Goal: Information Seeking & Learning: Learn about a topic

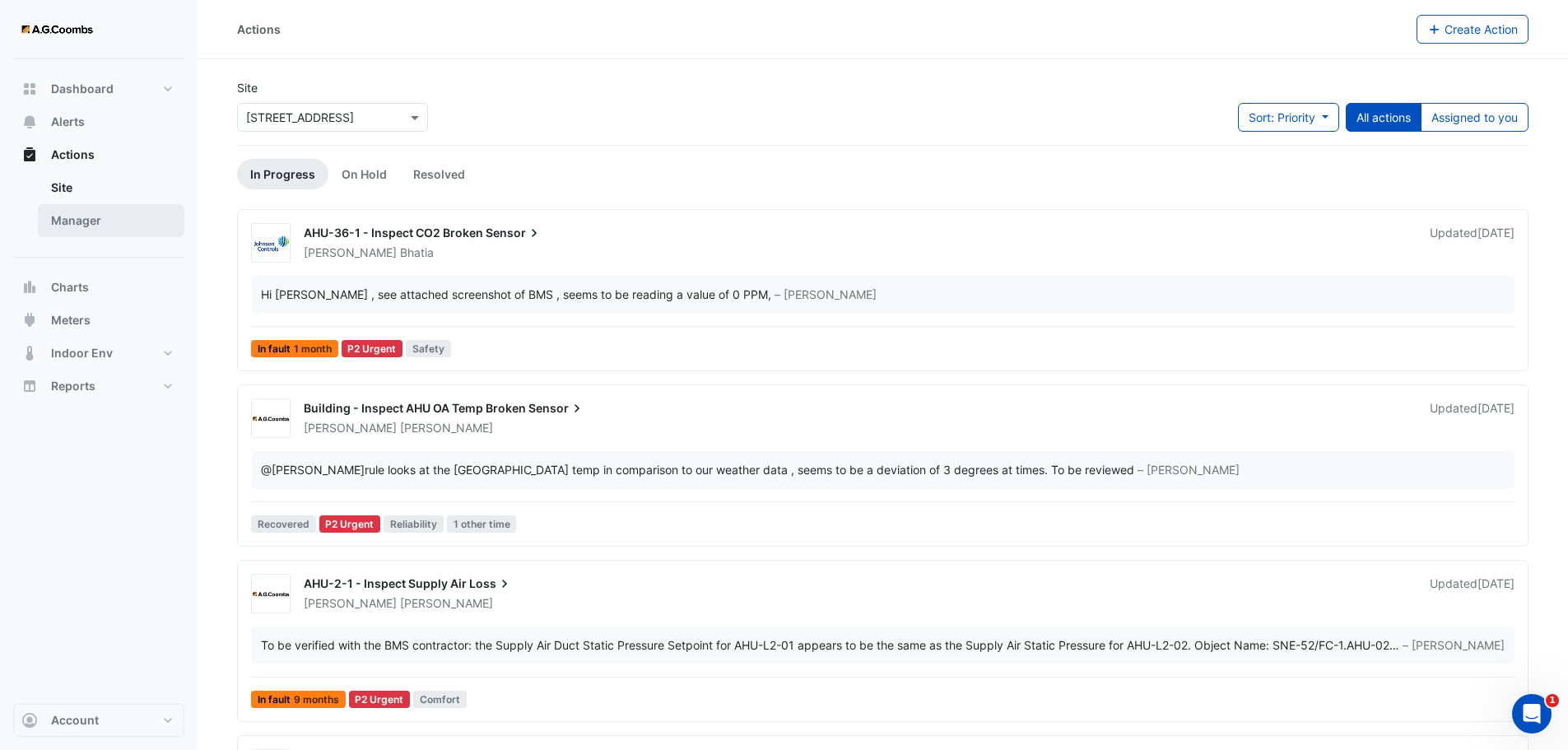
click at [65, 227] on link "Manager" at bounding box center [111, 221] width 147 height 33
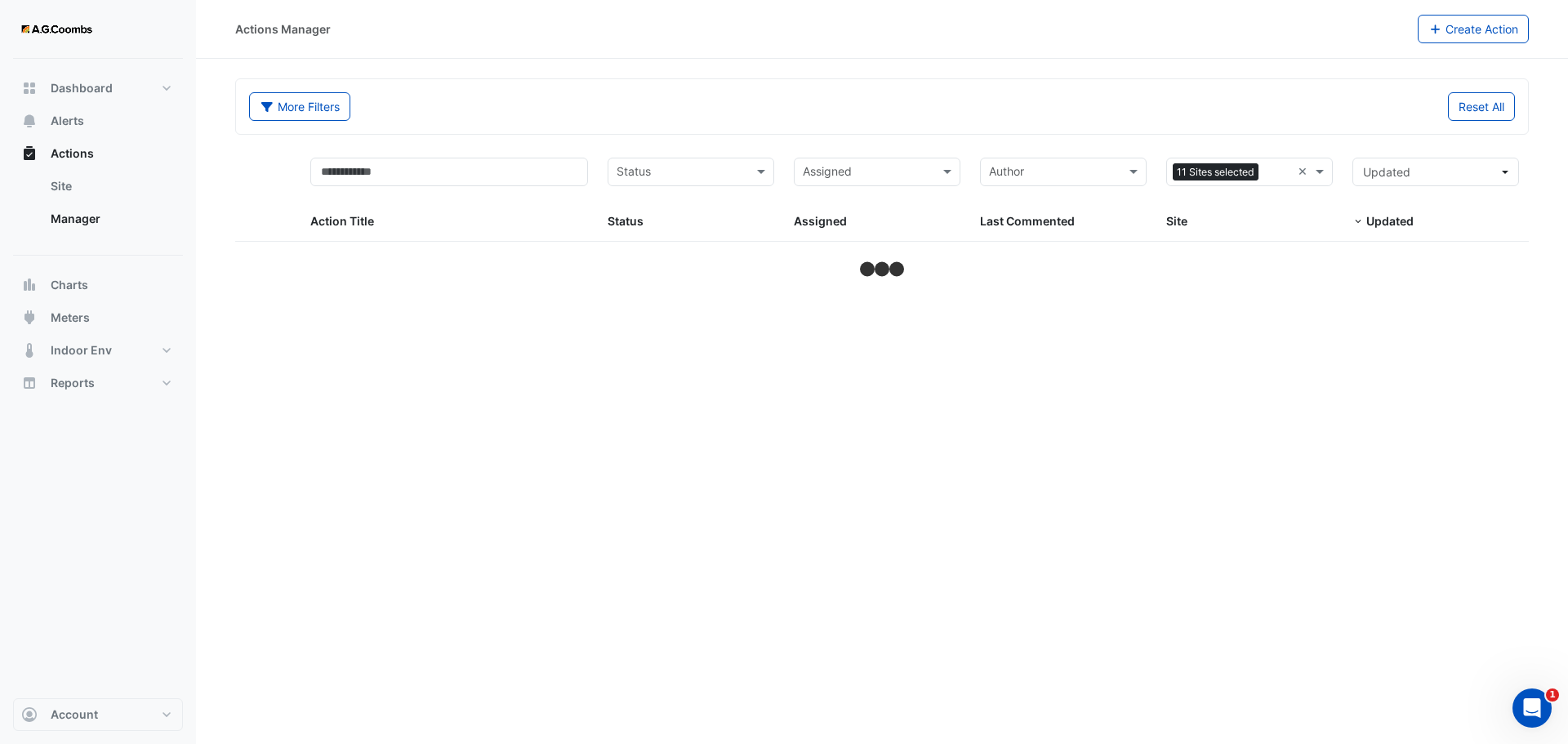
select select "***"
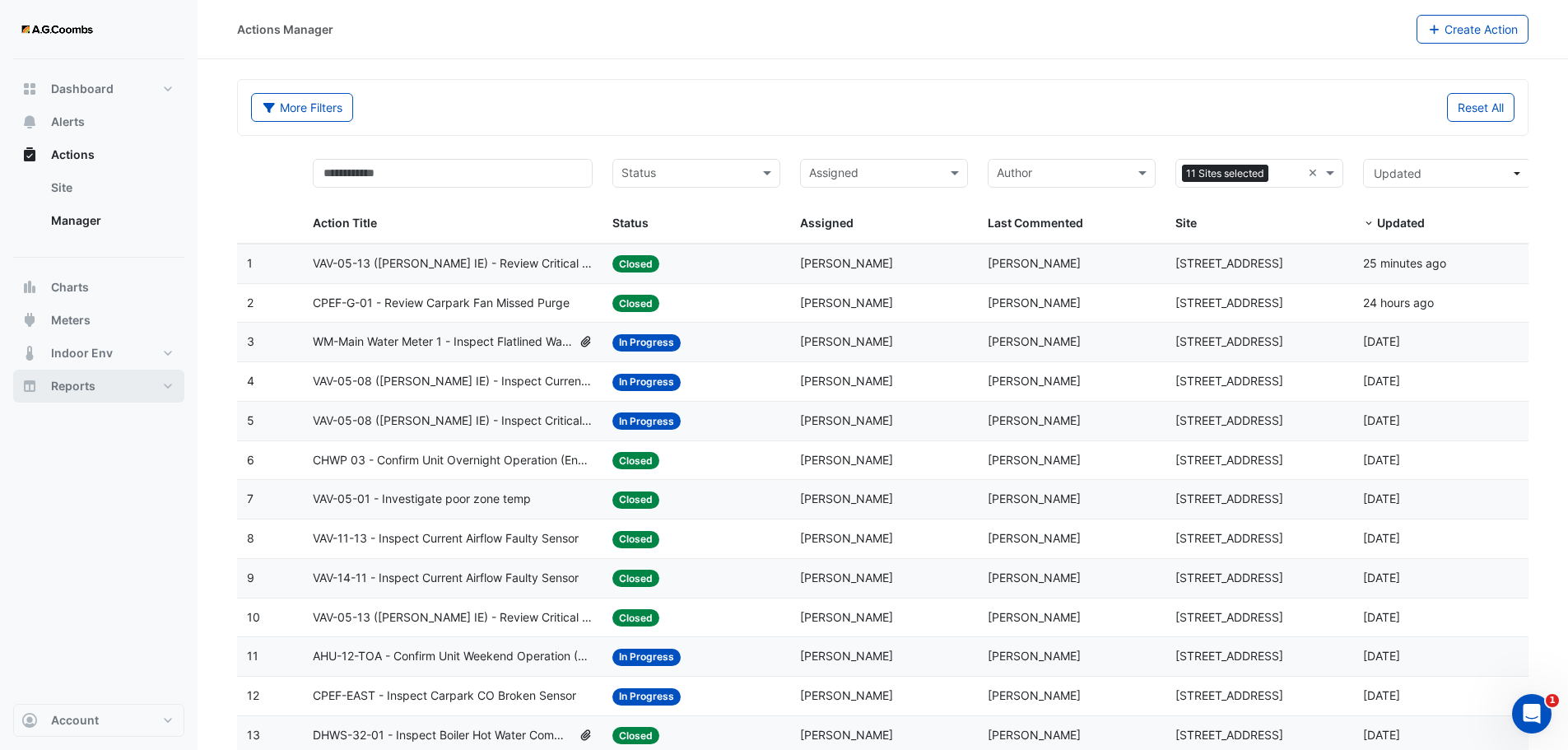
click at [75, 389] on span "Reports" at bounding box center [72, 385] width 44 height 17
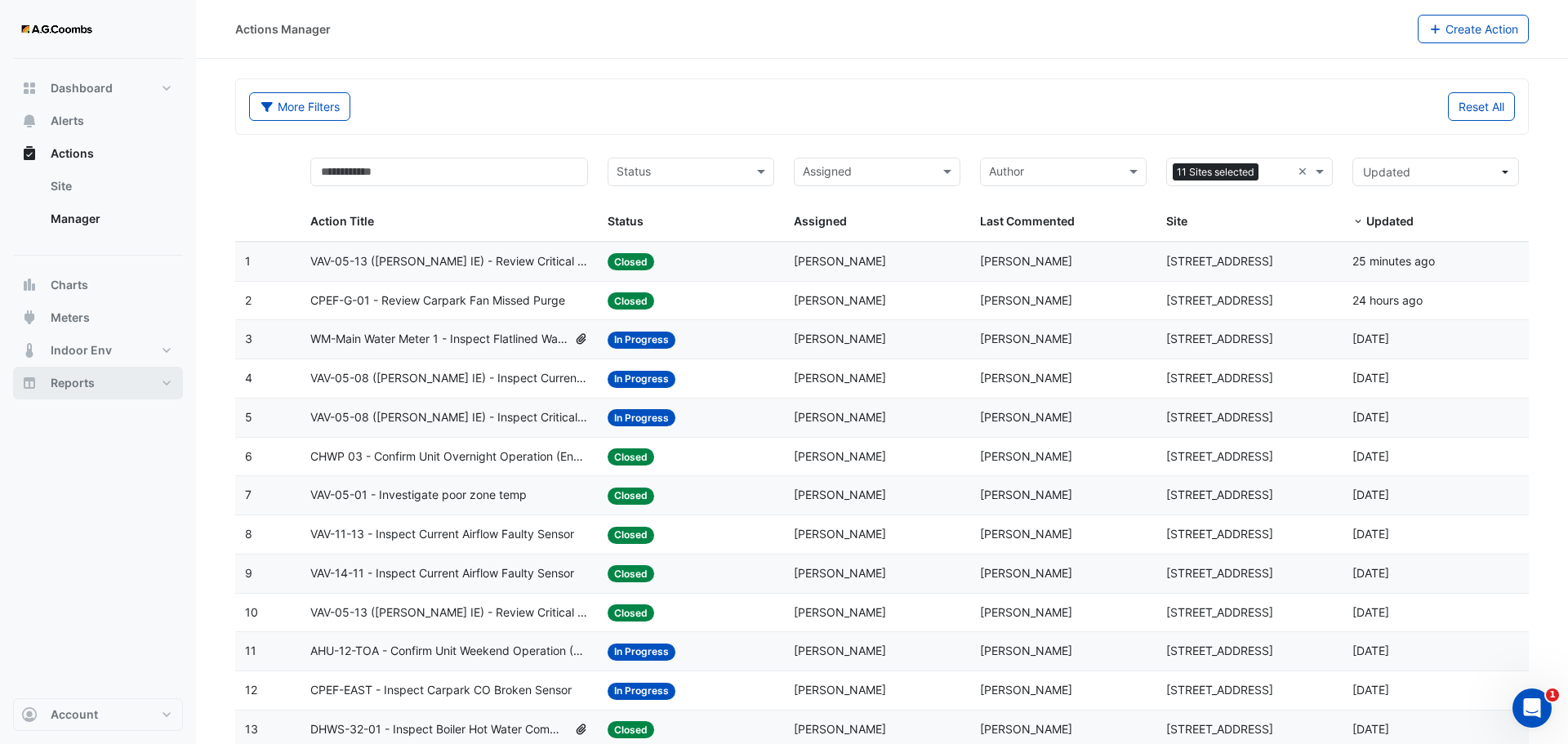
select select "***"
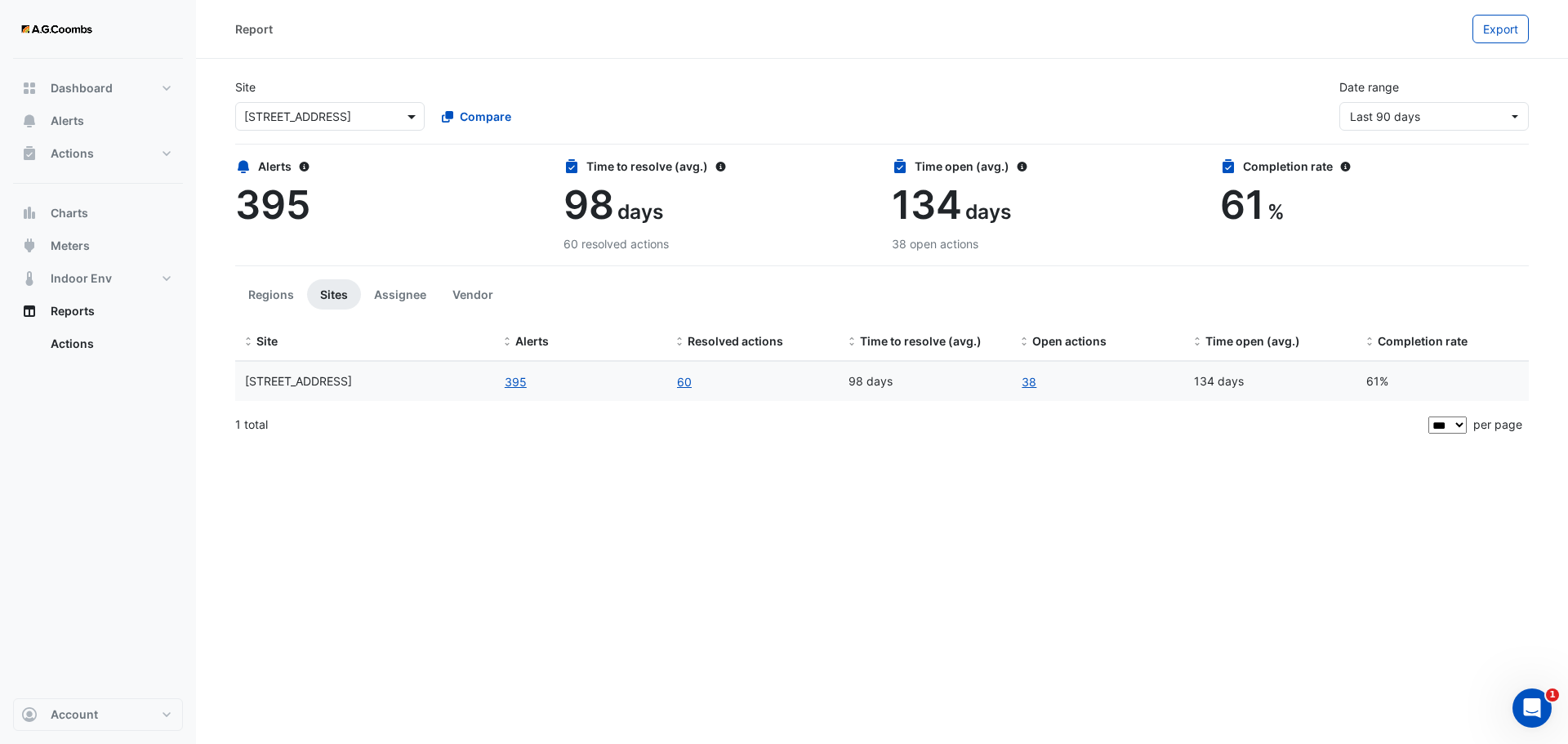
click at [406, 123] on span at bounding box center [413, 116] width 20 height 17
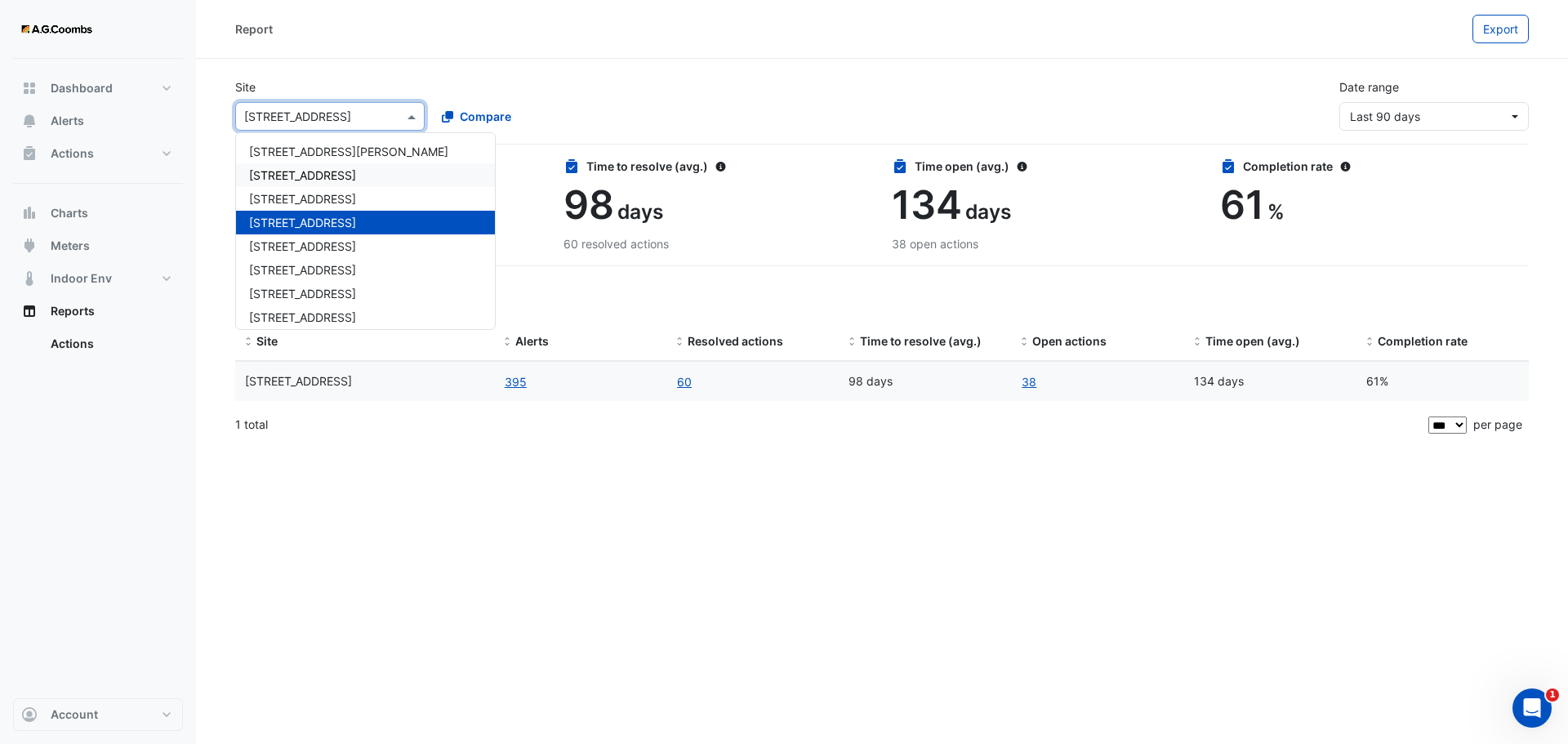
click at [332, 182] on div "11-33 Exhibition Street" at bounding box center [365, 175] width 259 height 23
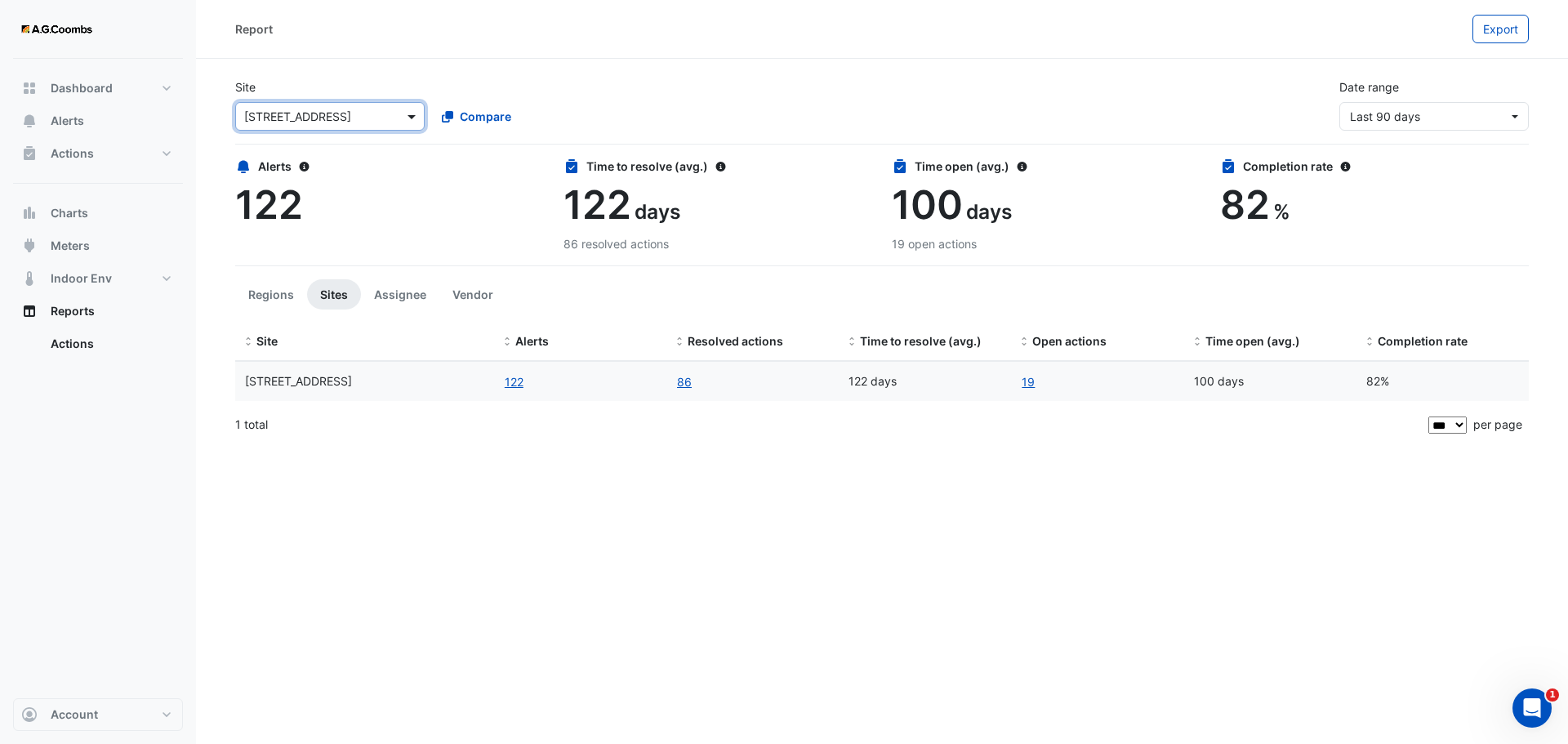
click at [406, 112] on span at bounding box center [413, 116] width 20 height 17
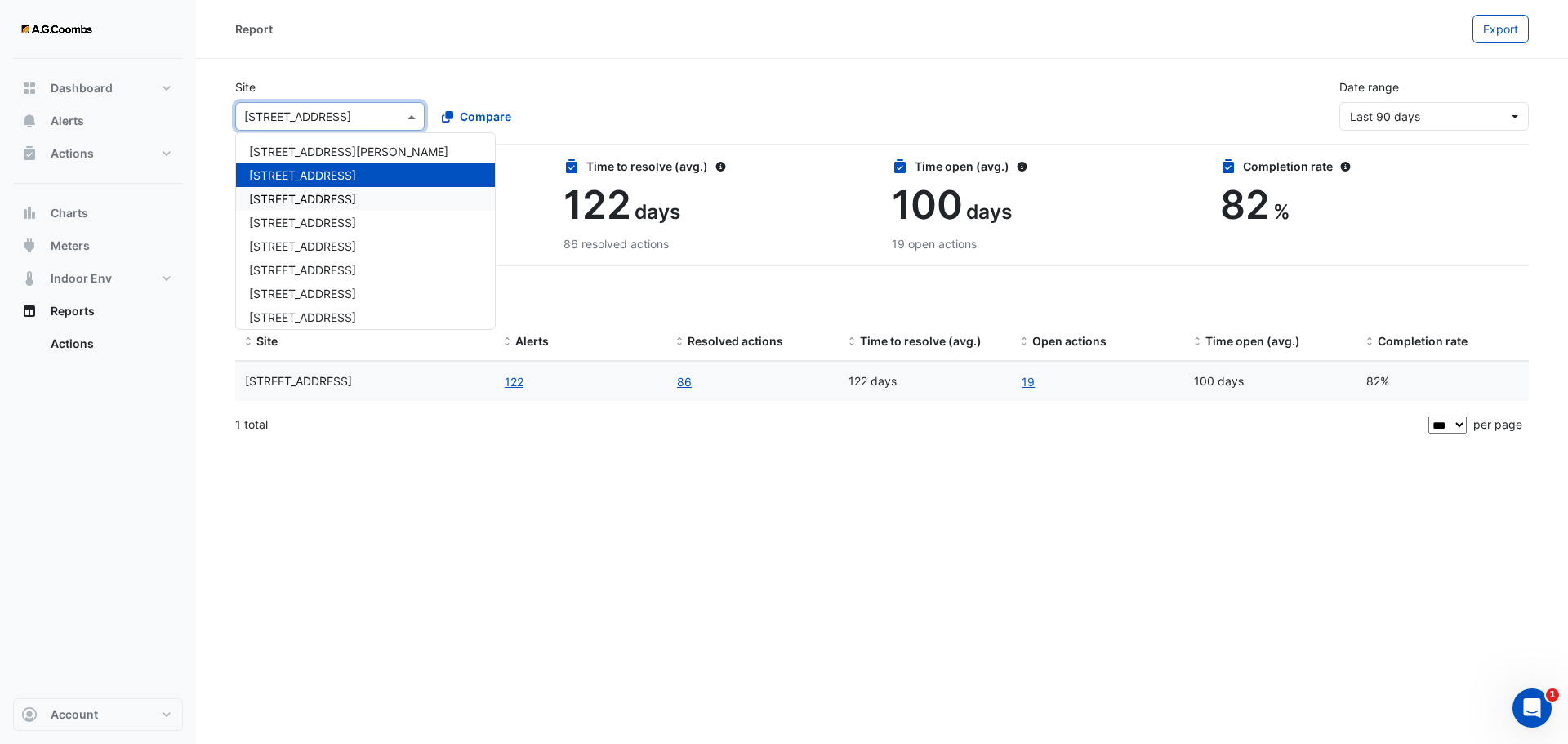
click at [335, 198] on span "150 Lonsdale Street" at bounding box center [303, 199] width 107 height 14
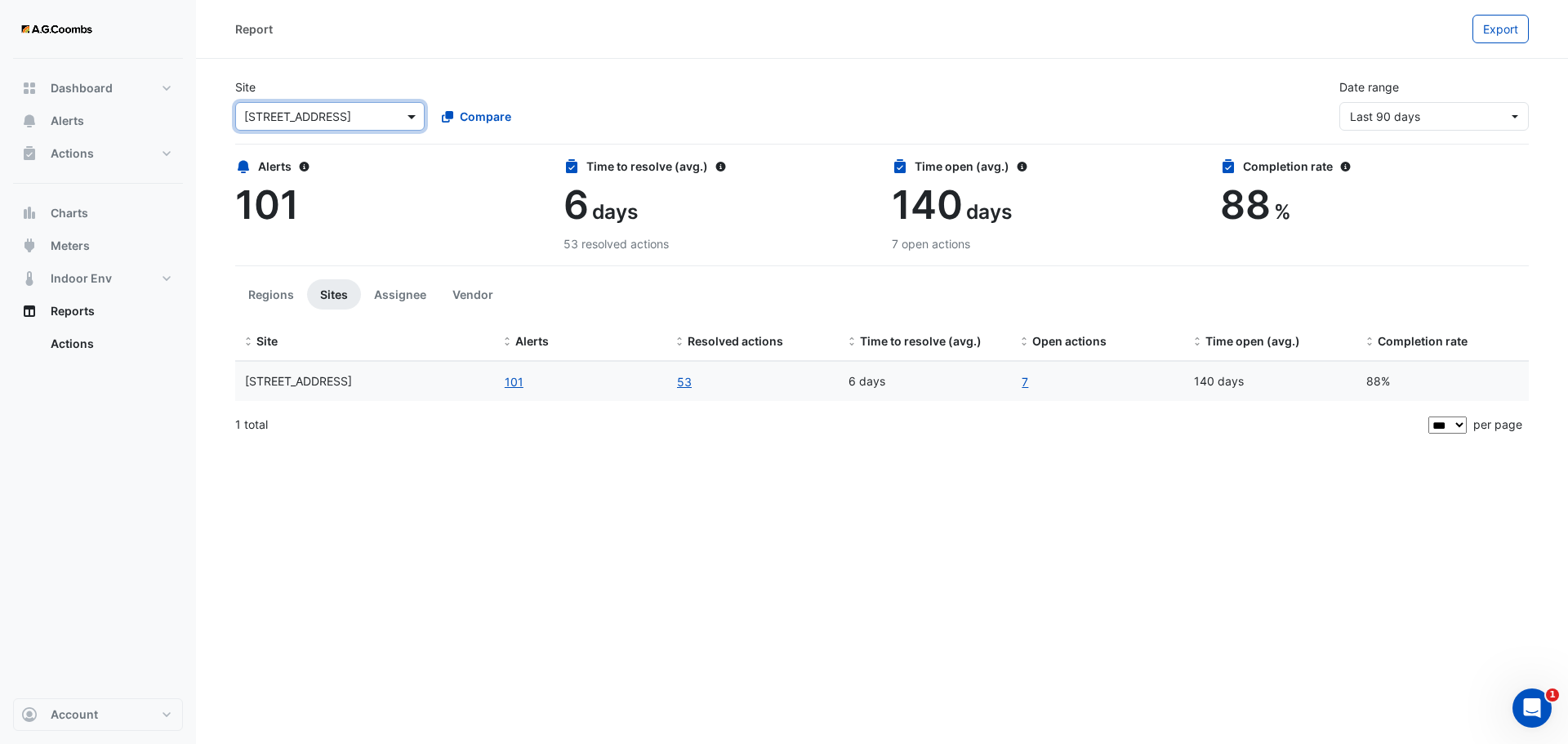
click at [408, 113] on span at bounding box center [413, 116] width 20 height 17
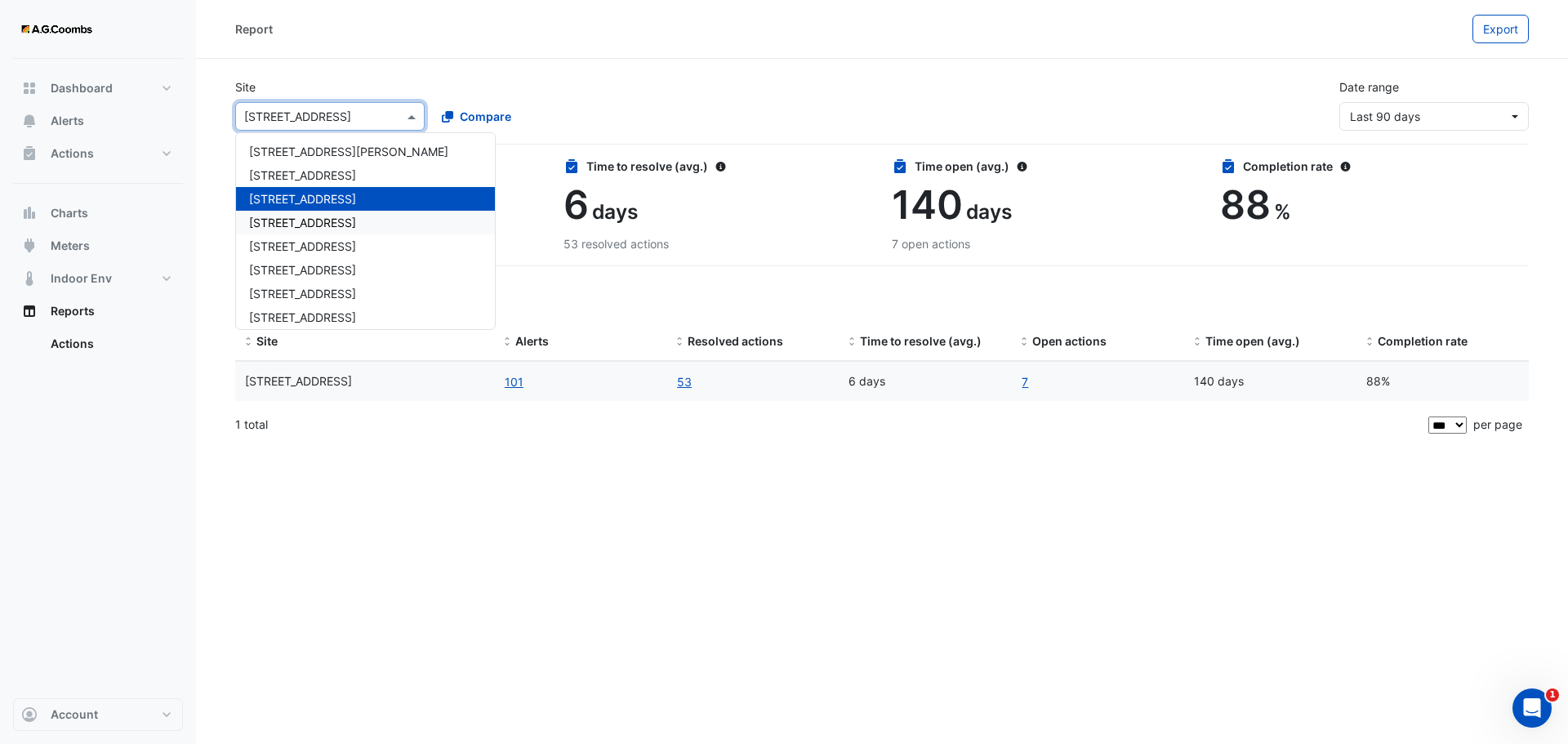
click at [353, 223] on span "242 Exhibition Street" at bounding box center [303, 222] width 107 height 14
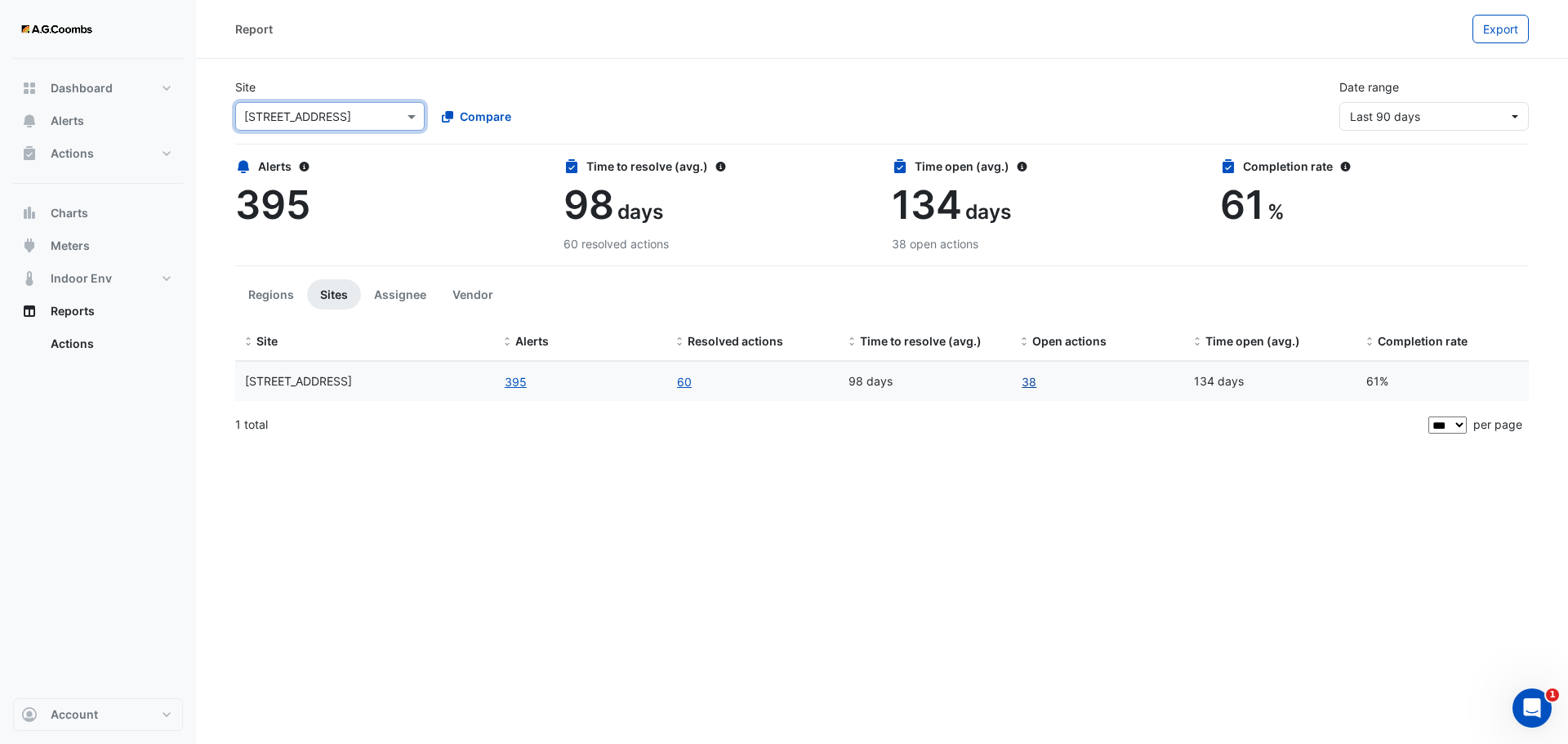
click at [1031, 383] on link "38" at bounding box center [1029, 381] width 16 height 18
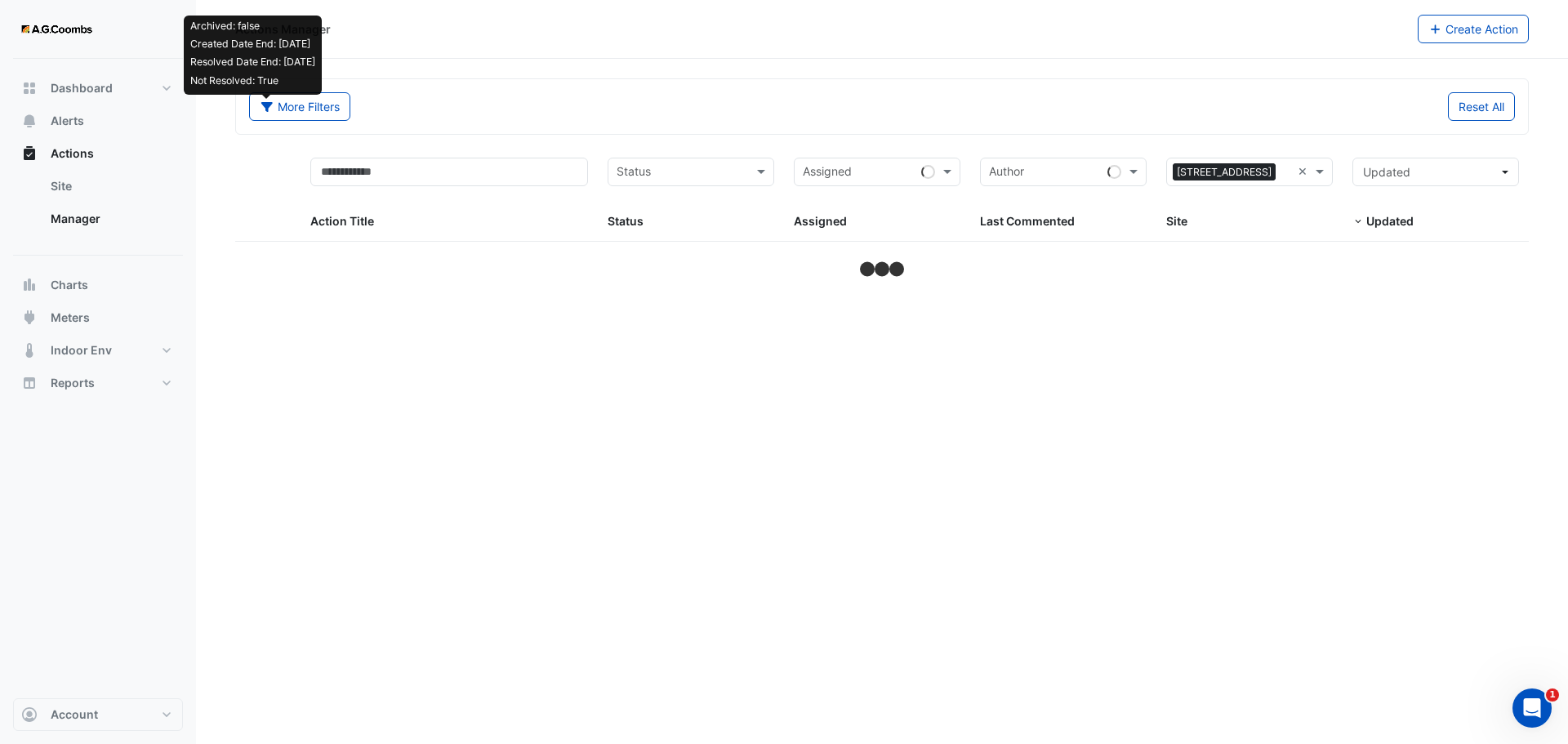
select select "***"
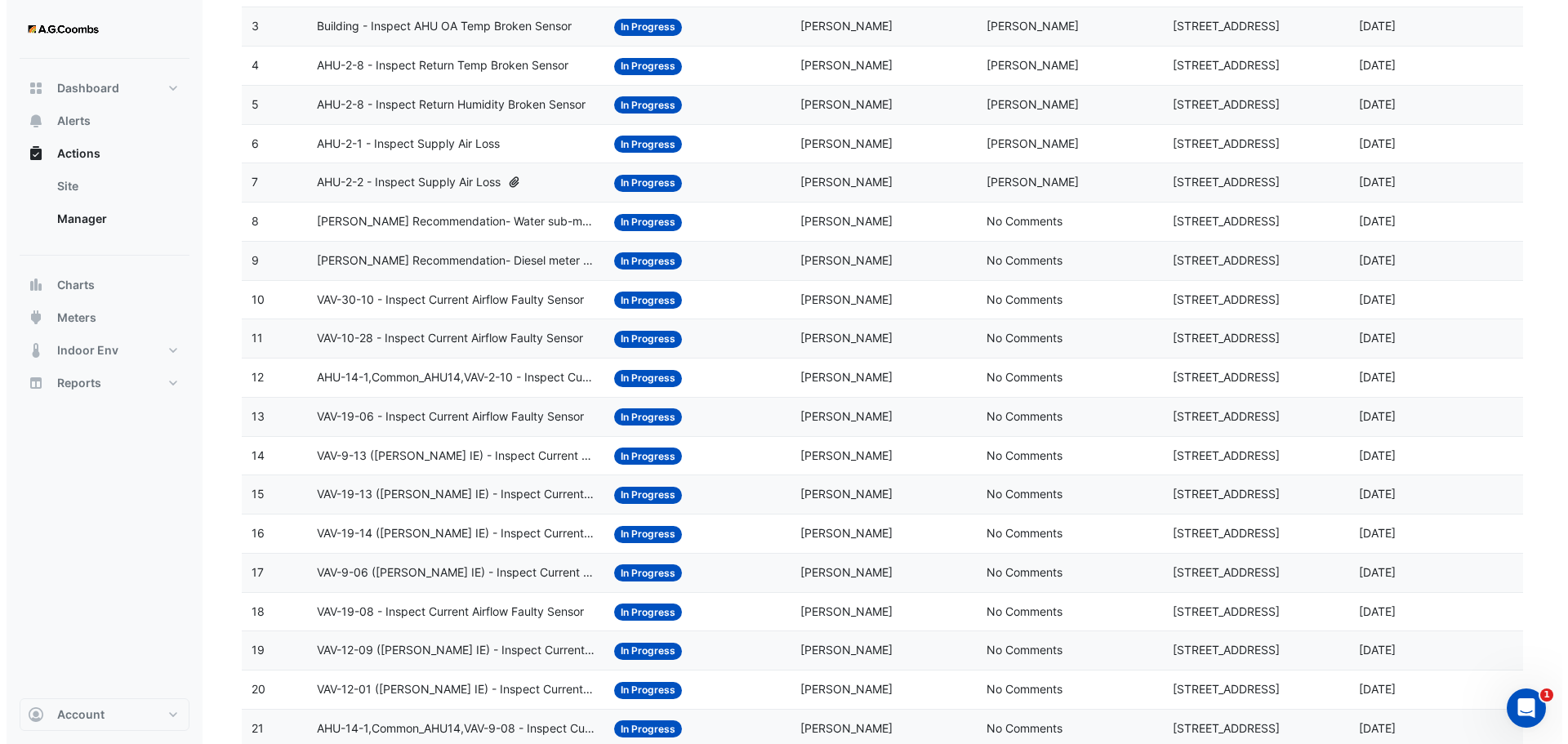
scroll to position [288, 0]
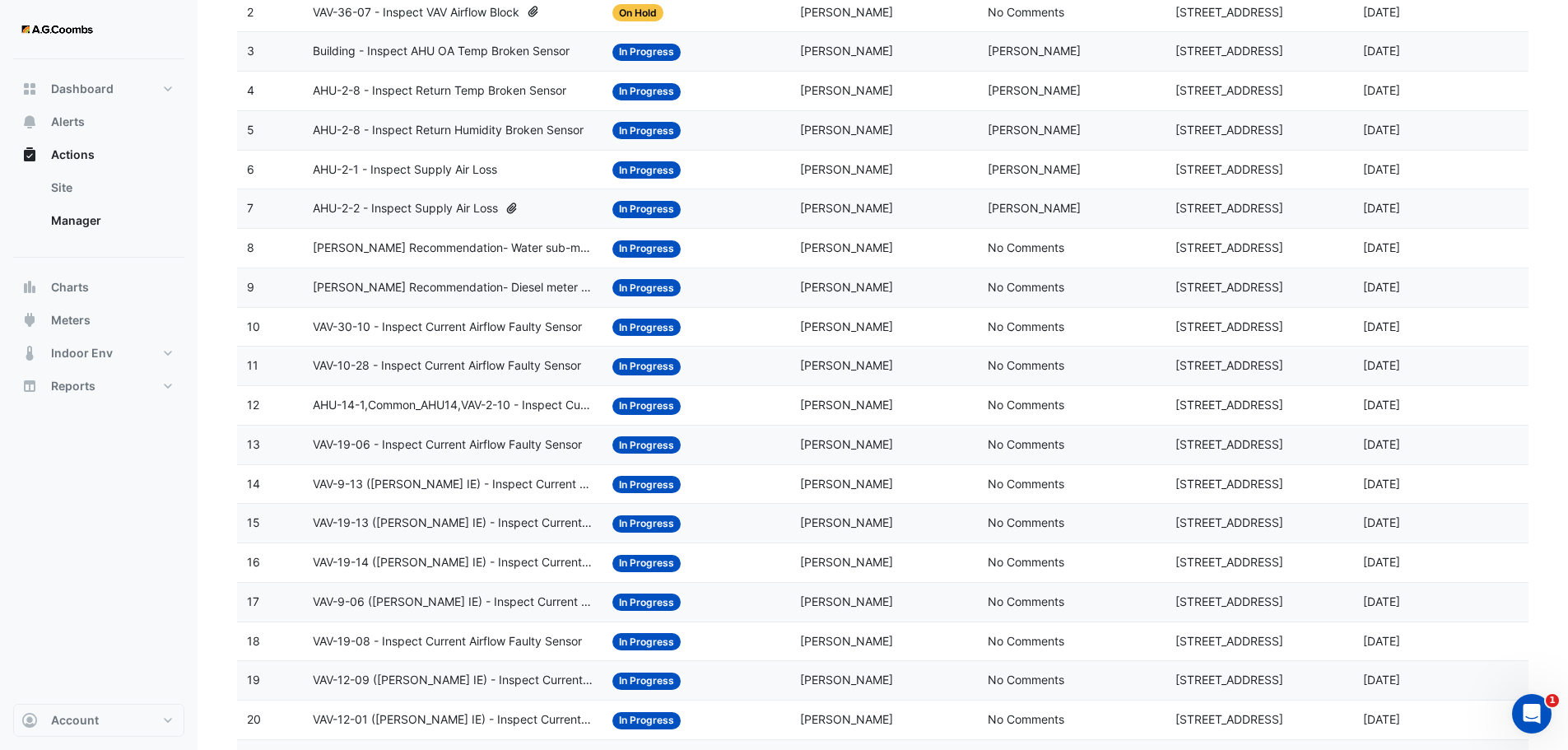
click at [533, 285] on span "NABERS Recommendation- Diesel meter readings" at bounding box center [453, 287] width 281 height 19
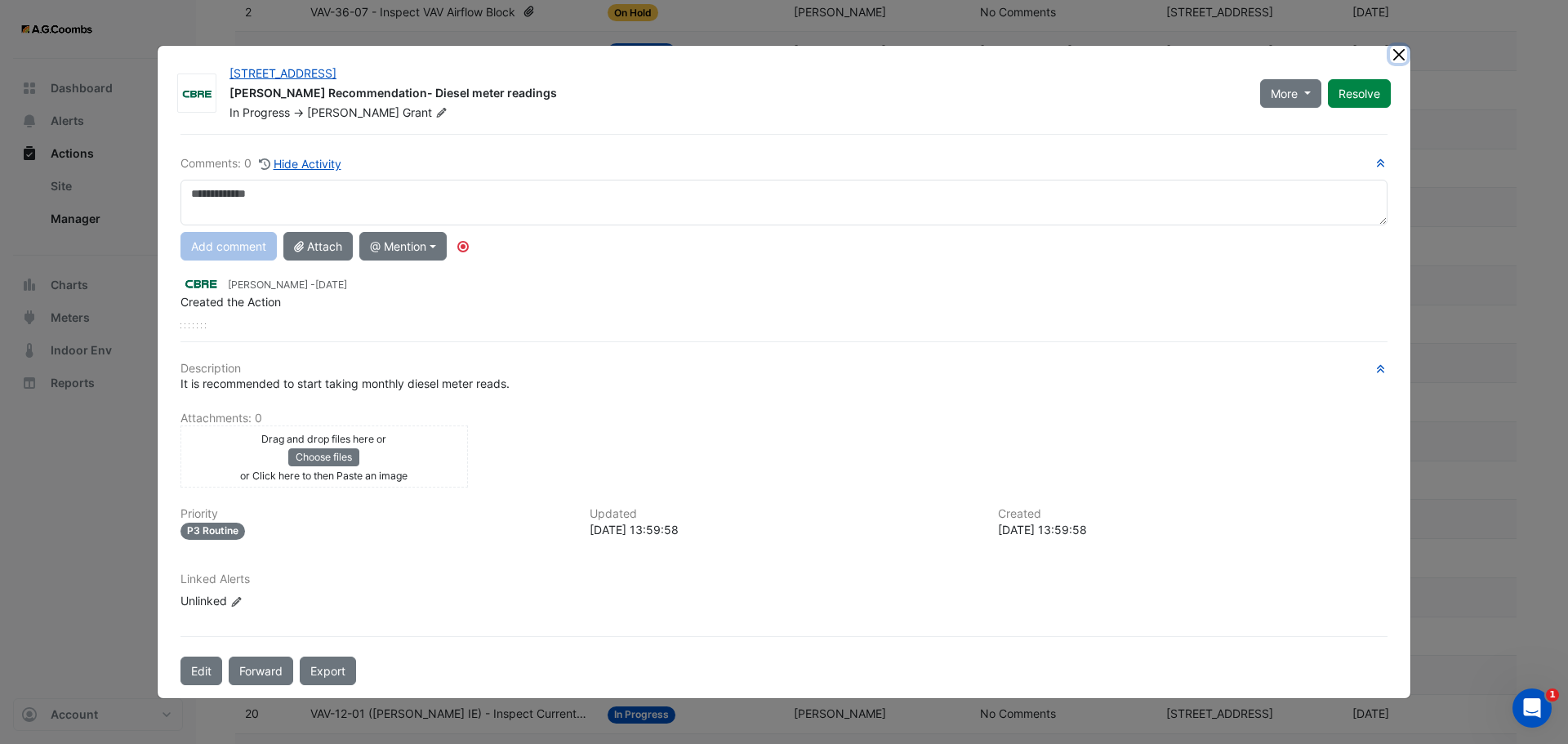
click at [1398, 53] on button "Close" at bounding box center [1398, 54] width 17 height 17
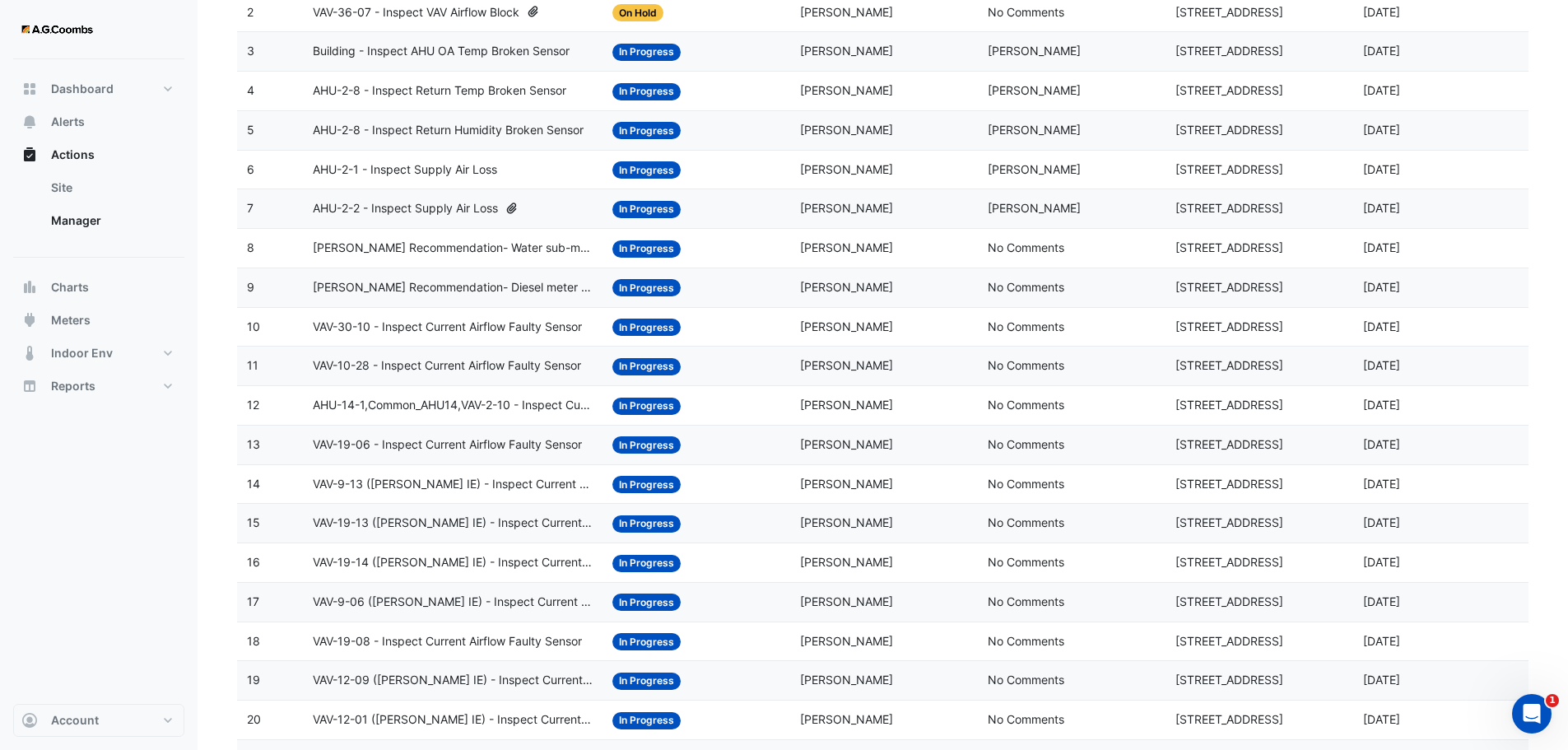
click at [484, 403] on span "AHU-14-1,Common_AHU14,VAV-2-10 - Inspect Current Airflow Faulty Sensor" at bounding box center [453, 405] width 281 height 19
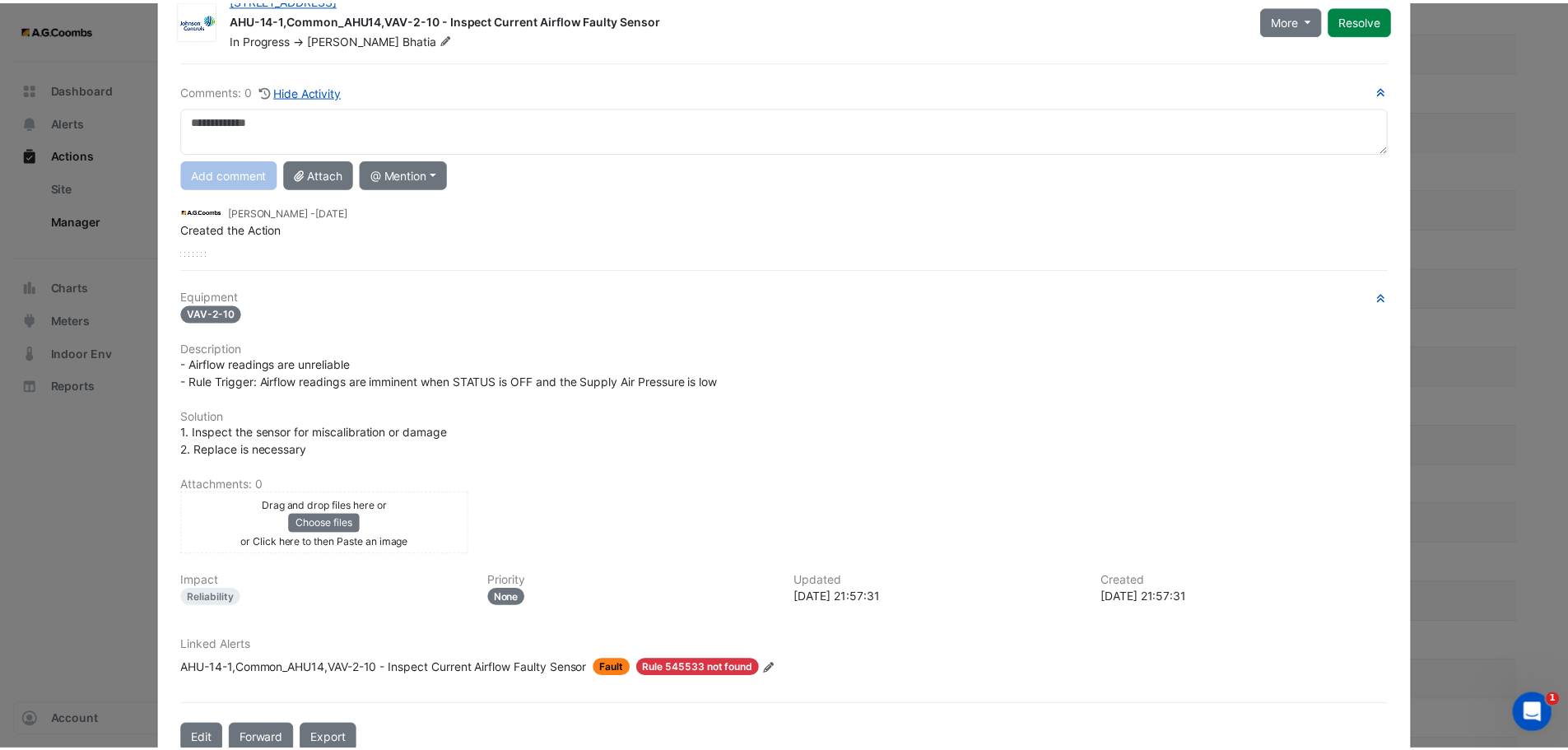
scroll to position [0, 0]
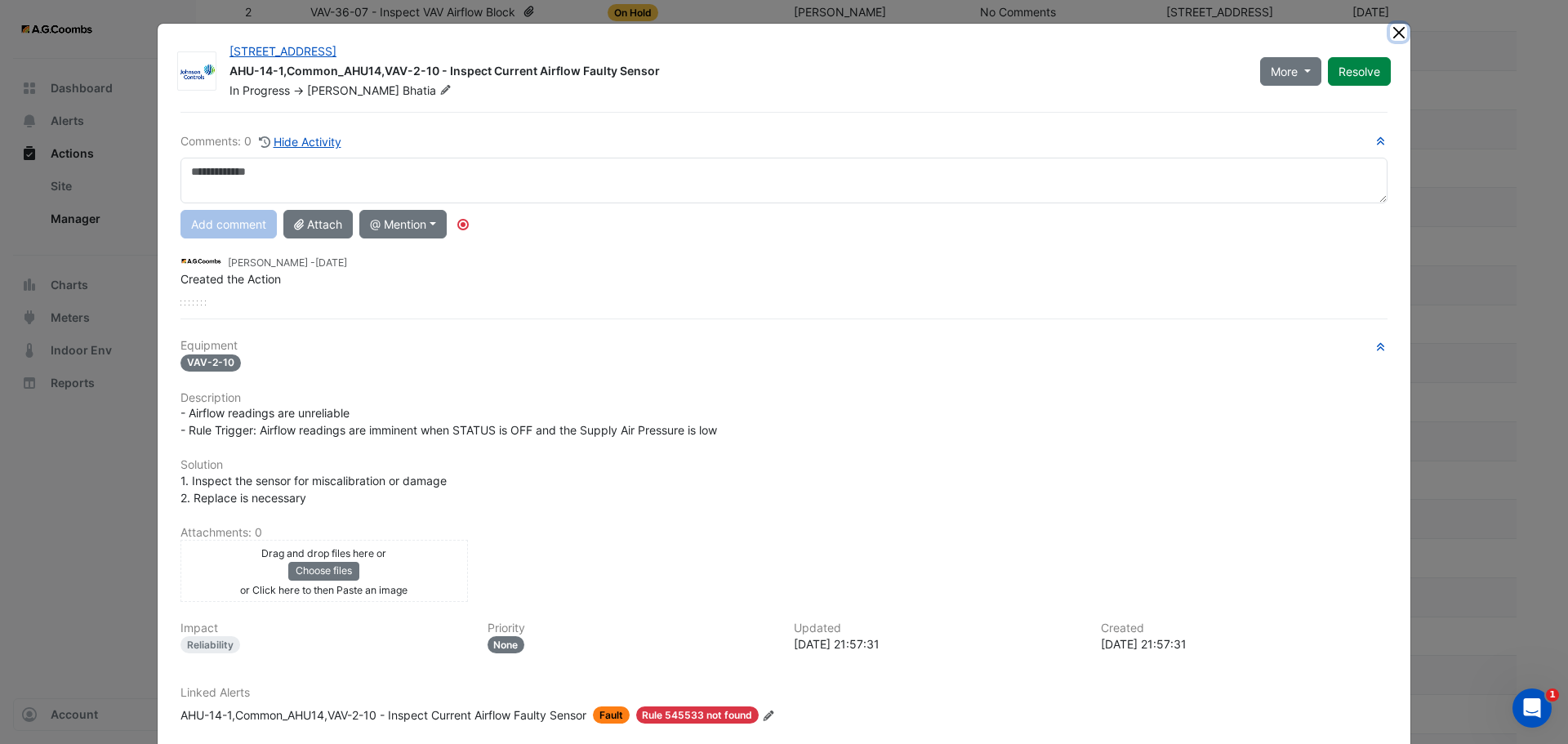
click at [1393, 34] on button "Close" at bounding box center [1398, 32] width 17 height 17
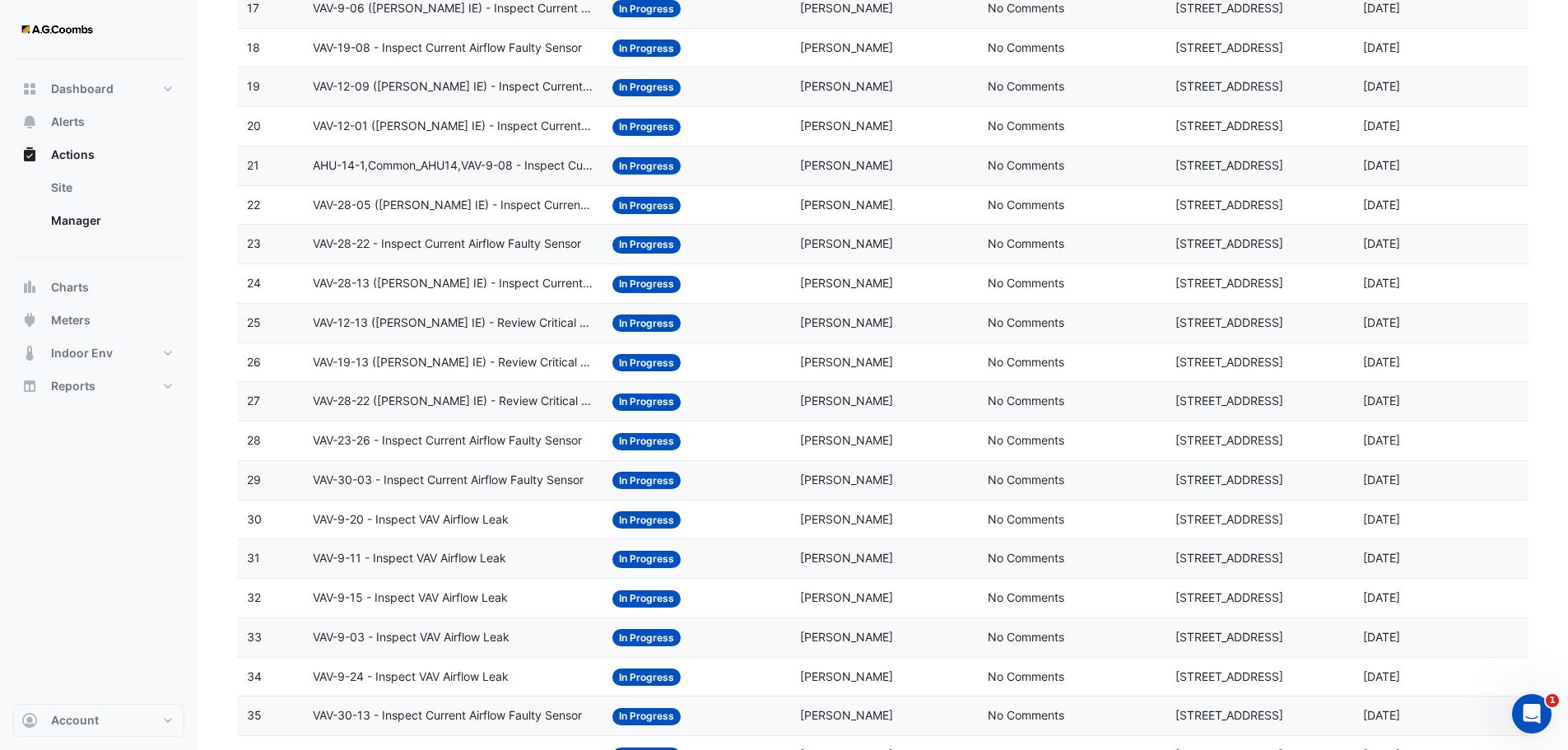
scroll to position [1032, 0]
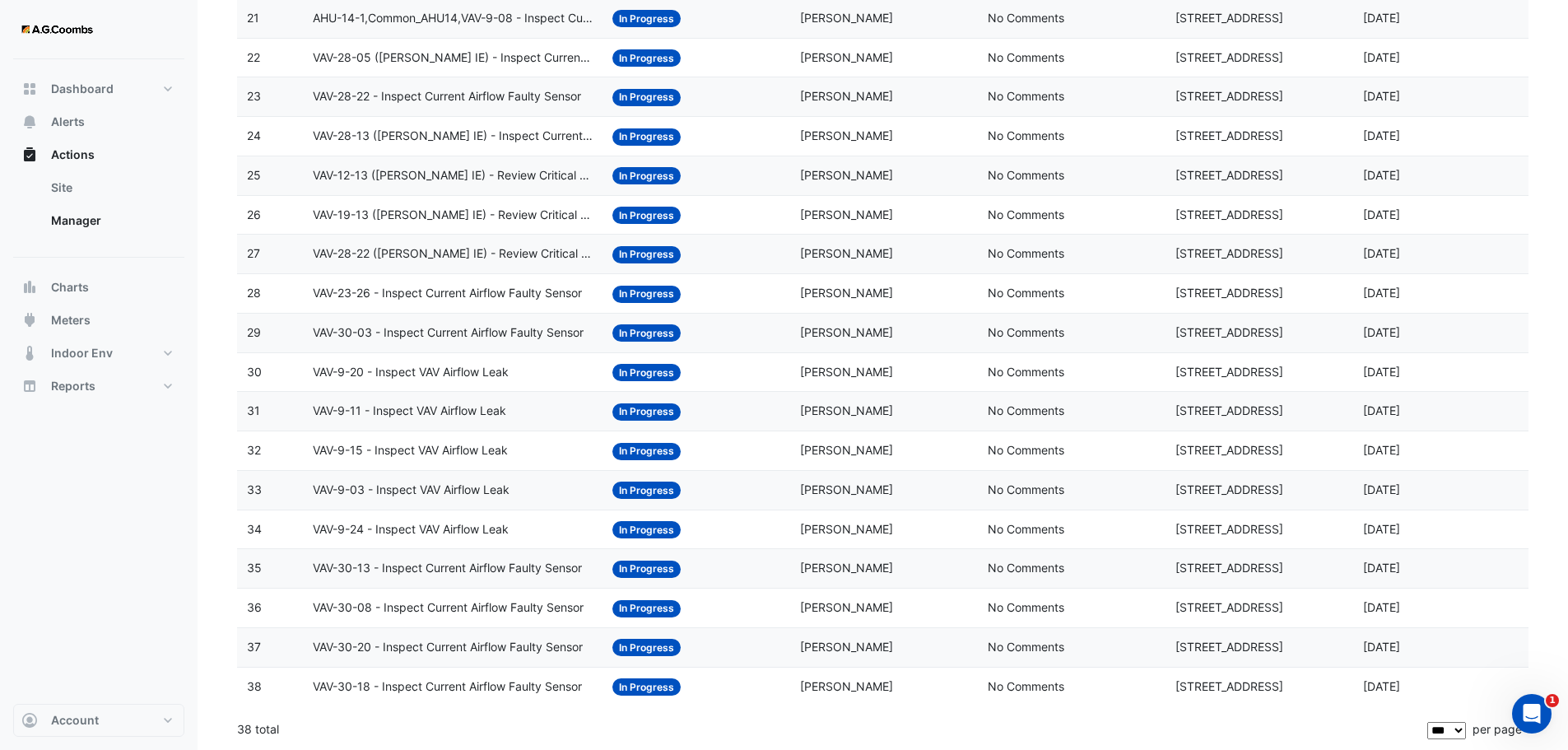
click at [466, 691] on span "VAV-30-18 - Inspect Current Airflow Faulty Sensor" at bounding box center [447, 686] width 269 height 19
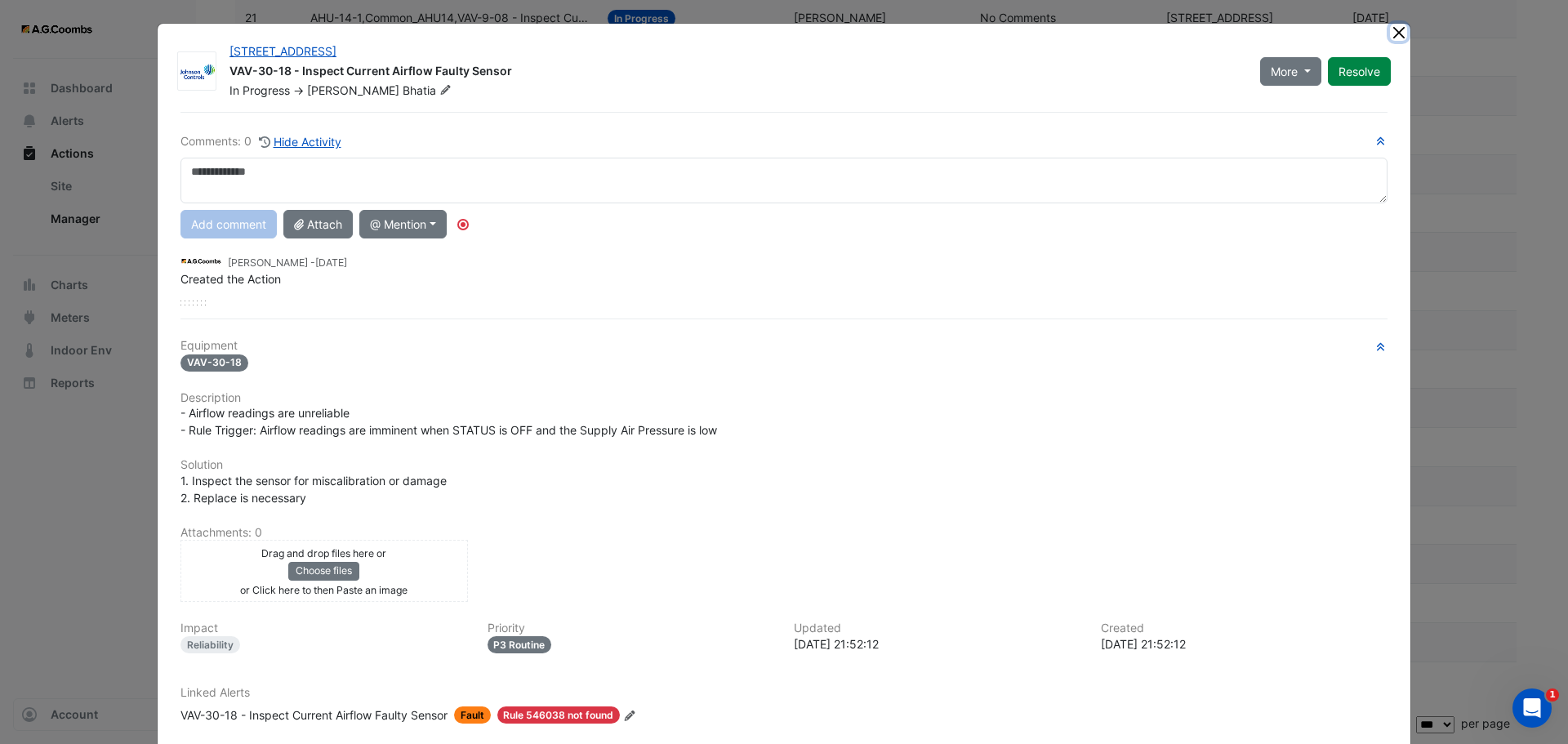
click at [1390, 29] on button "Close" at bounding box center [1398, 32] width 17 height 17
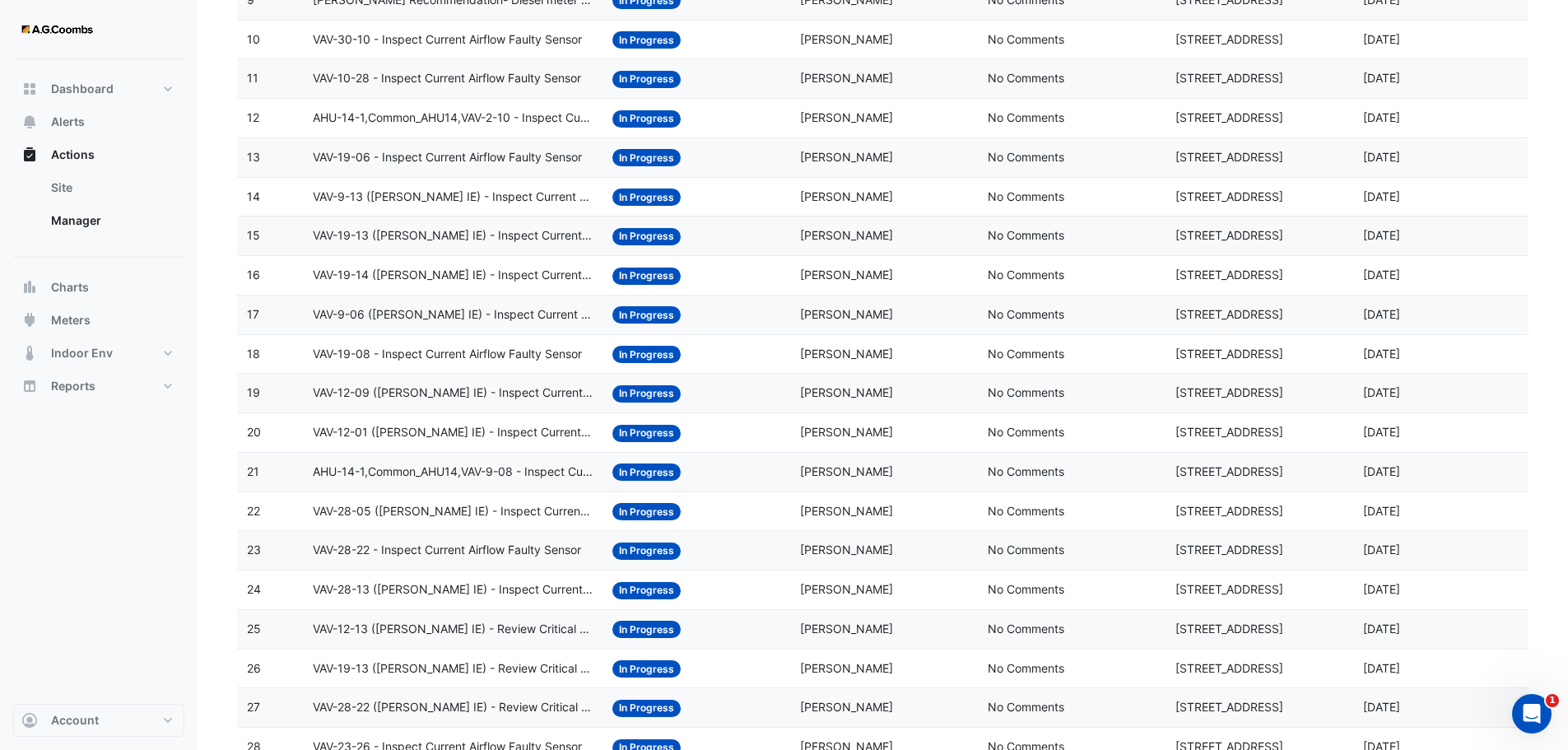
scroll to position [290, 0]
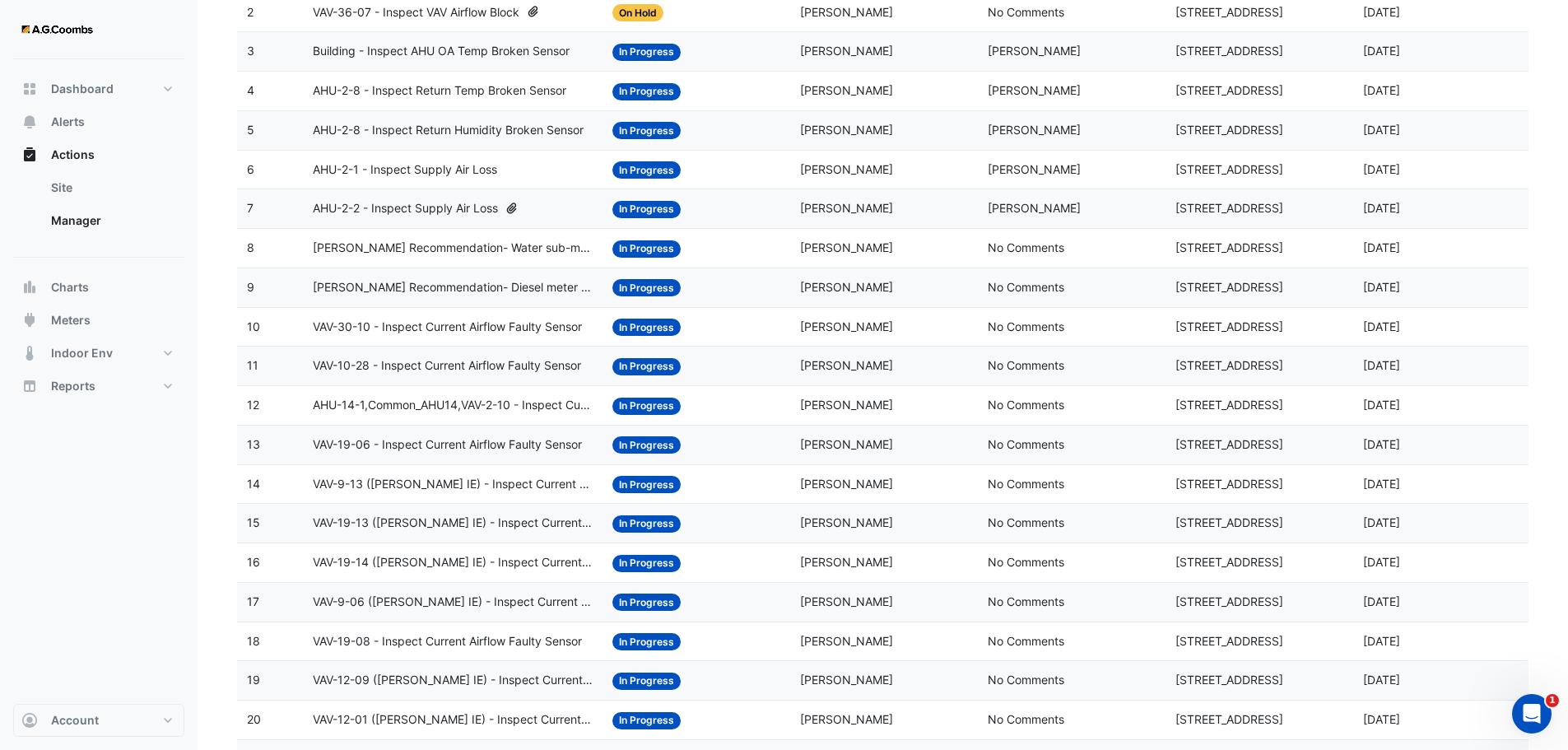
click at [546, 361] on span "VAV-10-28 - Inspect Current Airflow Faulty Sensor" at bounding box center [447, 366] width 268 height 19
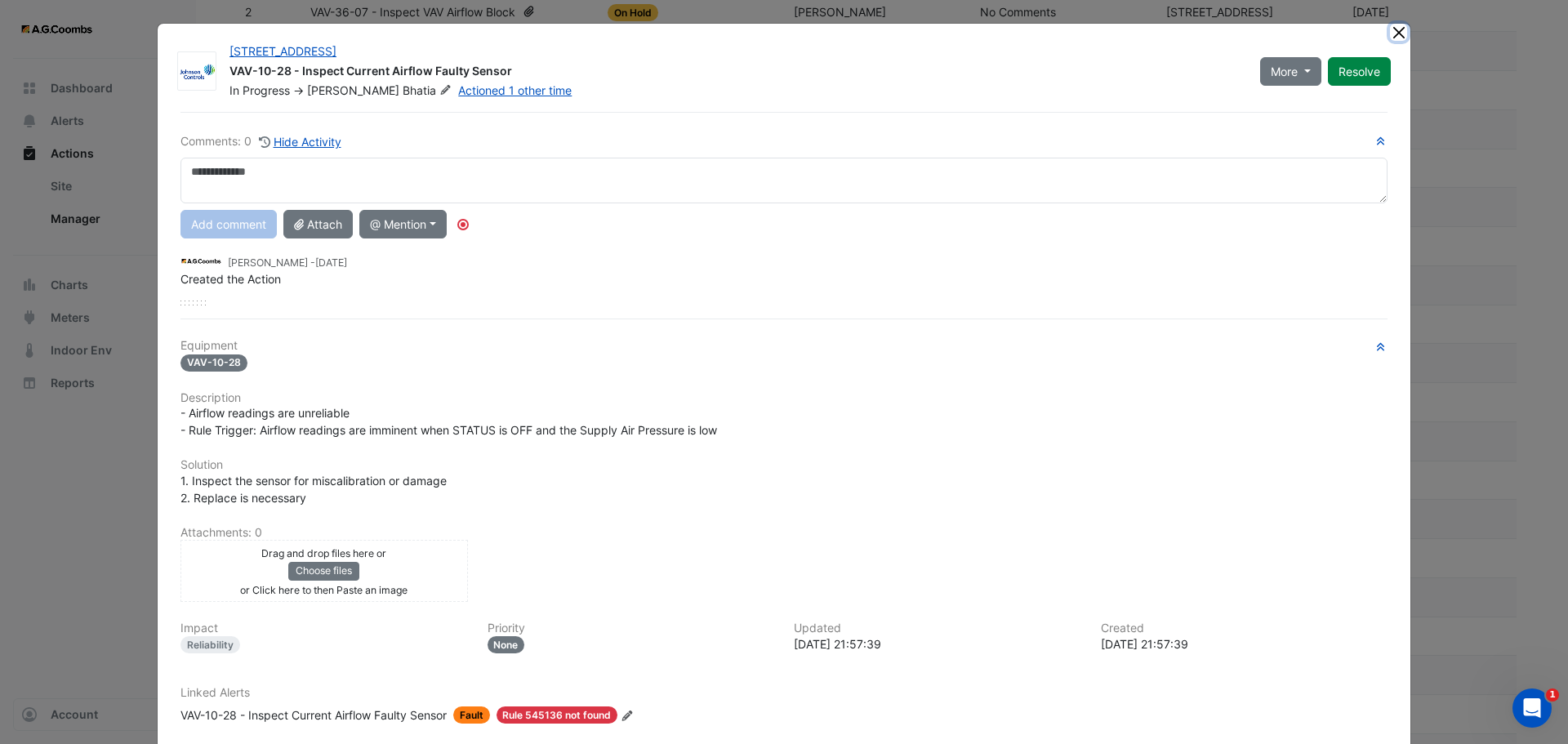
click at [1392, 29] on button "Close" at bounding box center [1398, 32] width 17 height 17
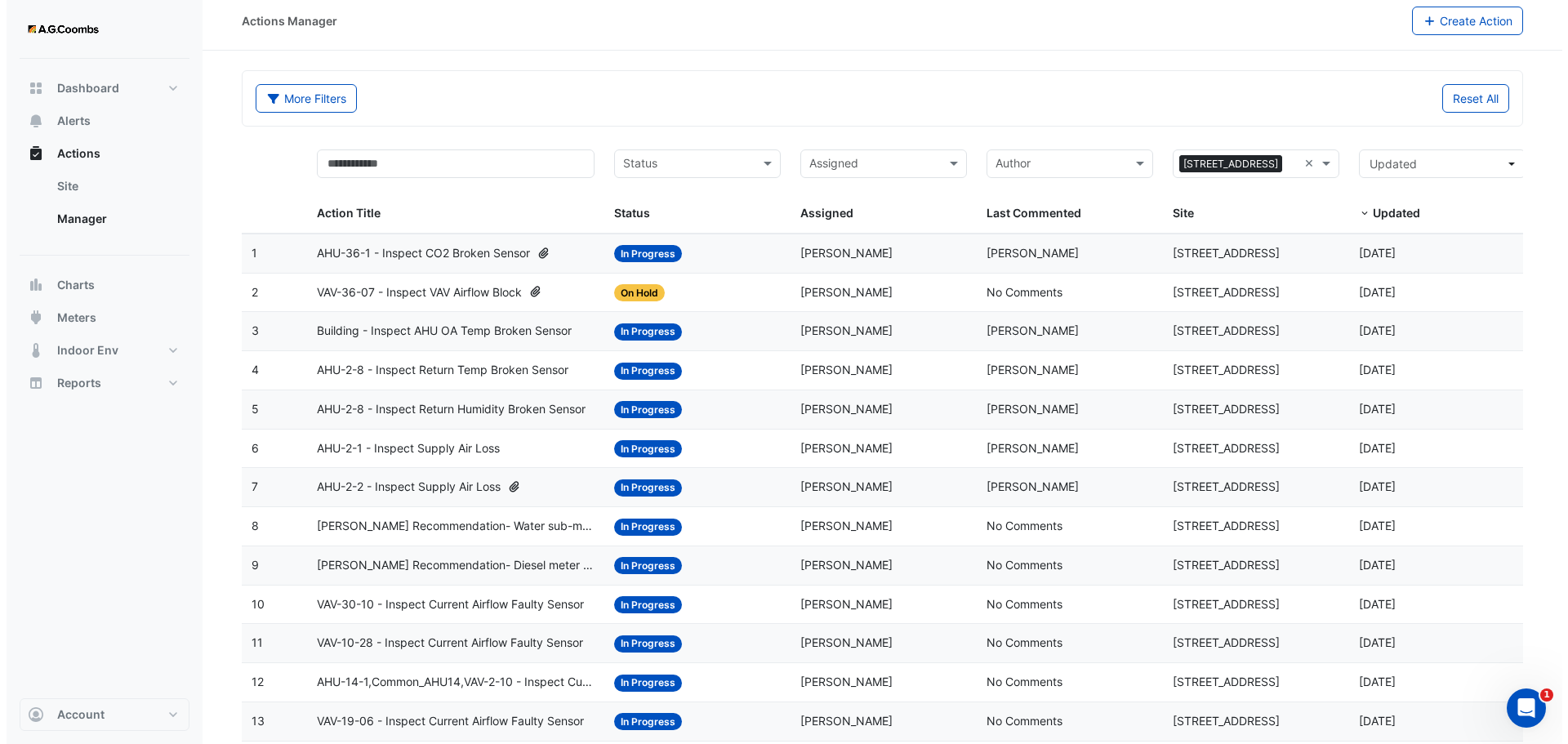
scroll to position [0, 0]
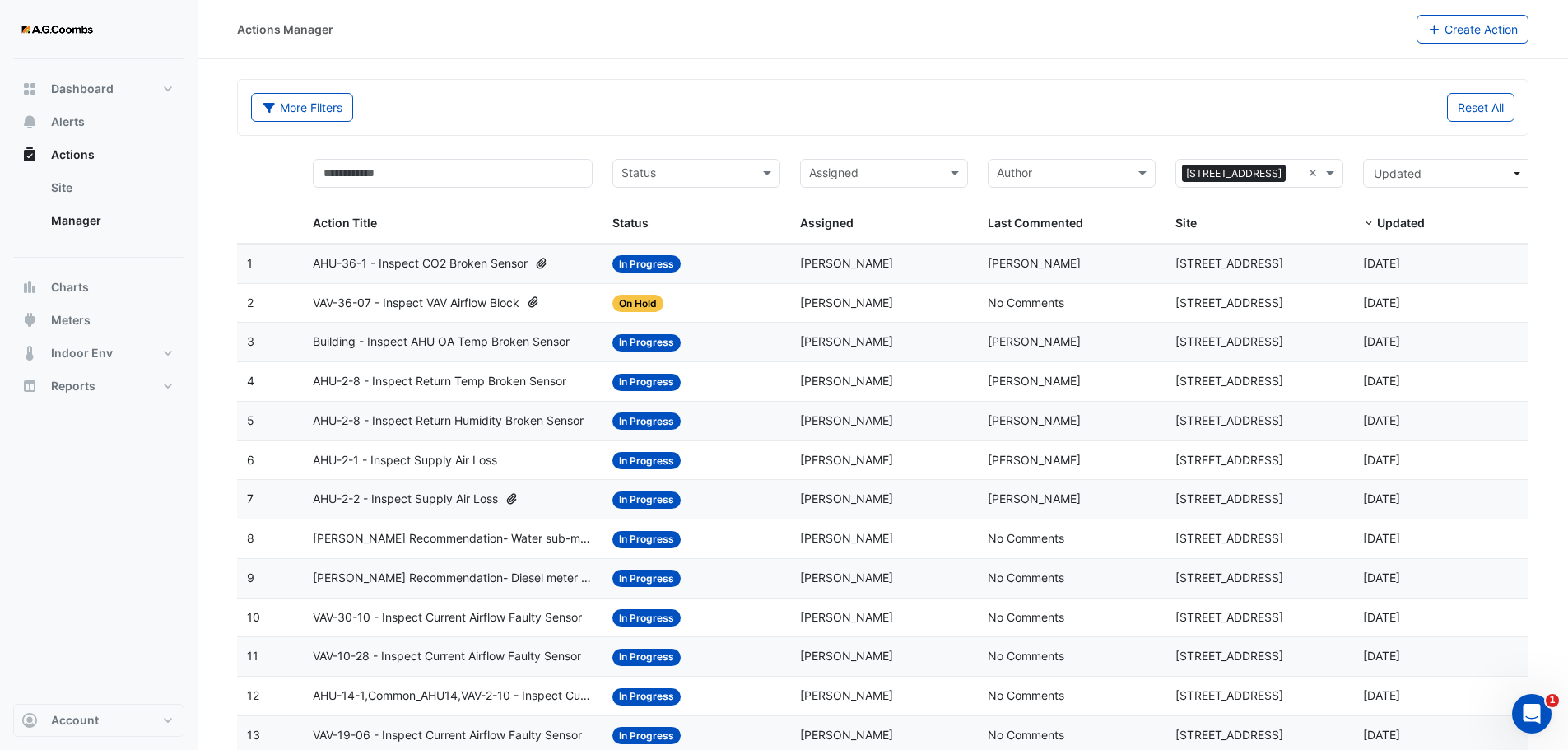
click at [461, 267] on span "AHU-36-1 - Inspect CO2 Broken Sensor" at bounding box center [420, 263] width 215 height 19
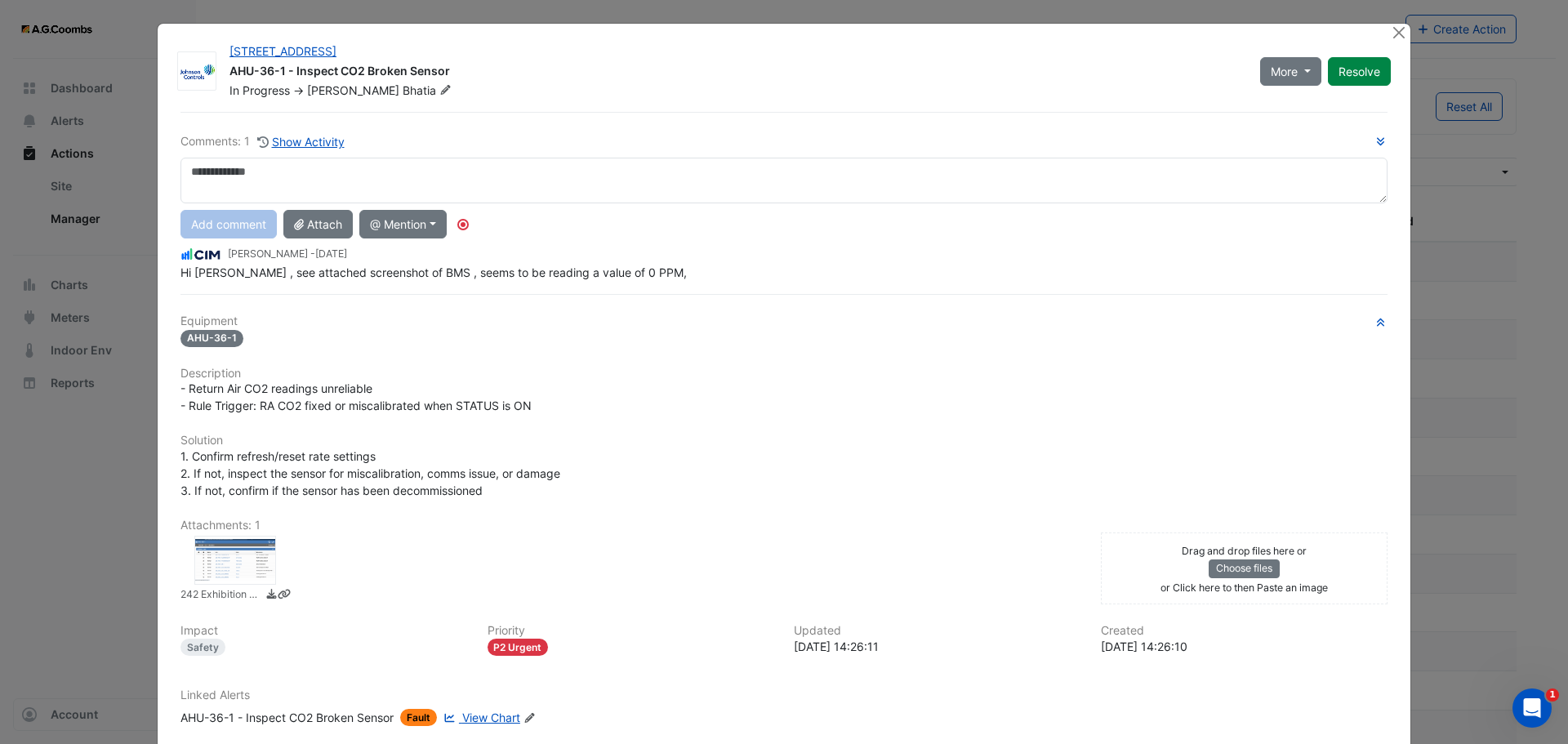
click at [240, 571] on div at bounding box center [235, 560] width 81 height 49
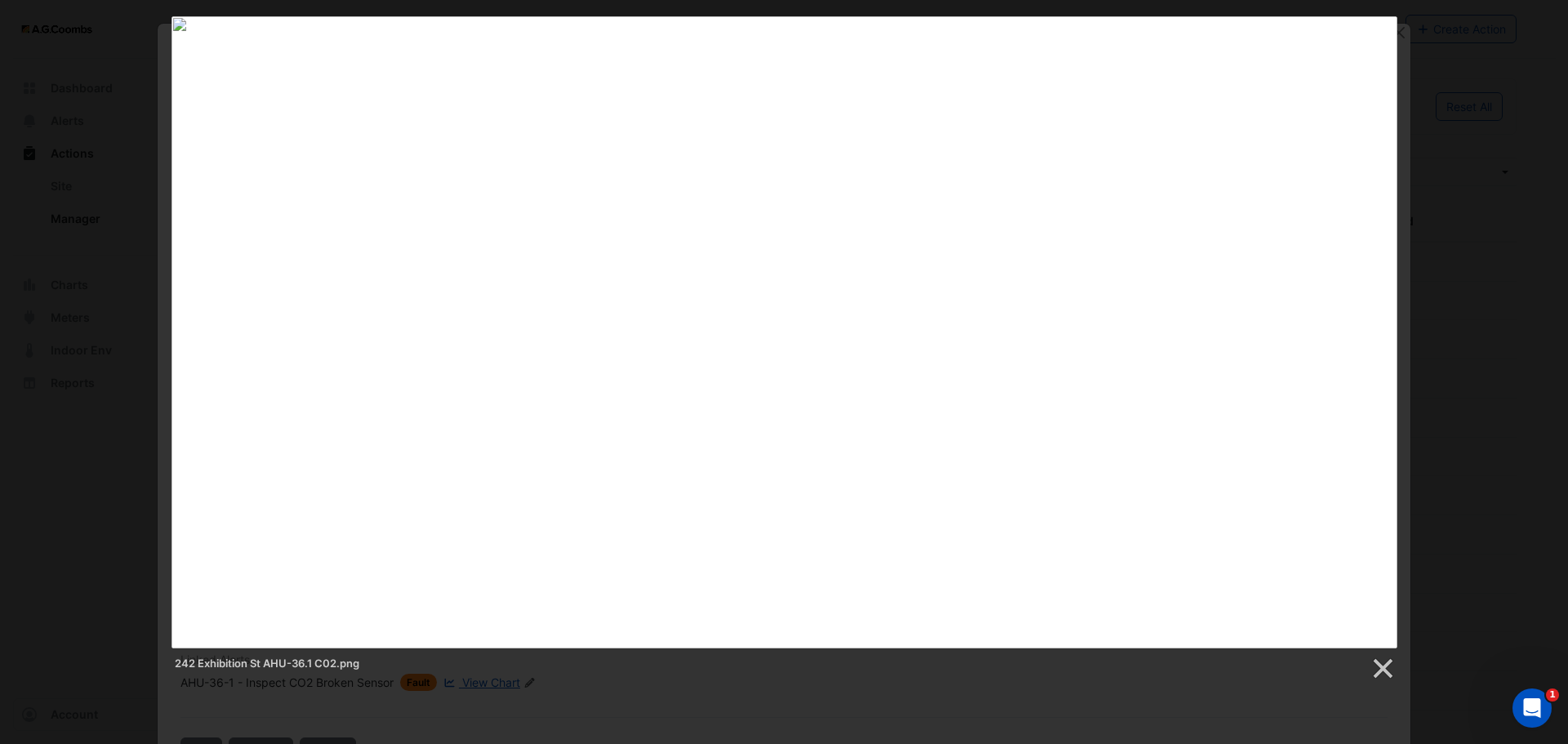
click at [1475, 313] on div "242 Exhibition St AHU-36.1 C02.png" at bounding box center [784, 348] width 1568 height 664
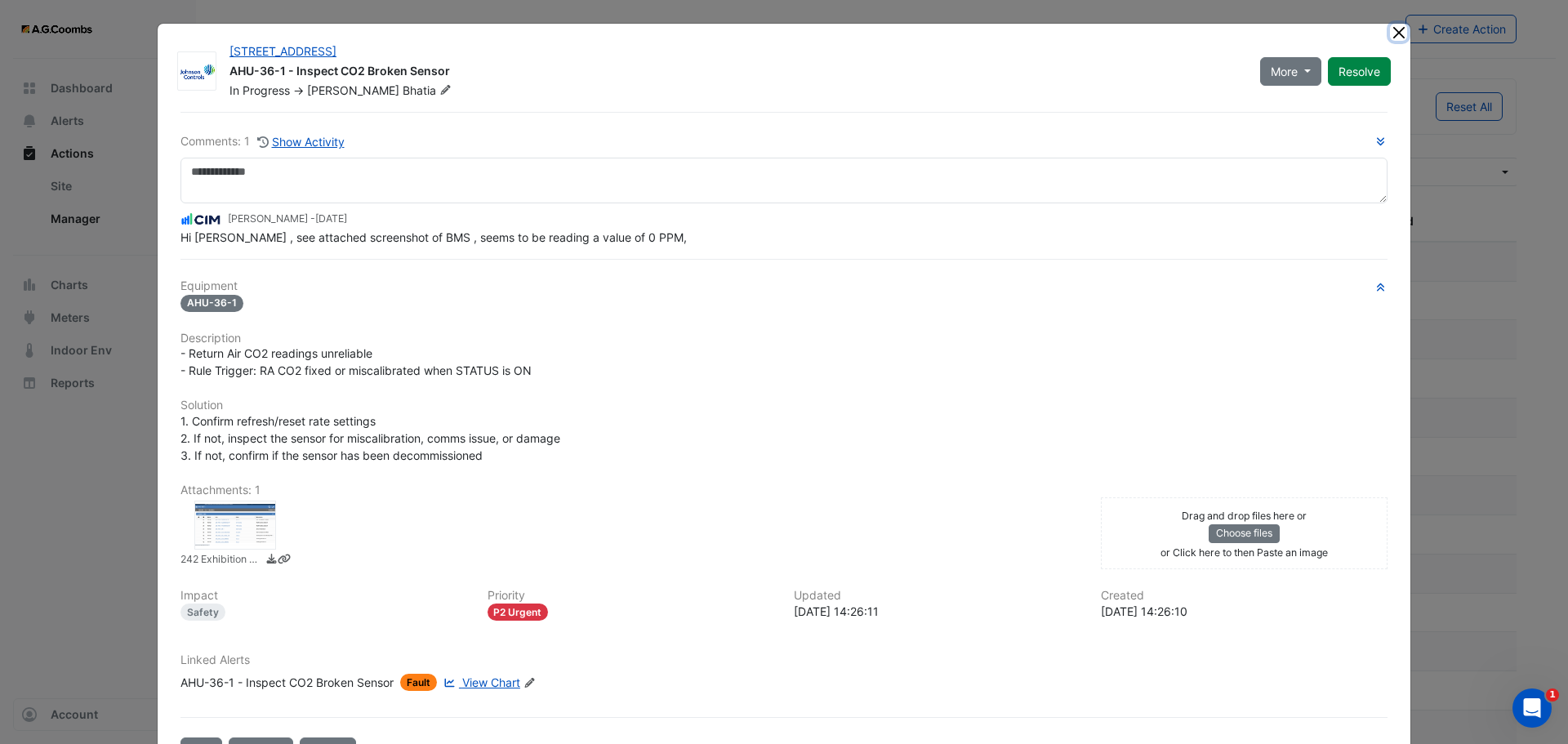
click at [1392, 31] on button "Close" at bounding box center [1398, 32] width 17 height 17
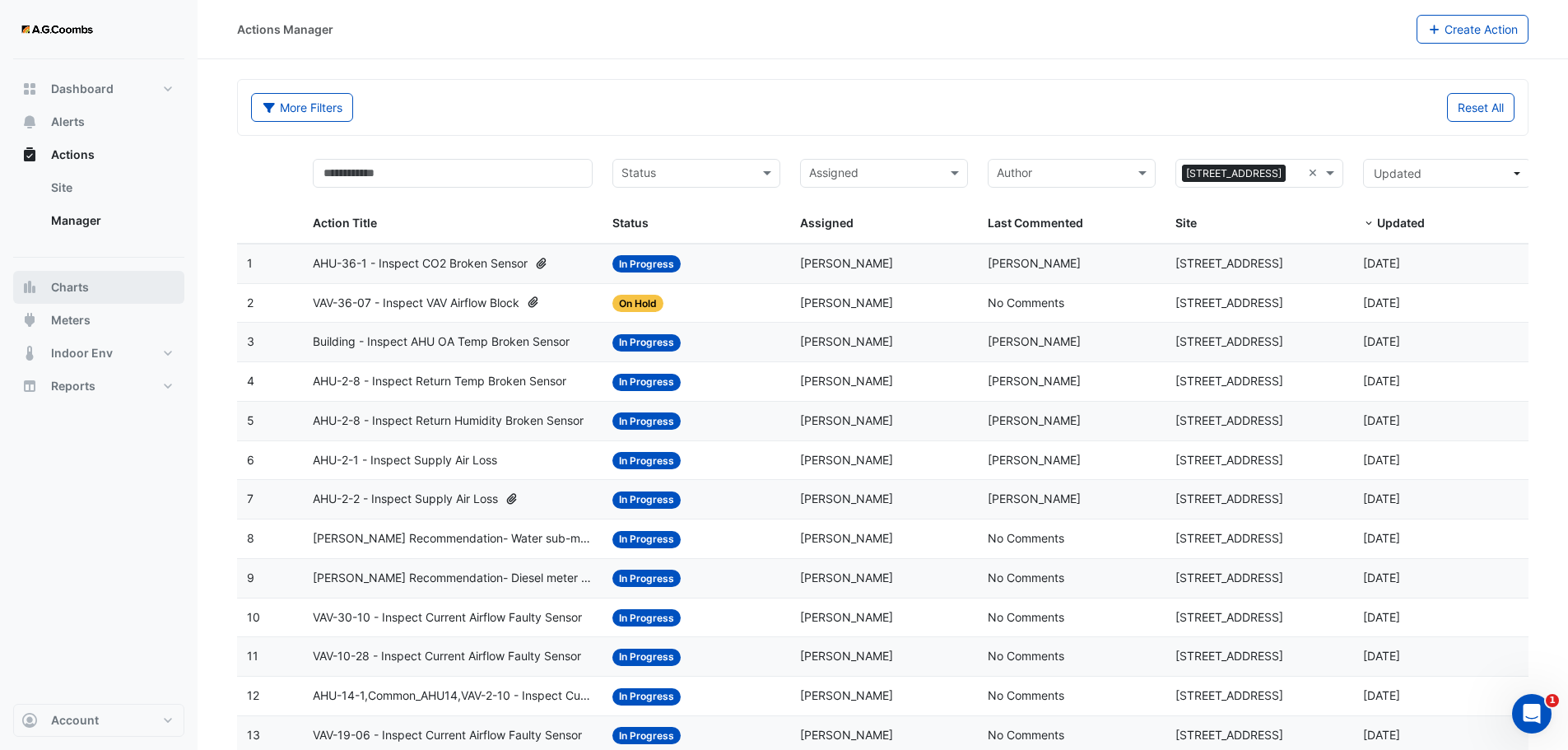
click at [68, 291] on span "Charts" at bounding box center [69, 287] width 38 height 17
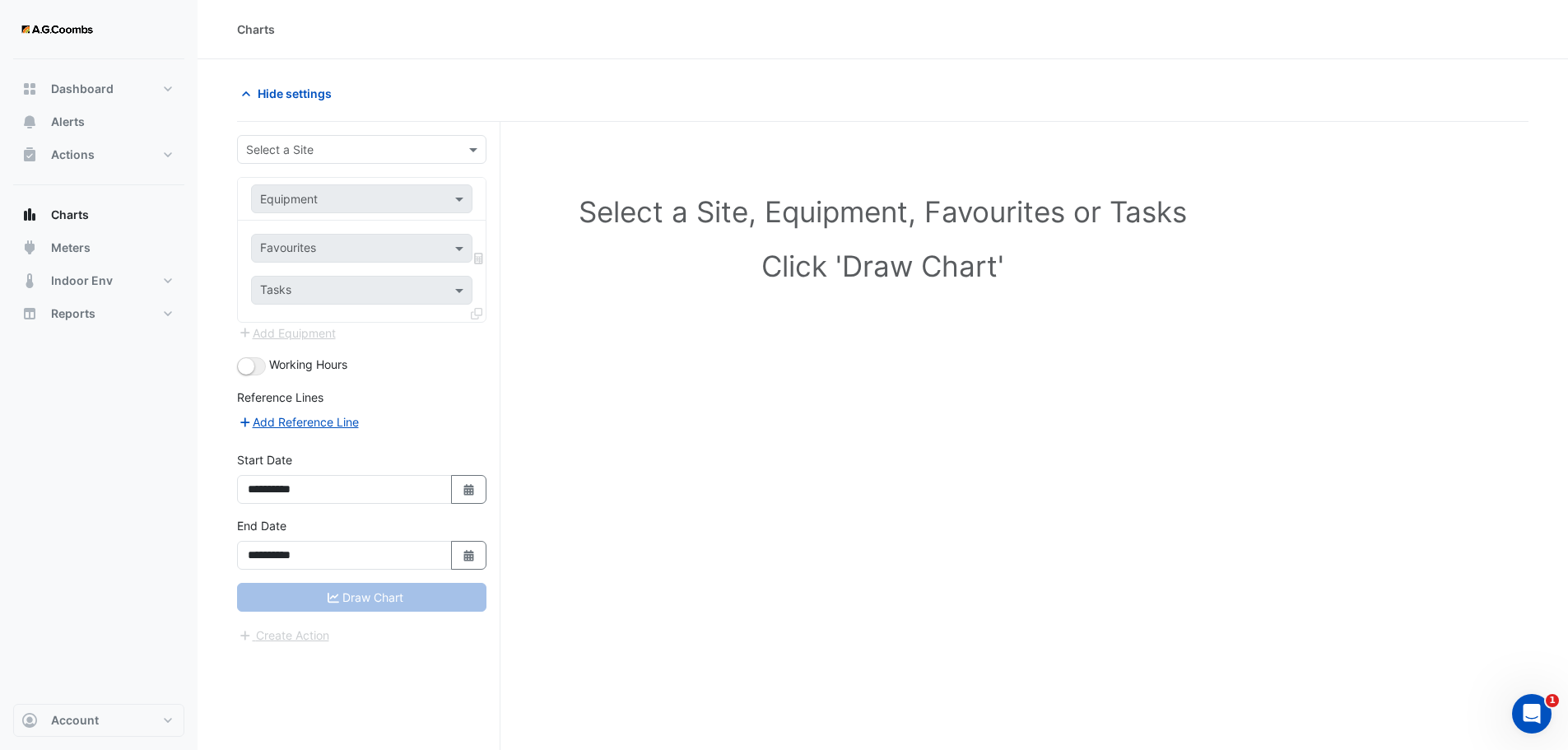
click at [321, 145] on input "text" at bounding box center [345, 151] width 198 height 18
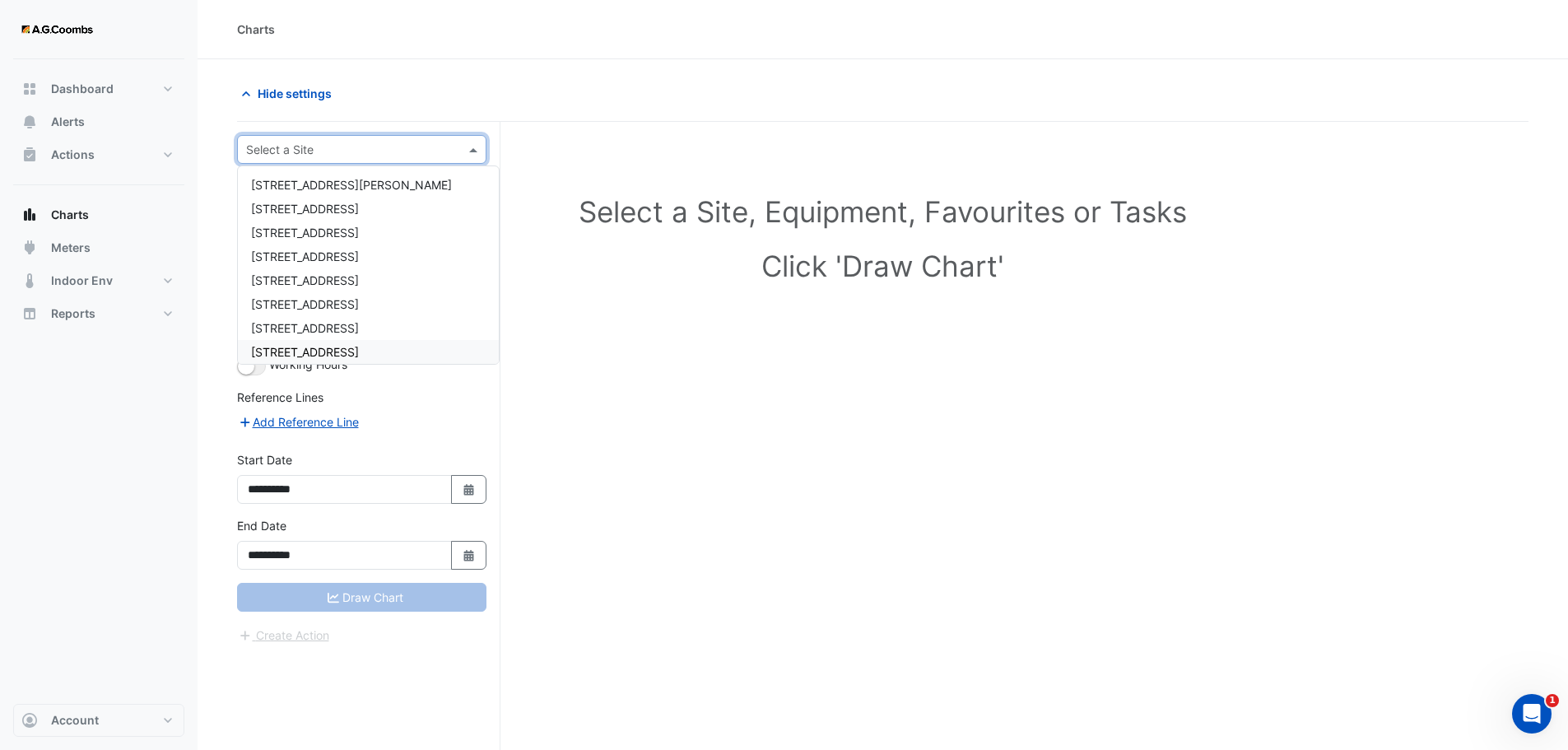
click at [349, 346] on span "[STREET_ADDRESS]" at bounding box center [305, 352] width 108 height 14
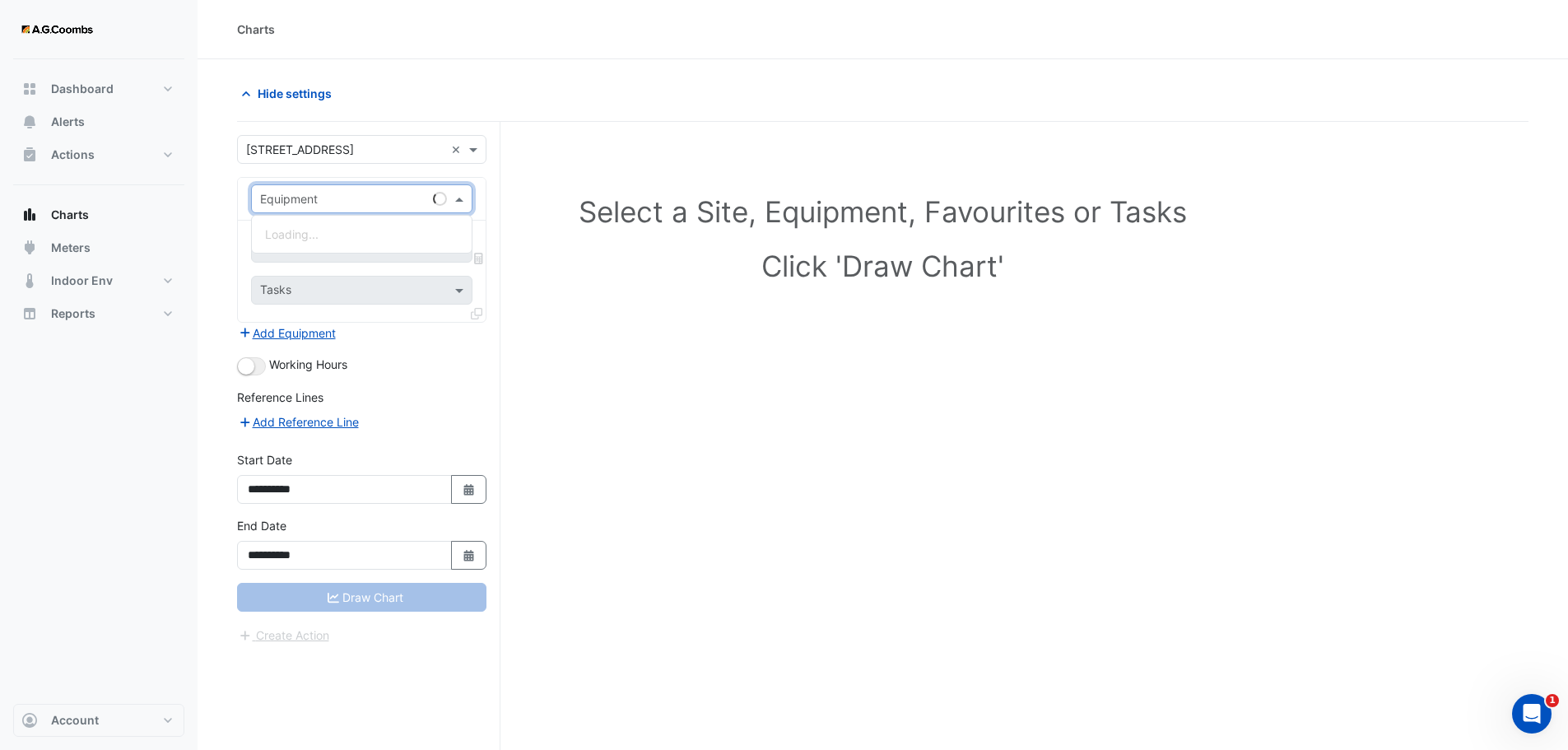
click at [461, 204] on span at bounding box center [460, 199] width 21 height 18
click at [518, 191] on div "Select a Site, Equipment, Favourites or Tasks Click 'Draw Chart'" at bounding box center [883, 242] width 1272 height 200
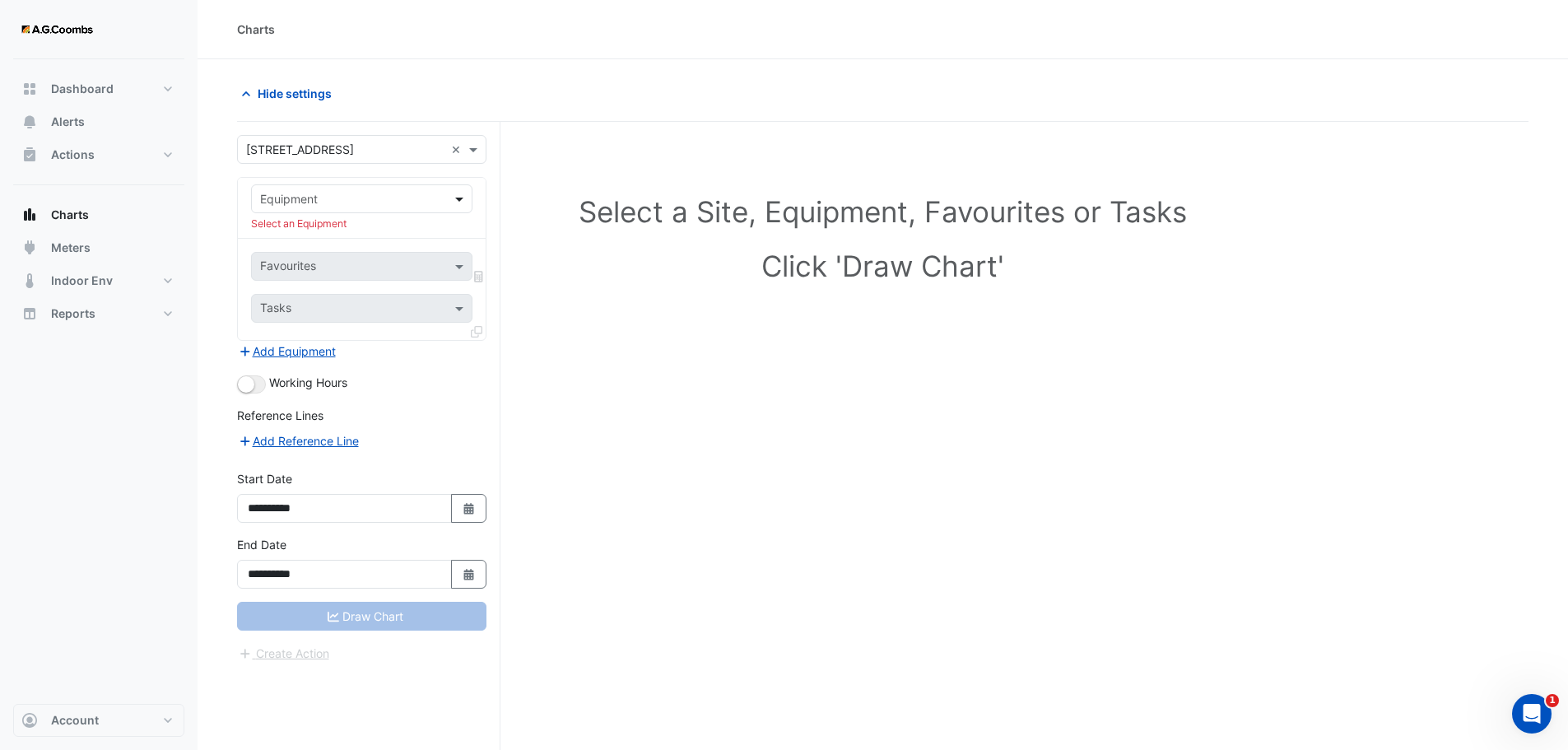
click at [457, 202] on span at bounding box center [460, 199] width 21 height 18
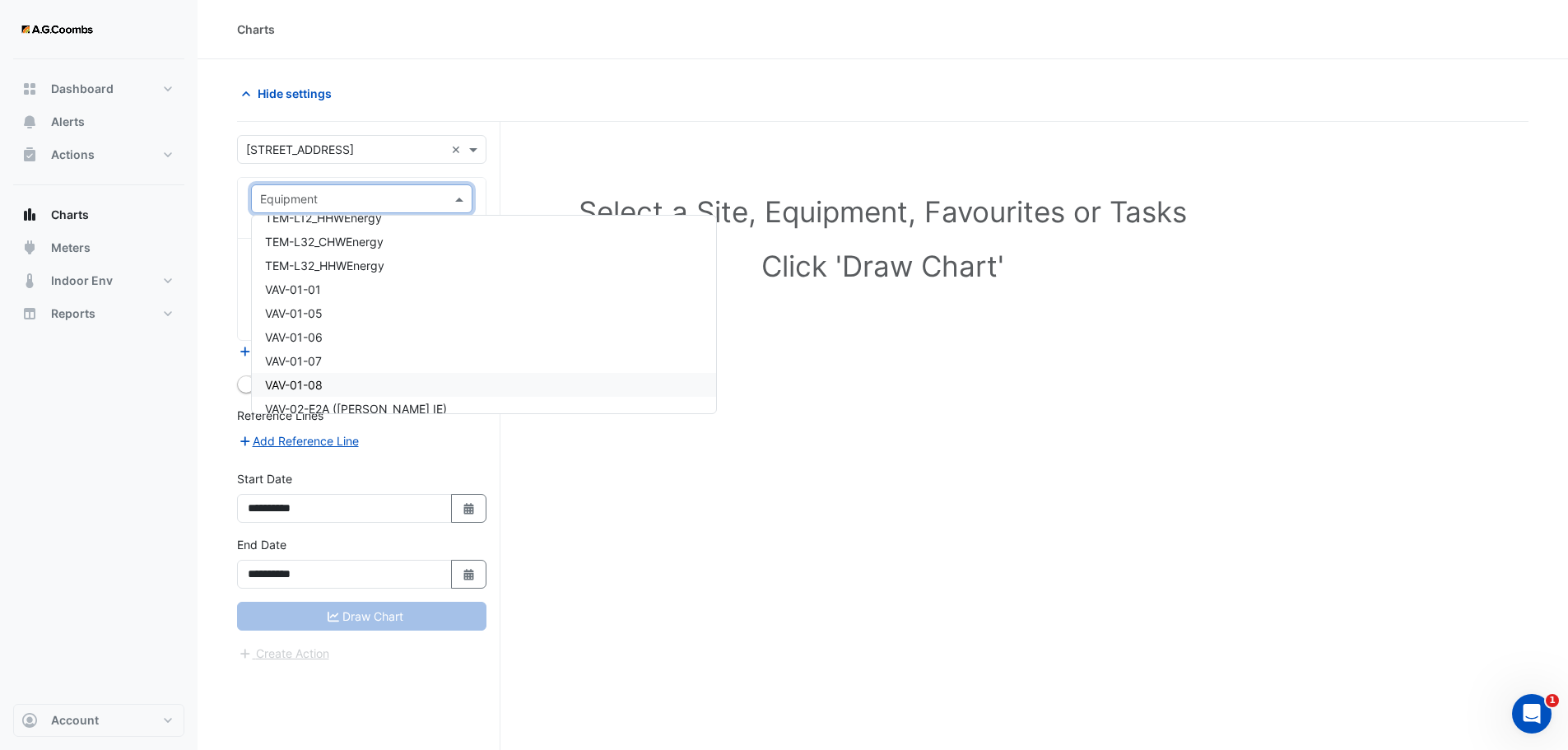
scroll to position [6770, 0]
click at [317, 311] on span "VAV-01-01" at bounding box center [292, 317] width 56 height 14
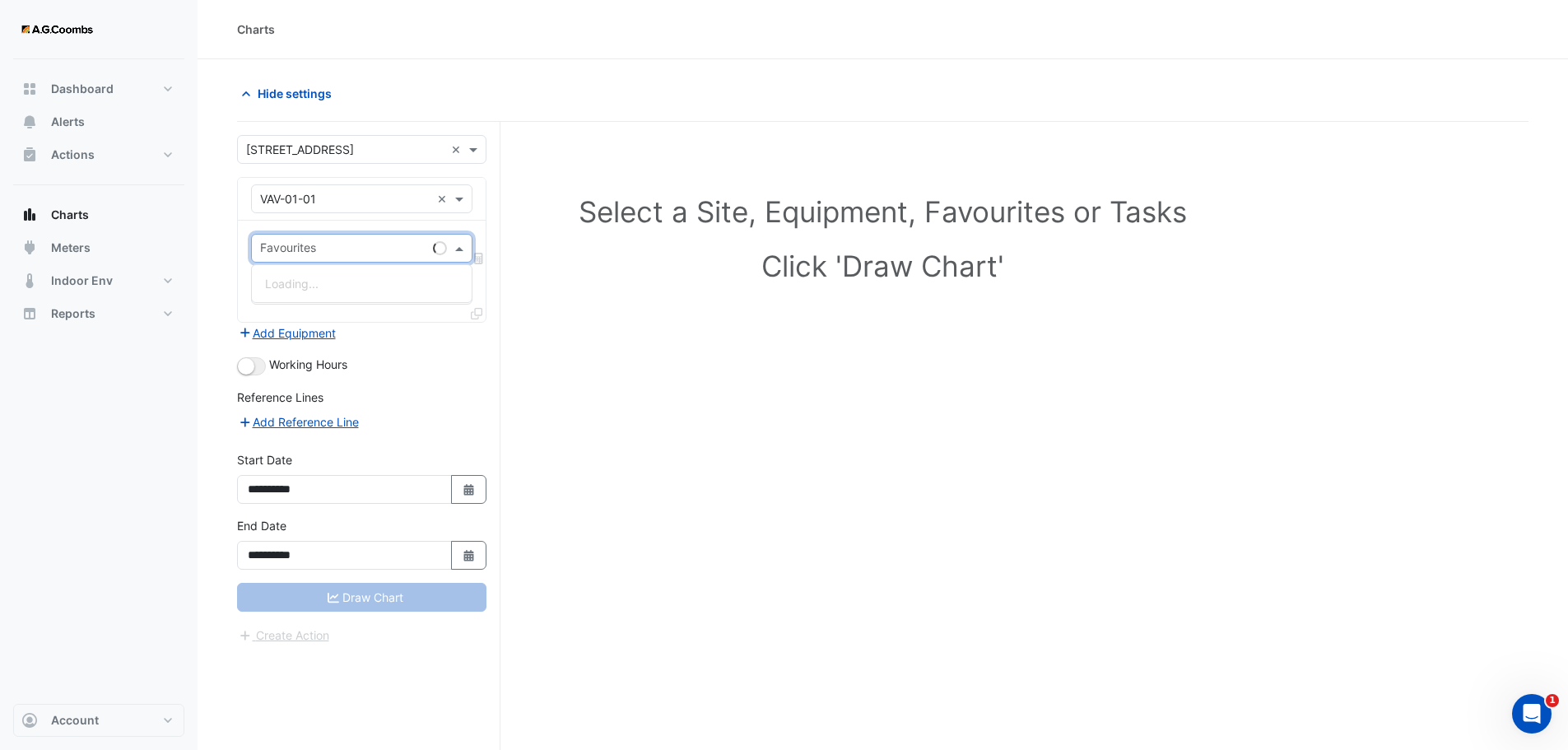
click at [462, 241] on span at bounding box center [460, 248] width 21 height 18
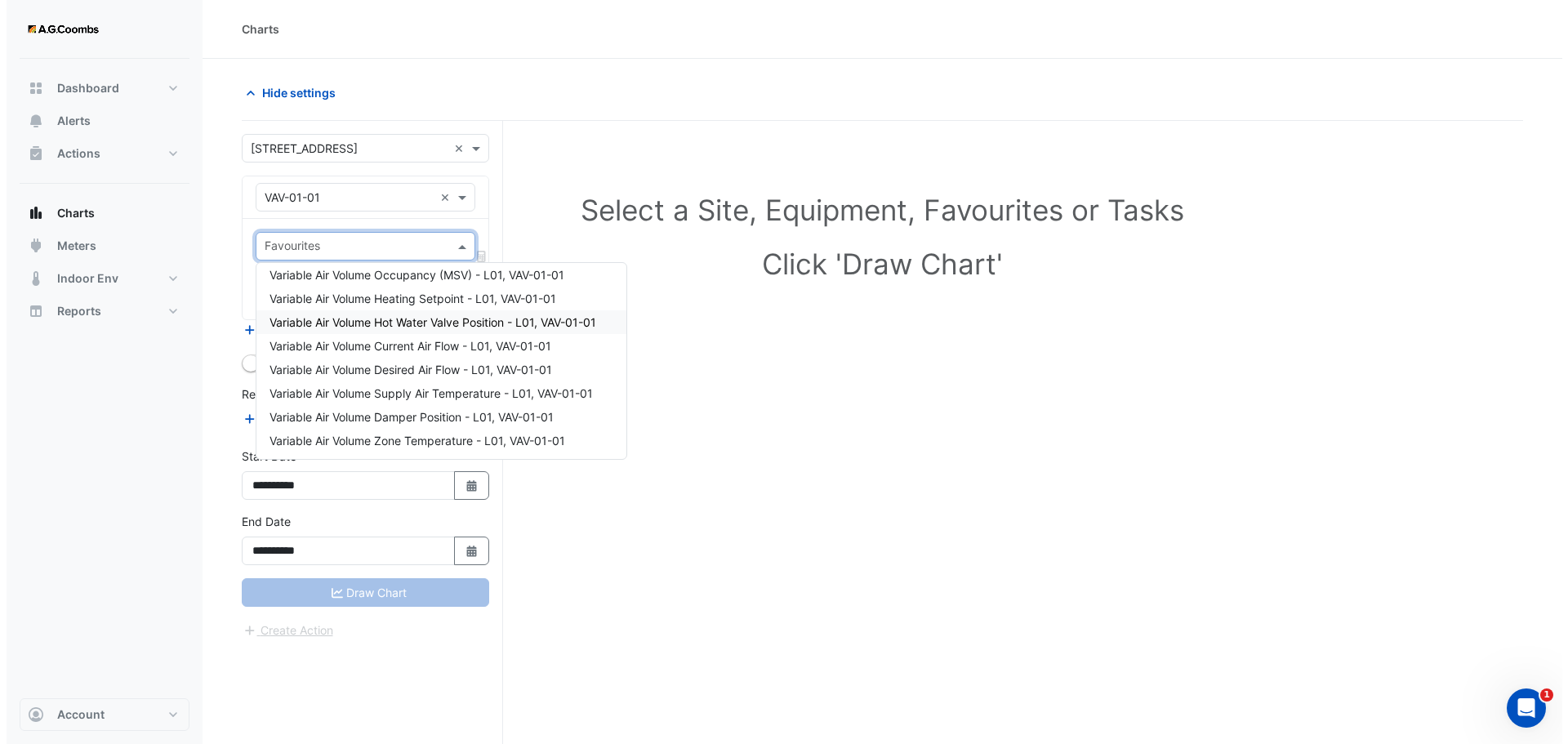
scroll to position [54, 0]
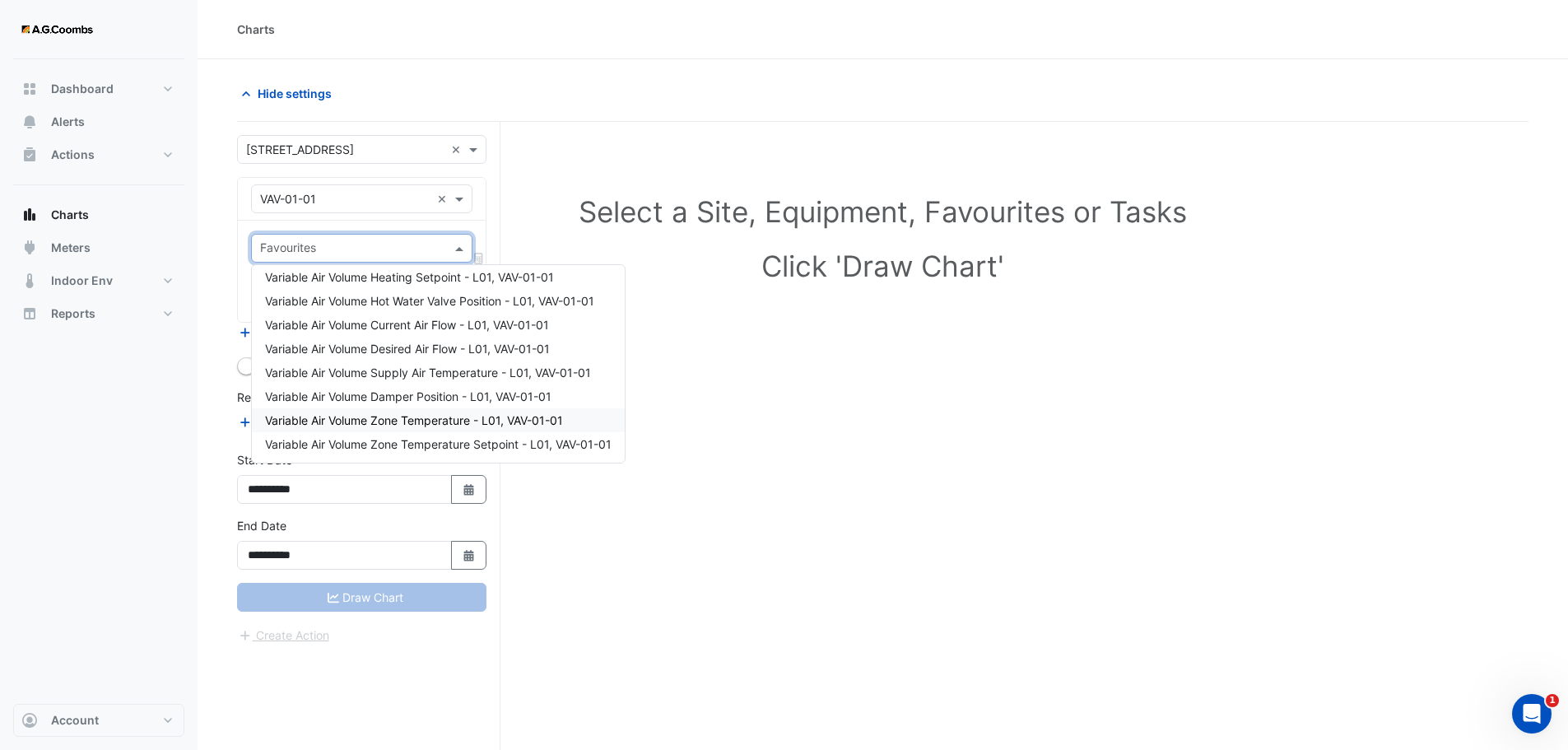
click at [457, 417] on span "Variable Air Volume Zone Temperature - L01, VAV-01-01" at bounding box center [414, 420] width 298 height 14
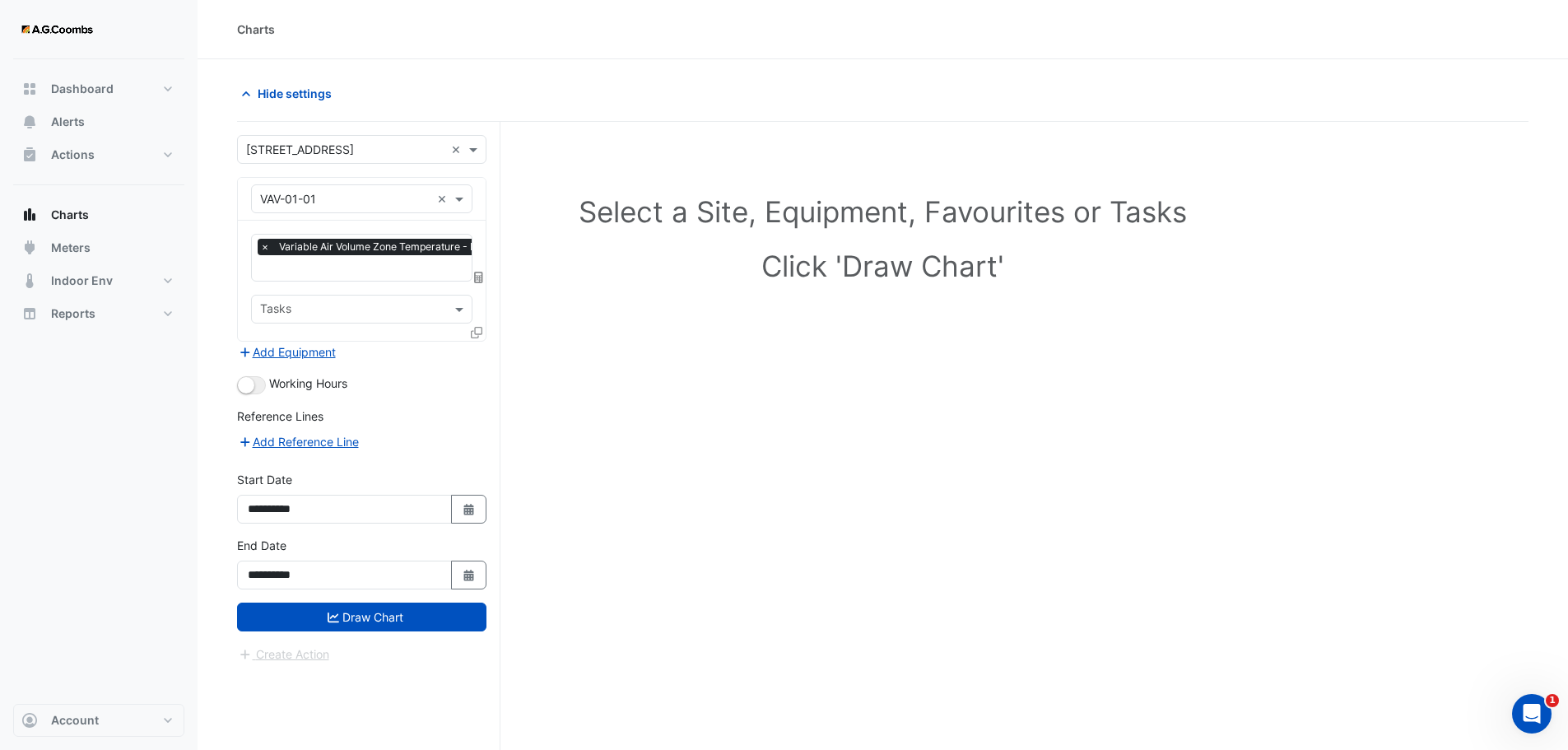
click at [475, 333] on icon at bounding box center [477, 332] width 12 height 12
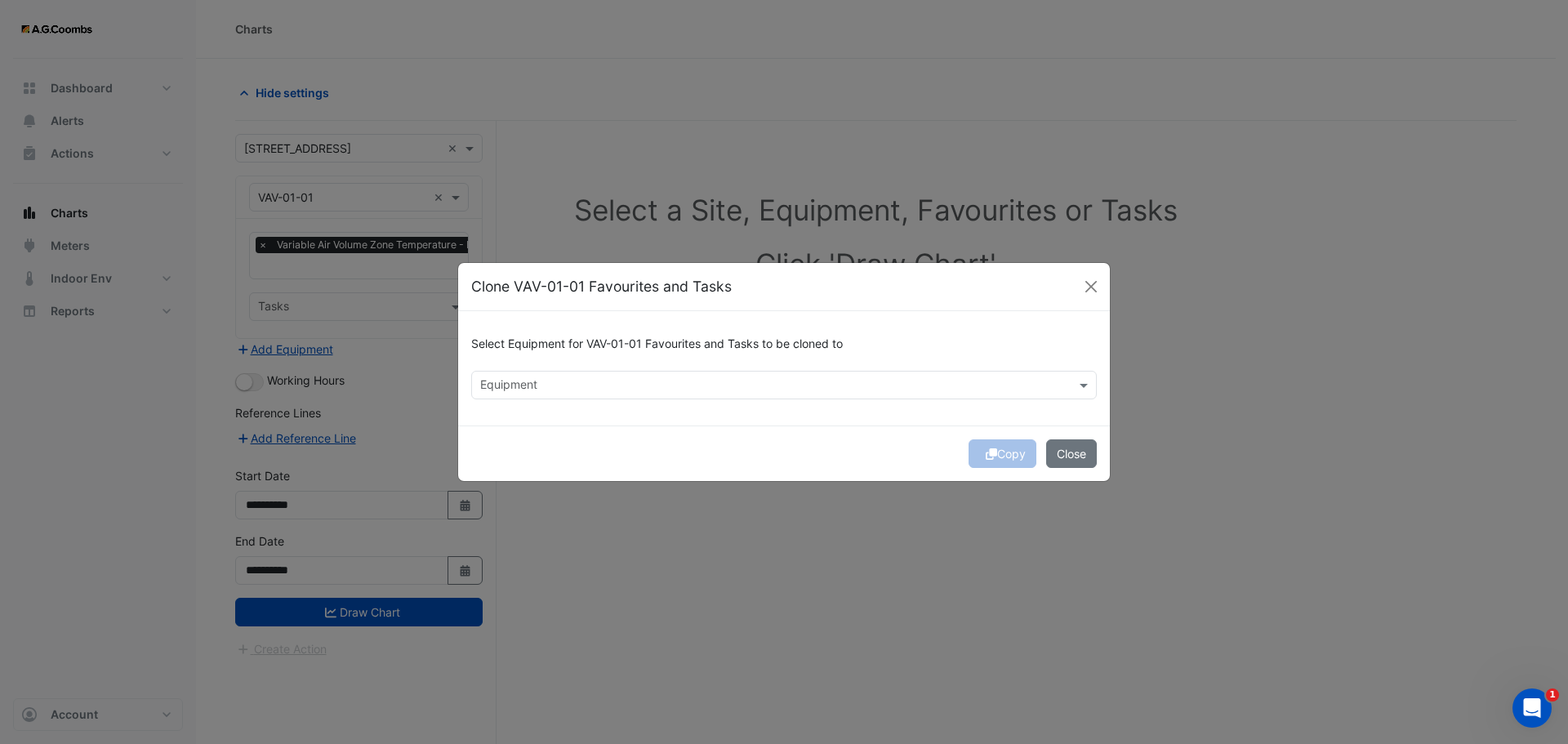
click at [763, 376] on div "Equipment" at bounding box center [771, 385] width 597 height 25
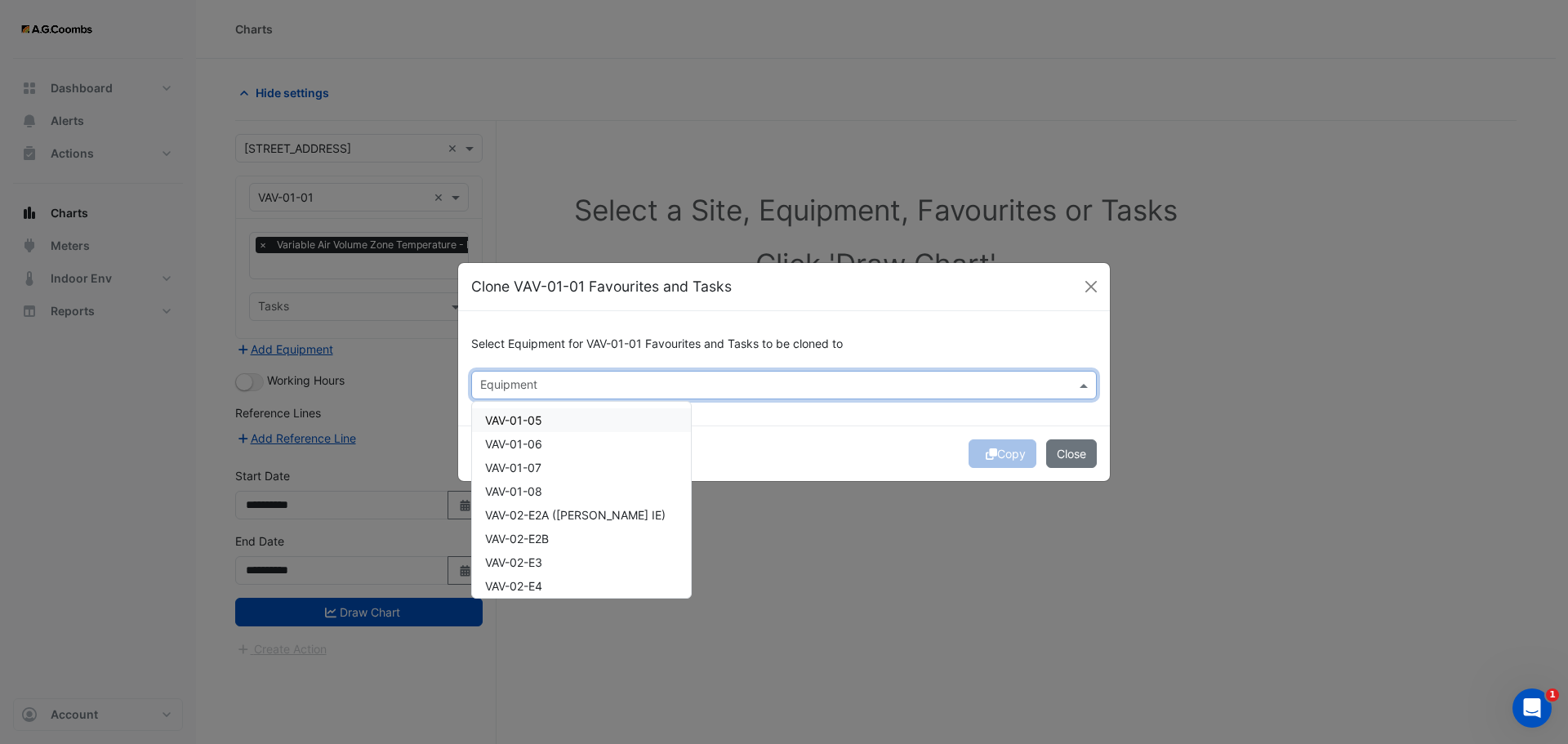
click at [523, 423] on span "VAV-01-05" at bounding box center [513, 420] width 57 height 14
click at [525, 437] on span "VAV-01-06" at bounding box center [513, 443] width 57 height 14
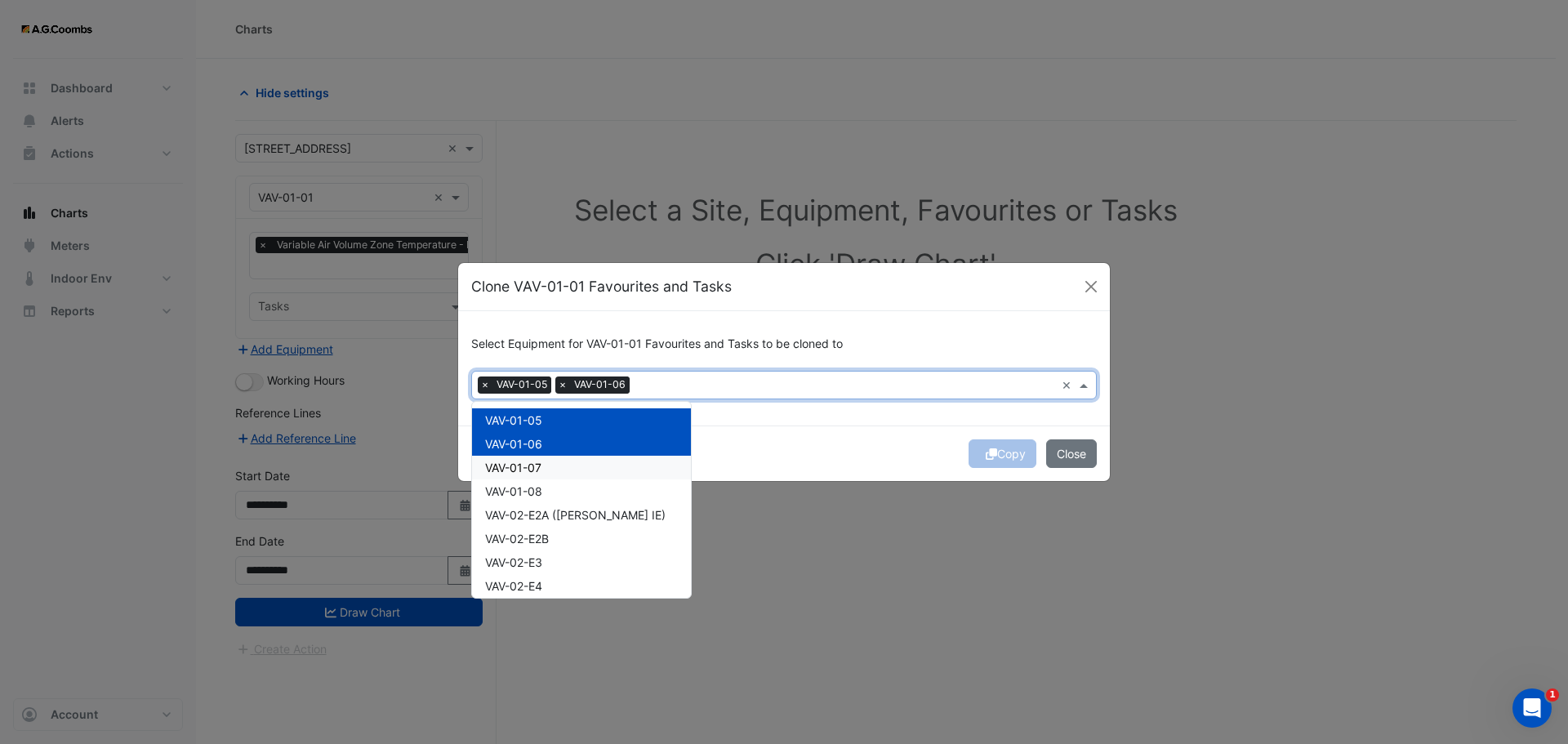
click at [528, 461] on span "VAV-01-07" at bounding box center [513, 468] width 56 height 14
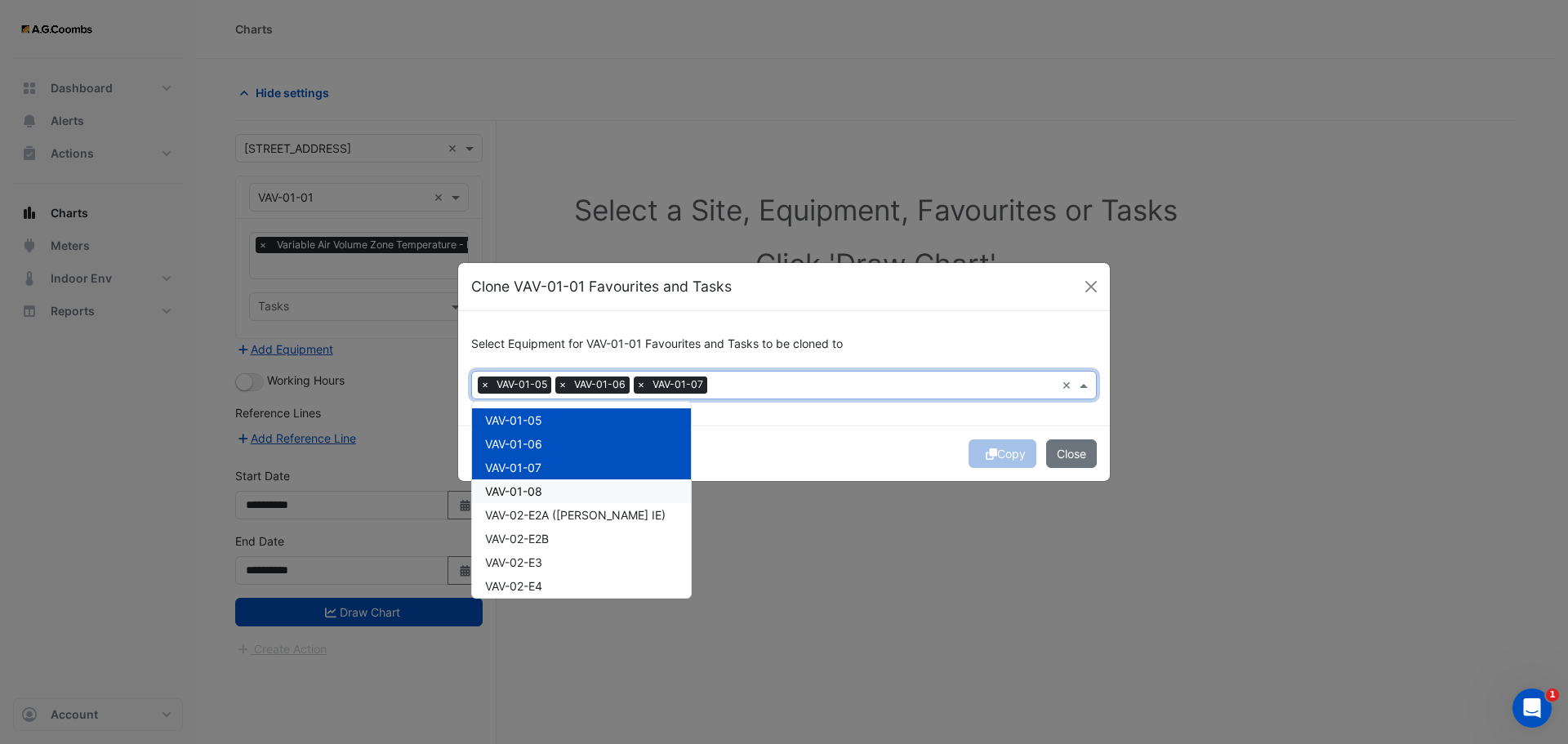
click at [521, 487] on span "VAV-01-08" at bounding box center [513, 491] width 57 height 14
click at [520, 509] on span "VAV-02-E2A (NABERS IE)" at bounding box center [575, 515] width 180 height 14
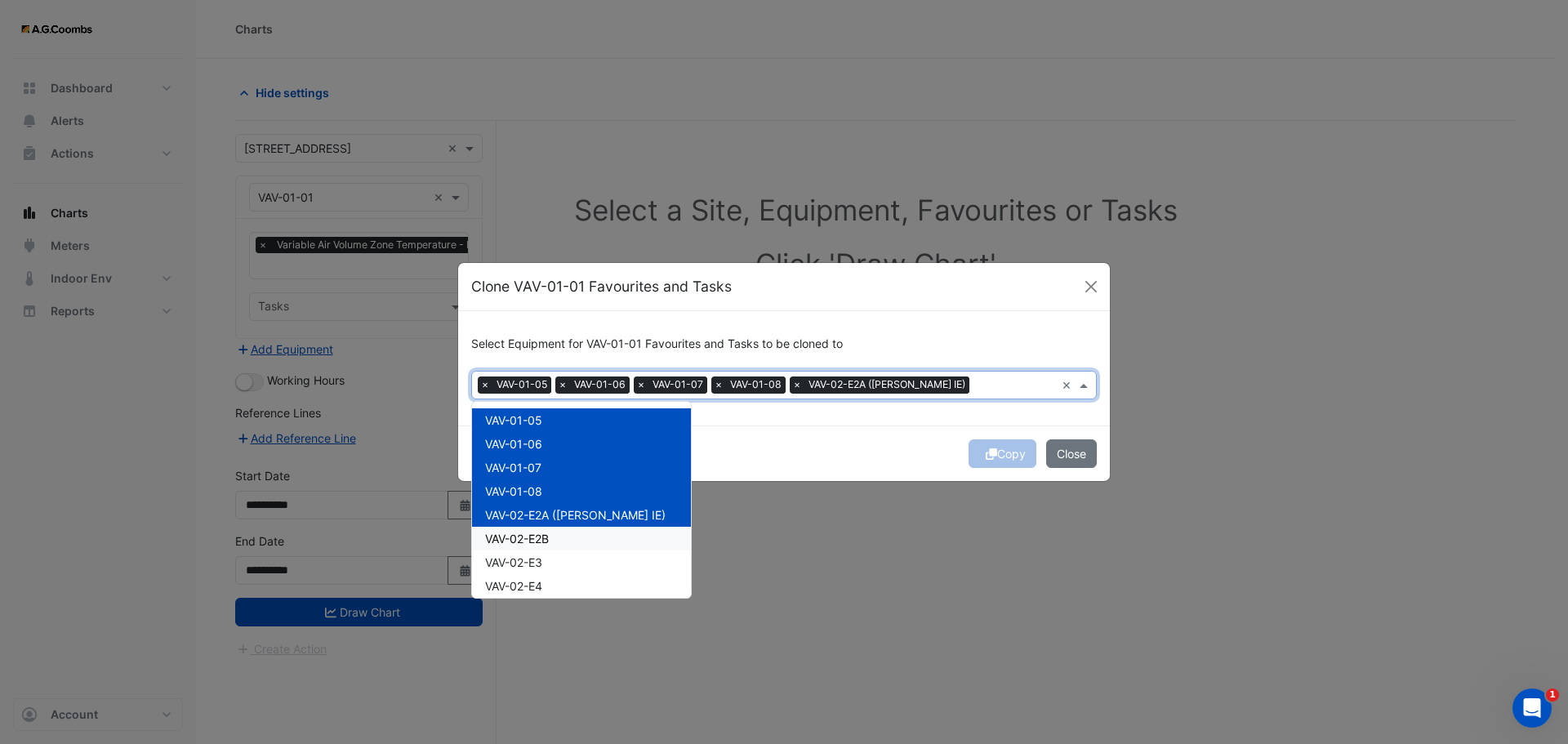
click at [524, 535] on span "VAV-02-E2B" at bounding box center [517, 538] width 64 height 14
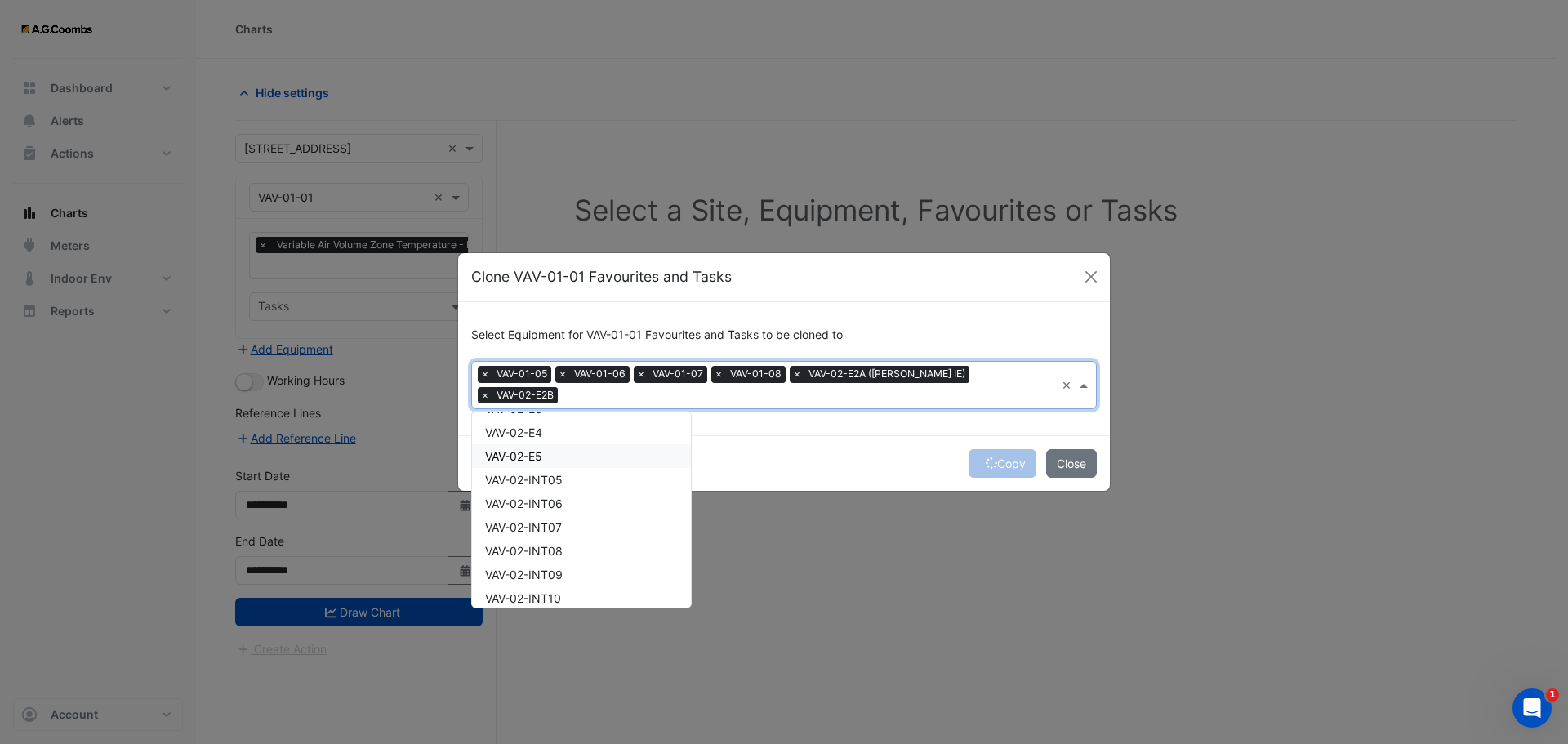
scroll to position [81, 0]
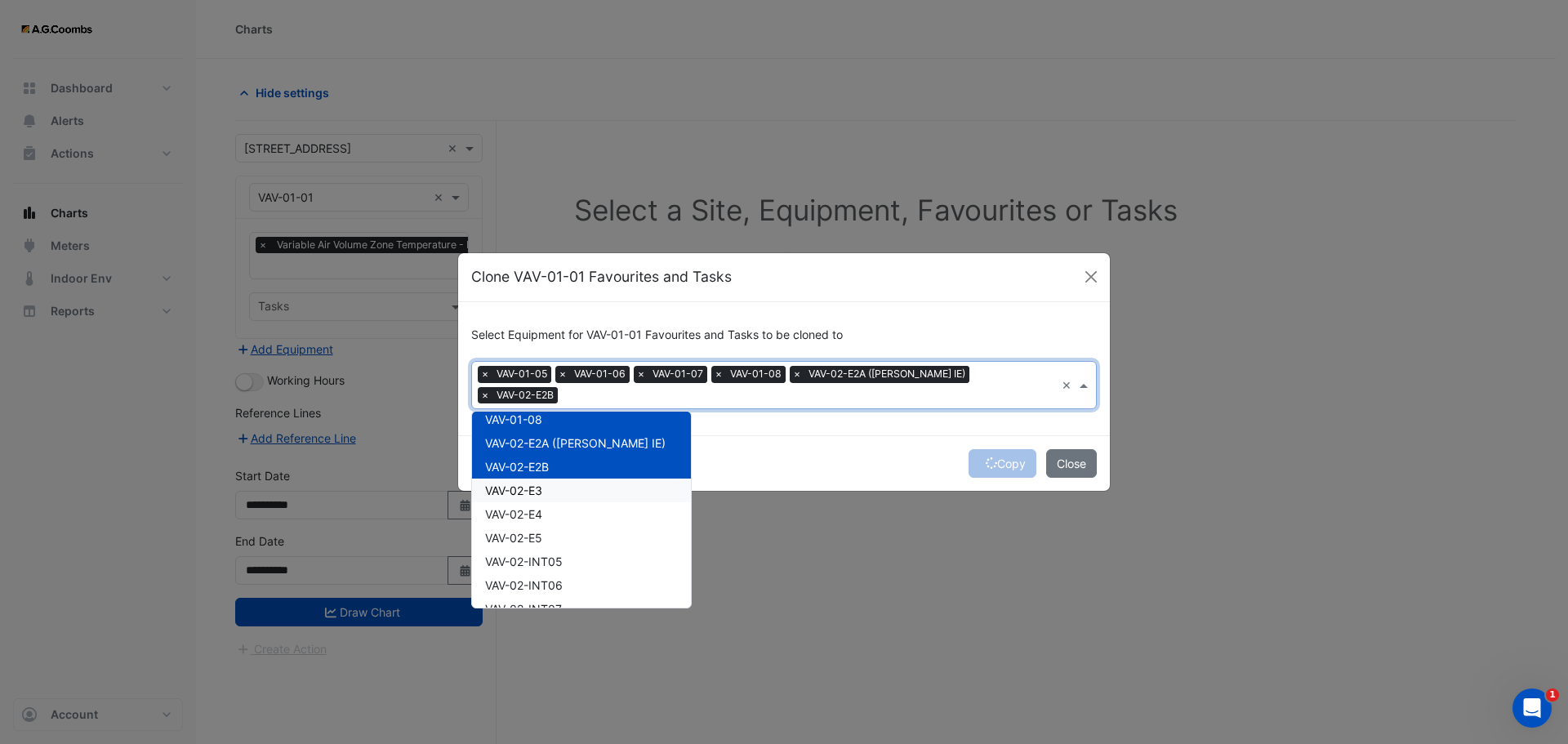
click at [532, 485] on span "VAV-02-E3" at bounding box center [513, 490] width 57 height 14
click at [532, 504] on div "VAV-02-E4" at bounding box center [582, 514] width 219 height 23
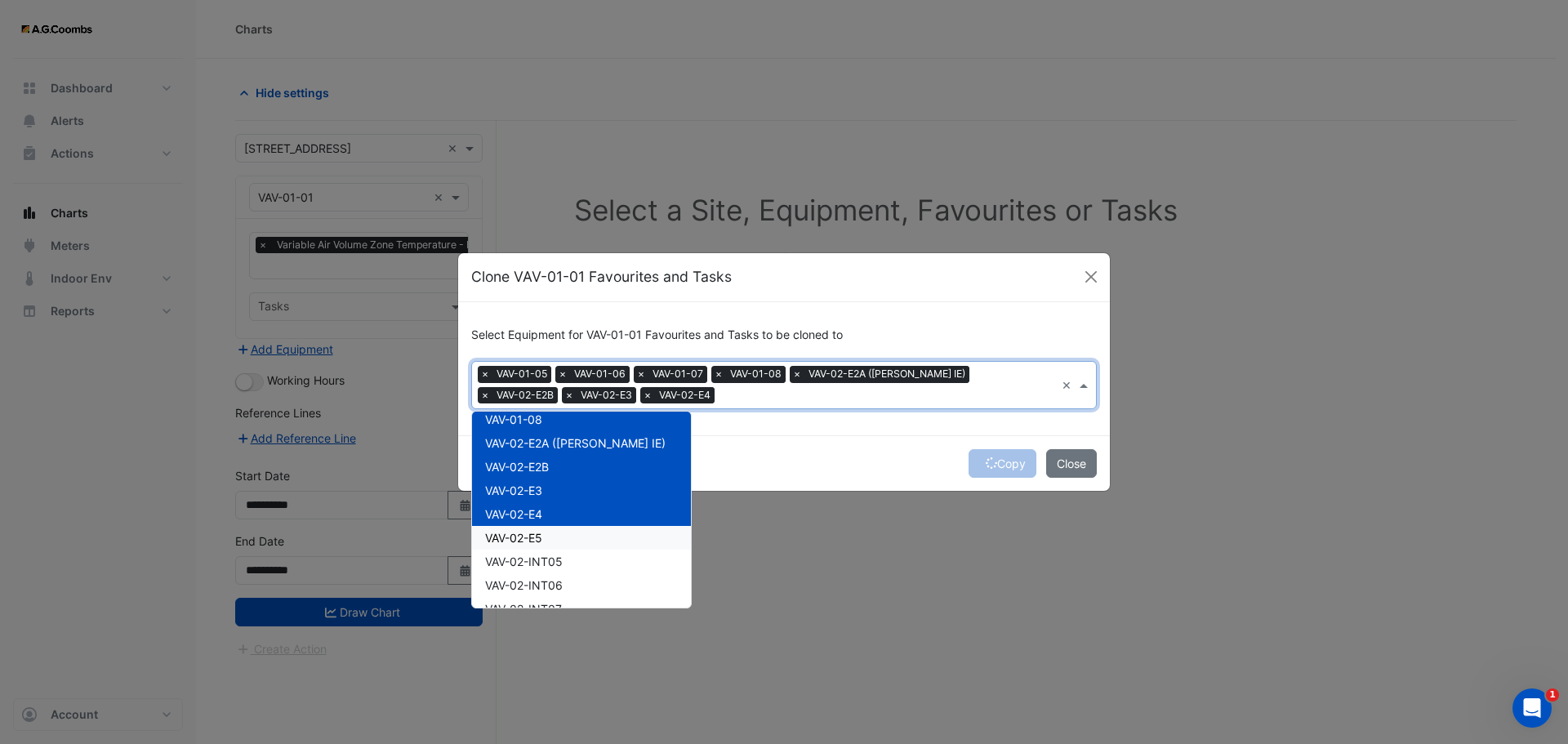
click at [536, 539] on span "VAV-02-E5" at bounding box center [513, 537] width 57 height 14
click at [536, 556] on span "VAV-02-INT05" at bounding box center [524, 562] width 78 height 14
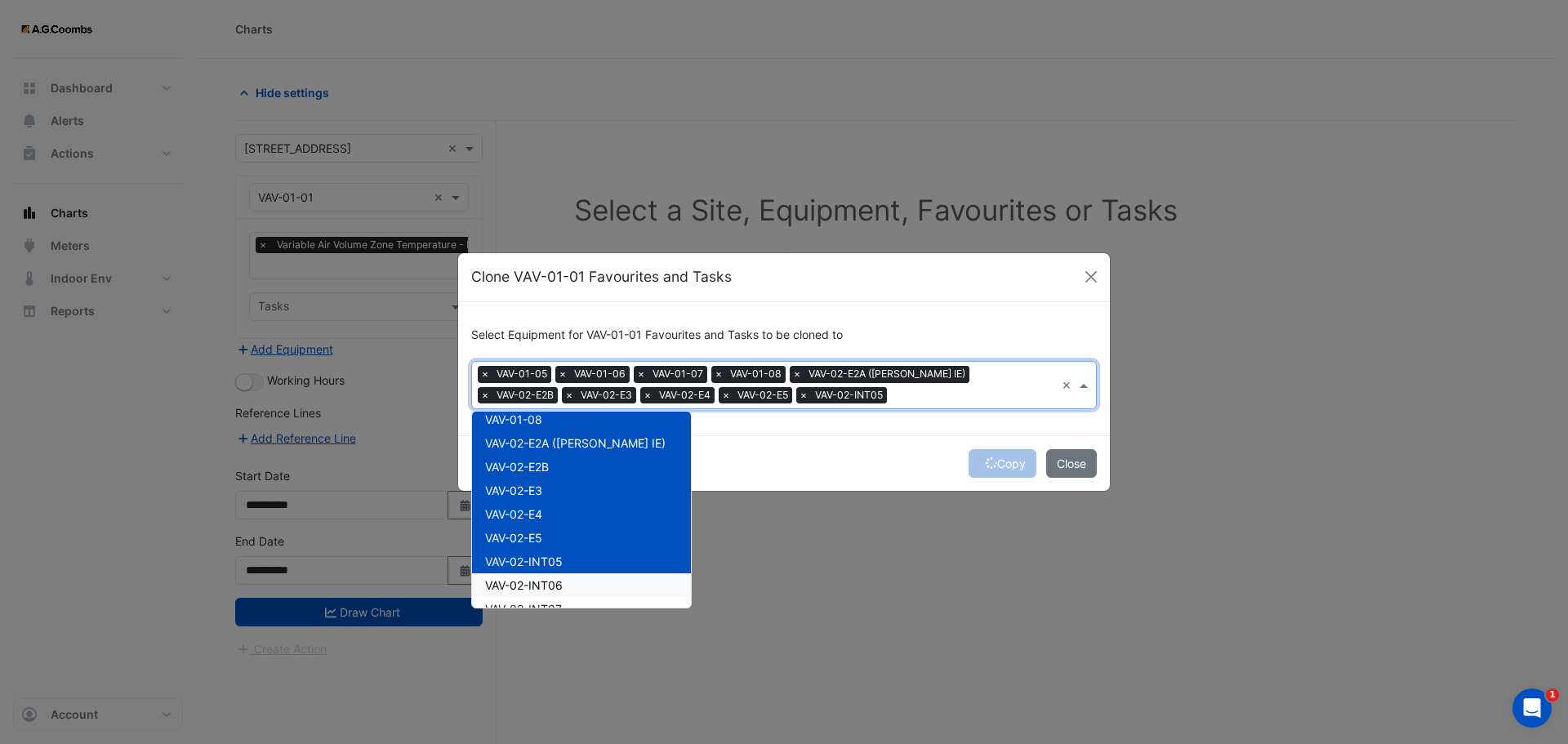
click at [550, 585] on span "VAV-02-INT06" at bounding box center [524, 585] width 78 height 14
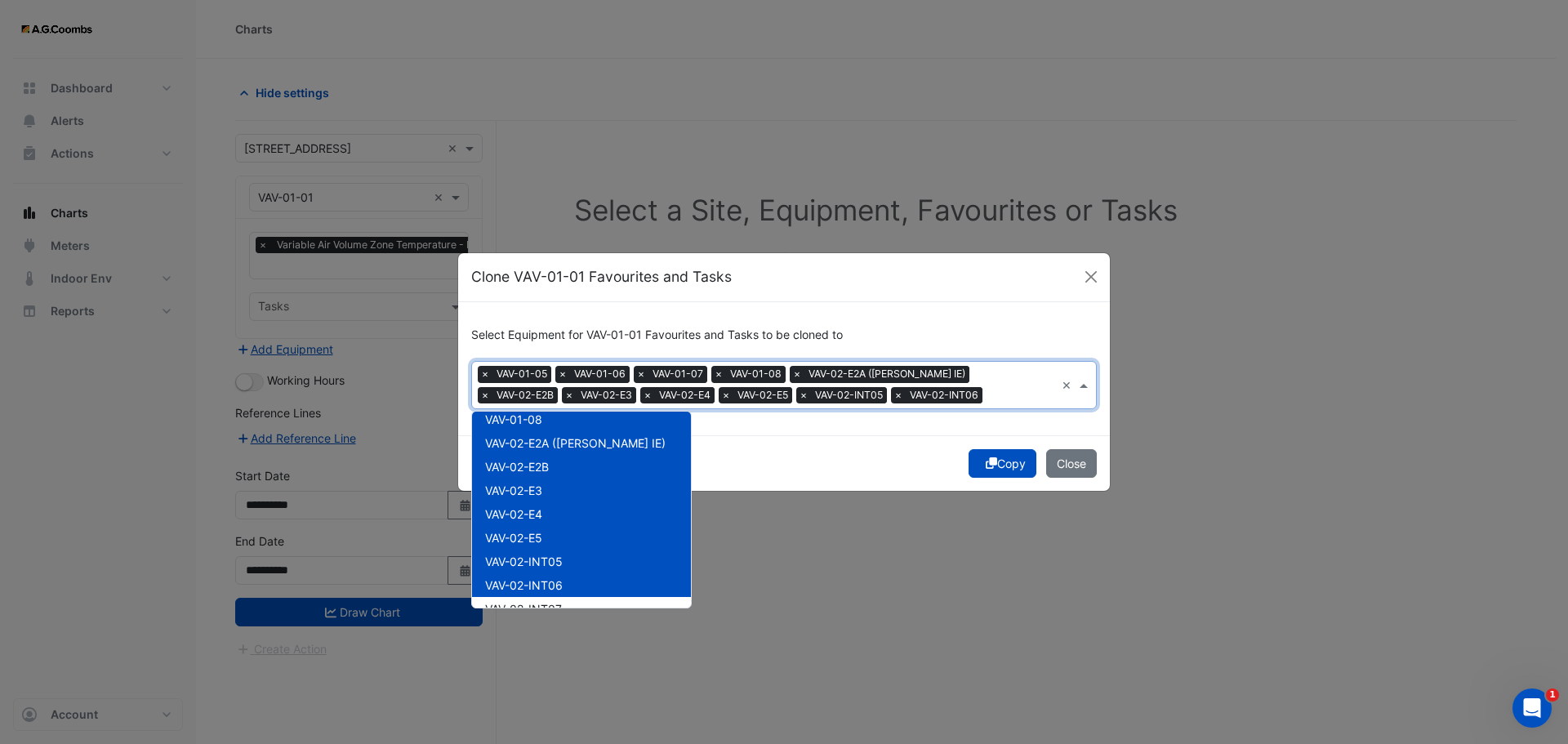
scroll to position [163, 0]
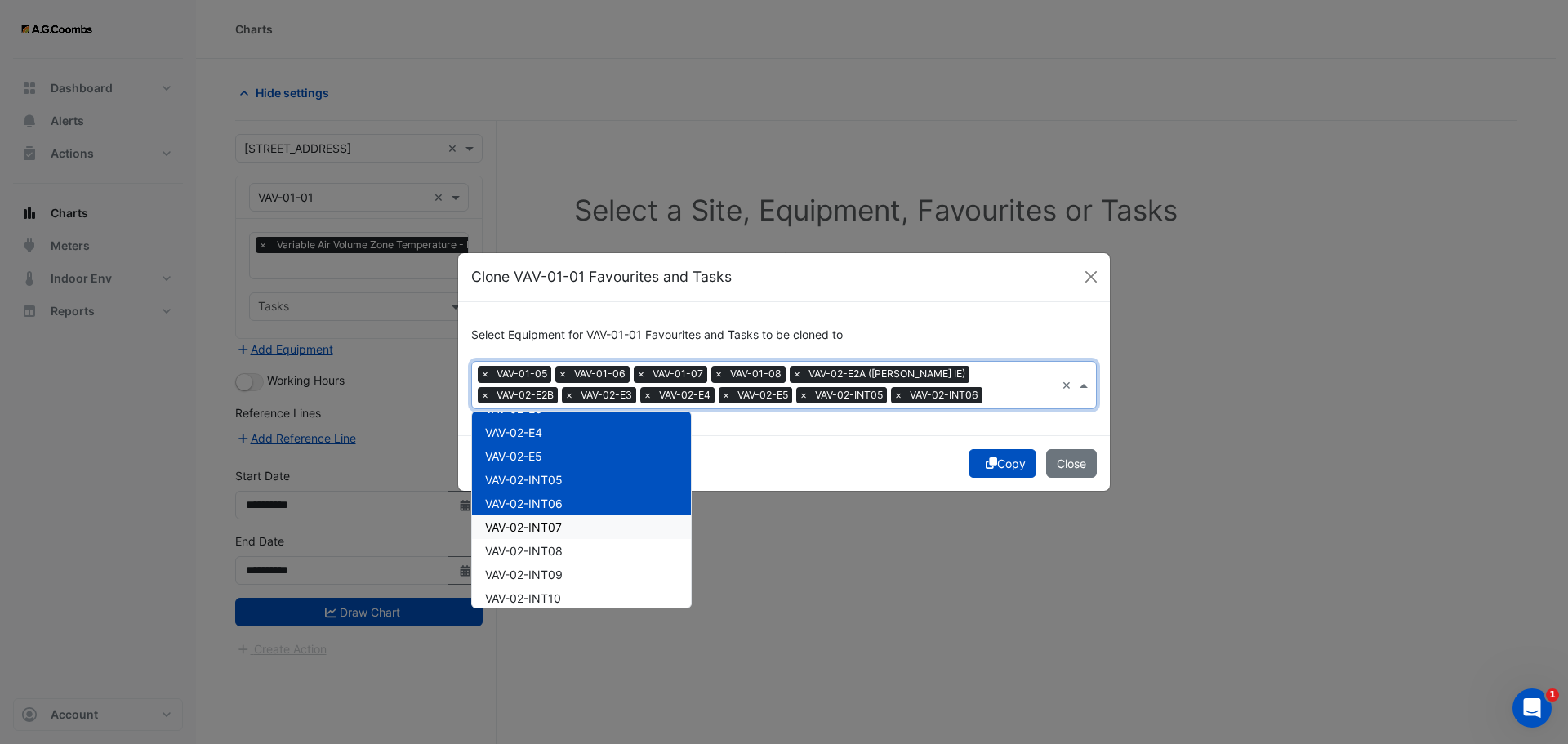
click at [547, 525] on span "VAV-02-INT07" at bounding box center [523, 527] width 77 height 14
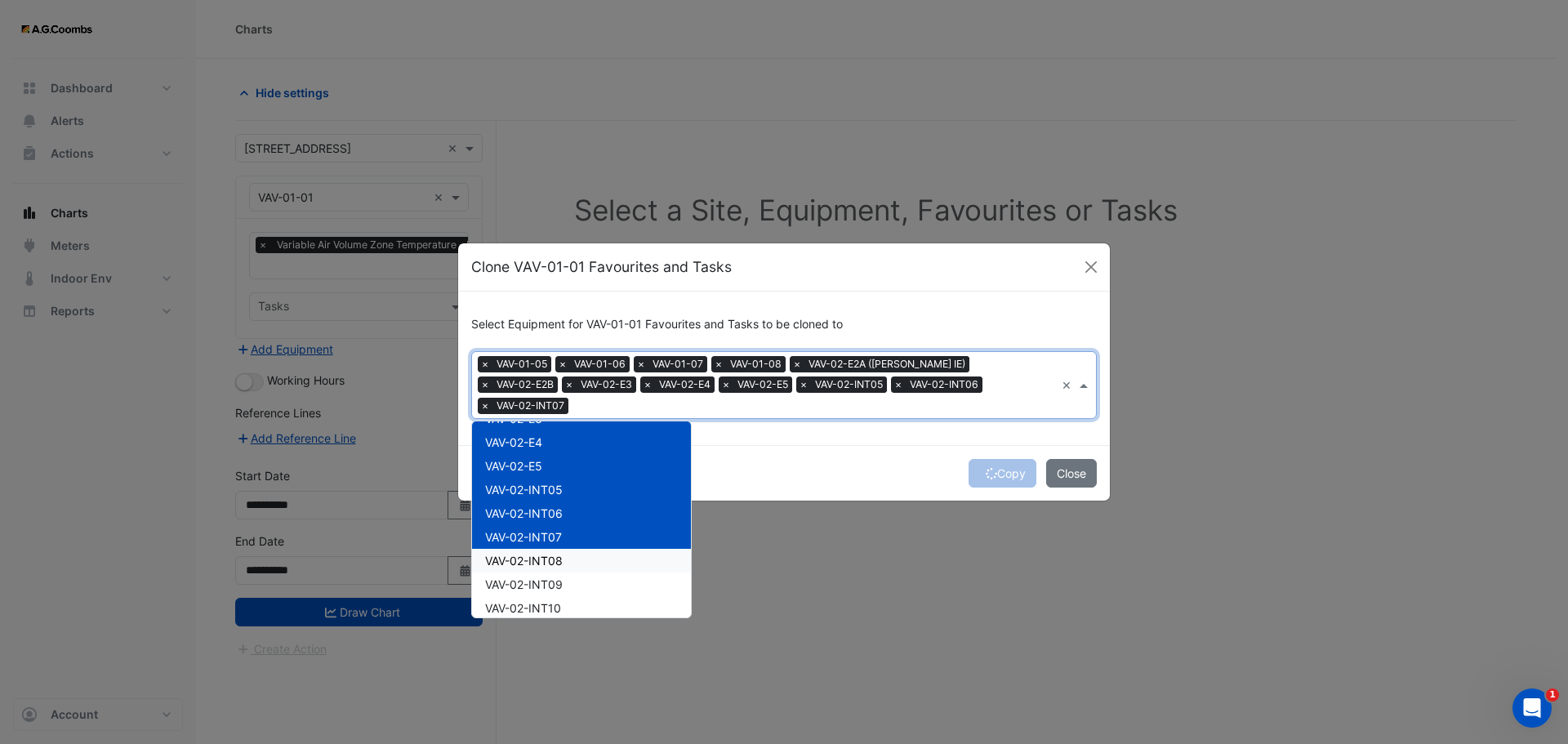
click at [552, 556] on span "VAV-02-INT08" at bounding box center [524, 561] width 78 height 14
click at [545, 578] on span "VAV-02-INT09" at bounding box center [524, 584] width 78 height 14
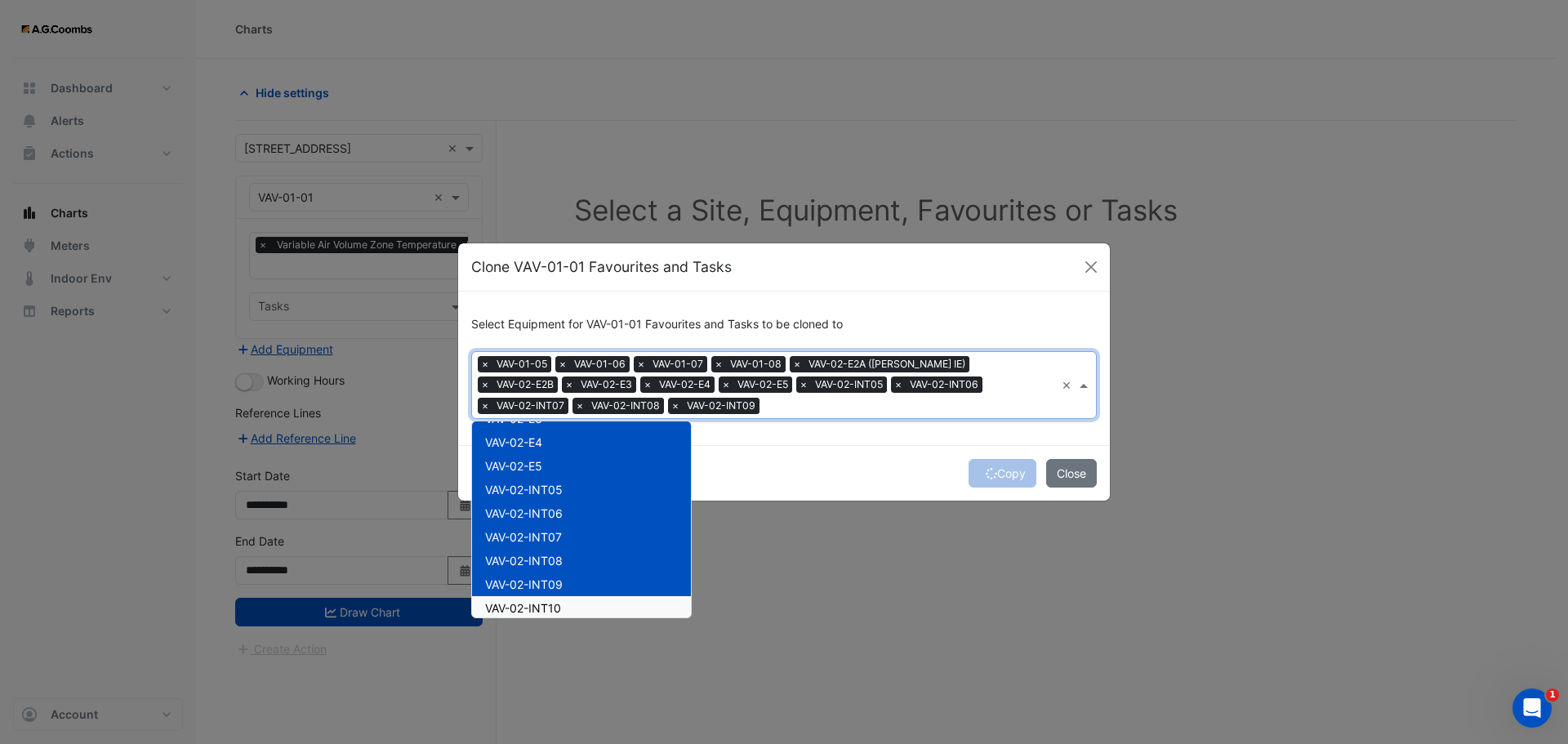
click at [555, 611] on span "VAV-02-INT10" at bounding box center [523, 608] width 76 height 14
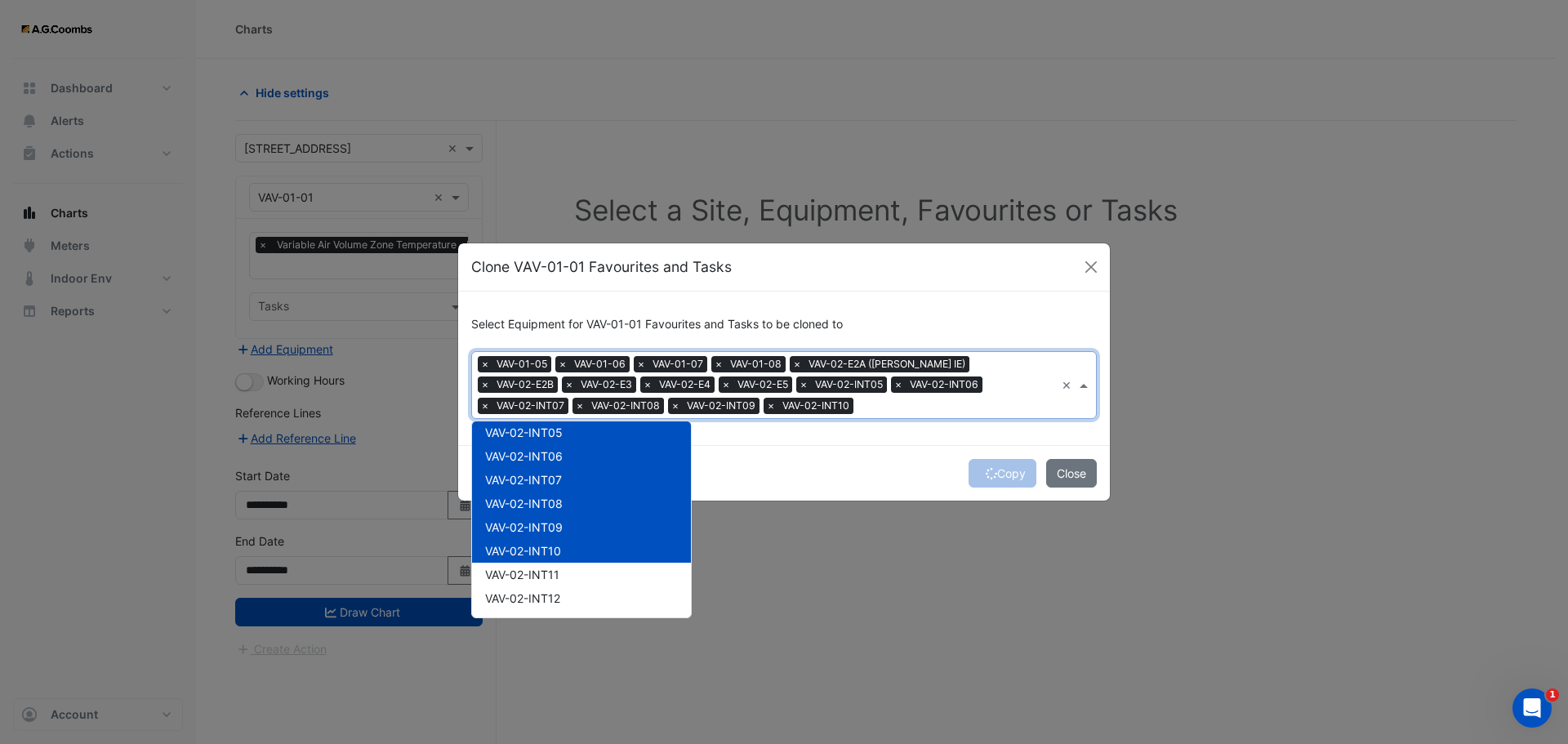
scroll to position [245, 0]
click at [540, 553] on span "VAV-02-INT11" at bounding box center [522, 550] width 75 height 14
click at [543, 574] on span "VAV-02-INT12" at bounding box center [522, 573] width 75 height 14
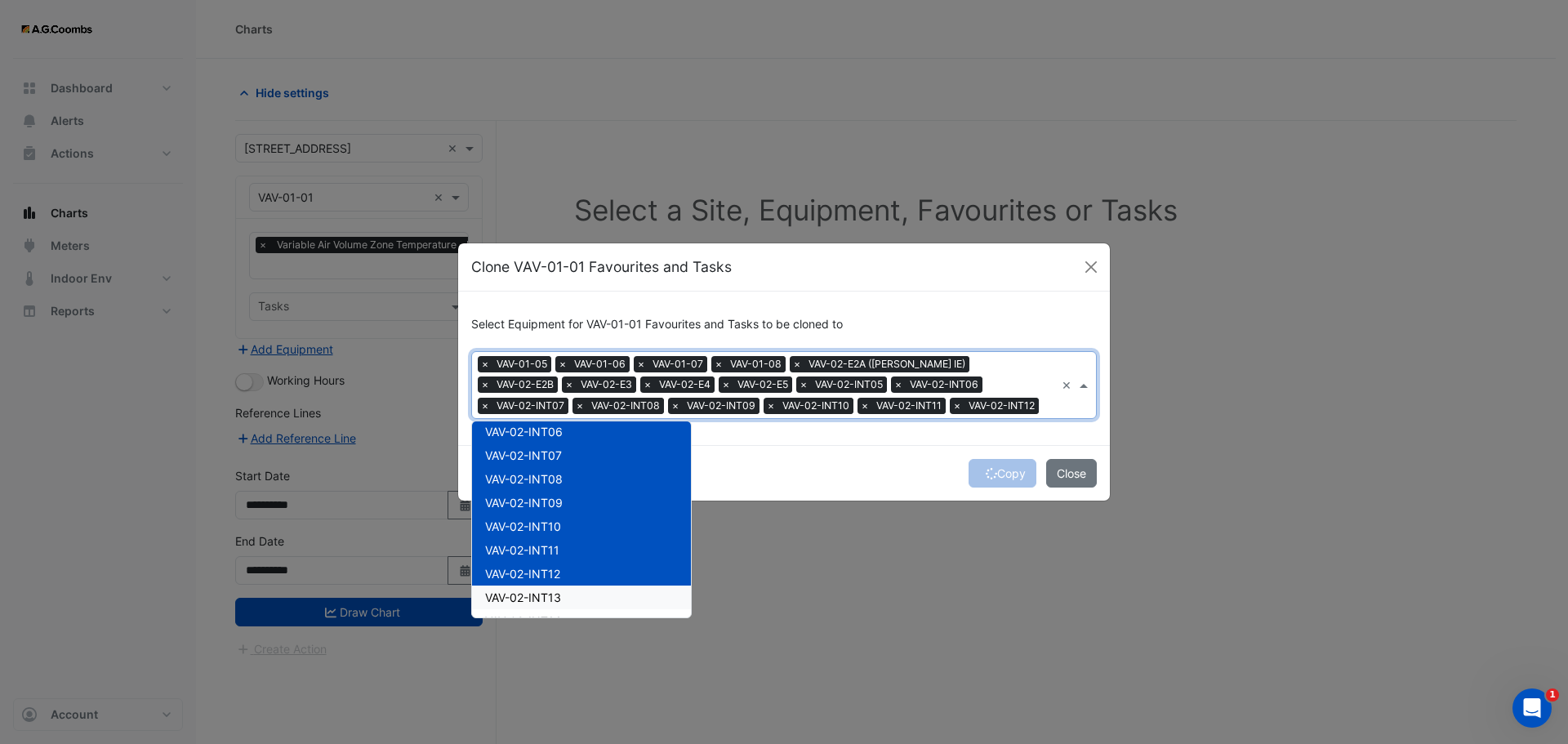
click at [552, 607] on div "VAV-02-INT13" at bounding box center [582, 598] width 219 height 23
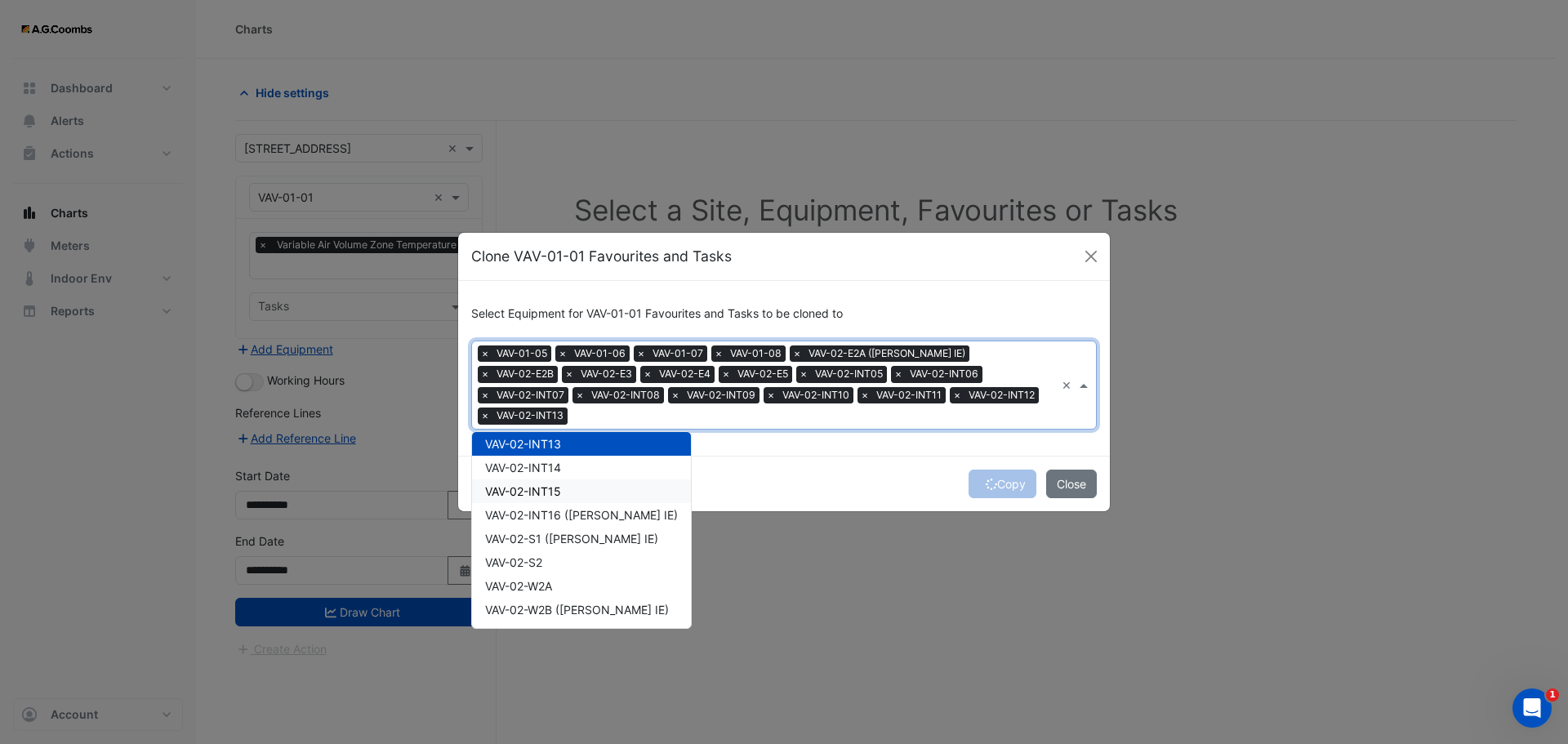
scroll to position [408, 0]
click at [539, 462] on span "VAV-02-INT14" at bounding box center [523, 469] width 76 height 14
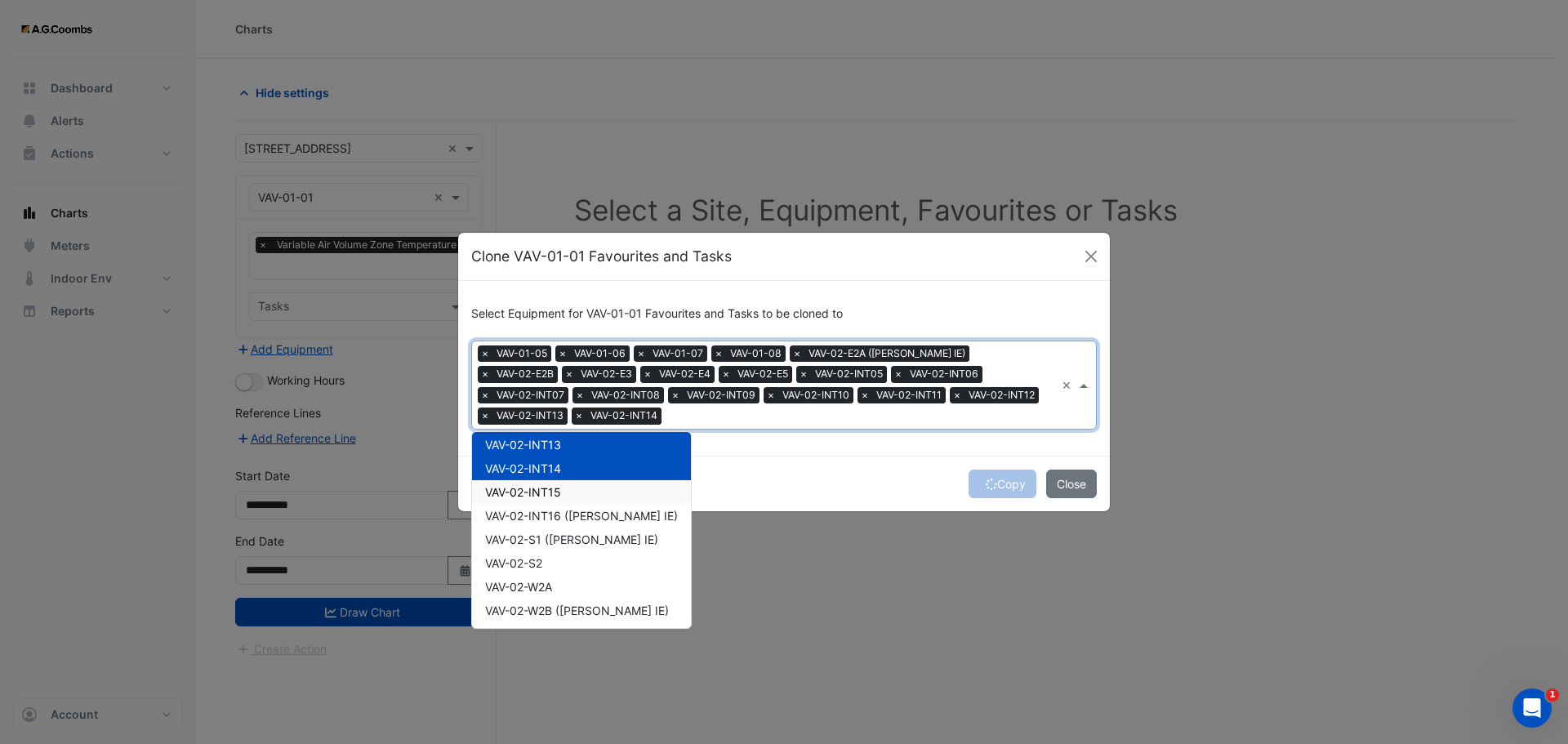
click at [545, 490] on span "VAV-02-INT15" at bounding box center [523, 492] width 76 height 14
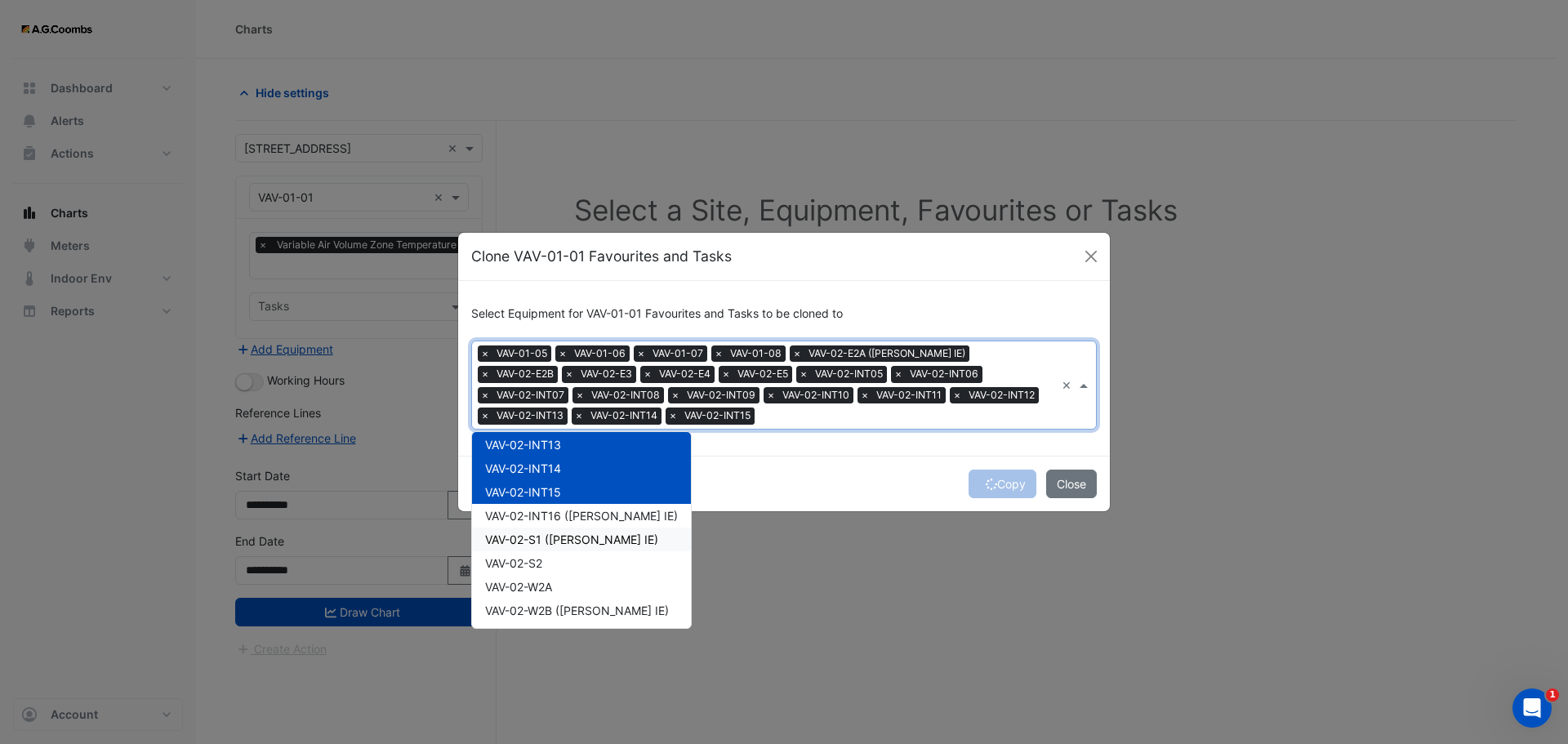
click at [545, 528] on div "VAV-02-S1 (NABERS IE)" at bounding box center [582, 539] width 219 height 23
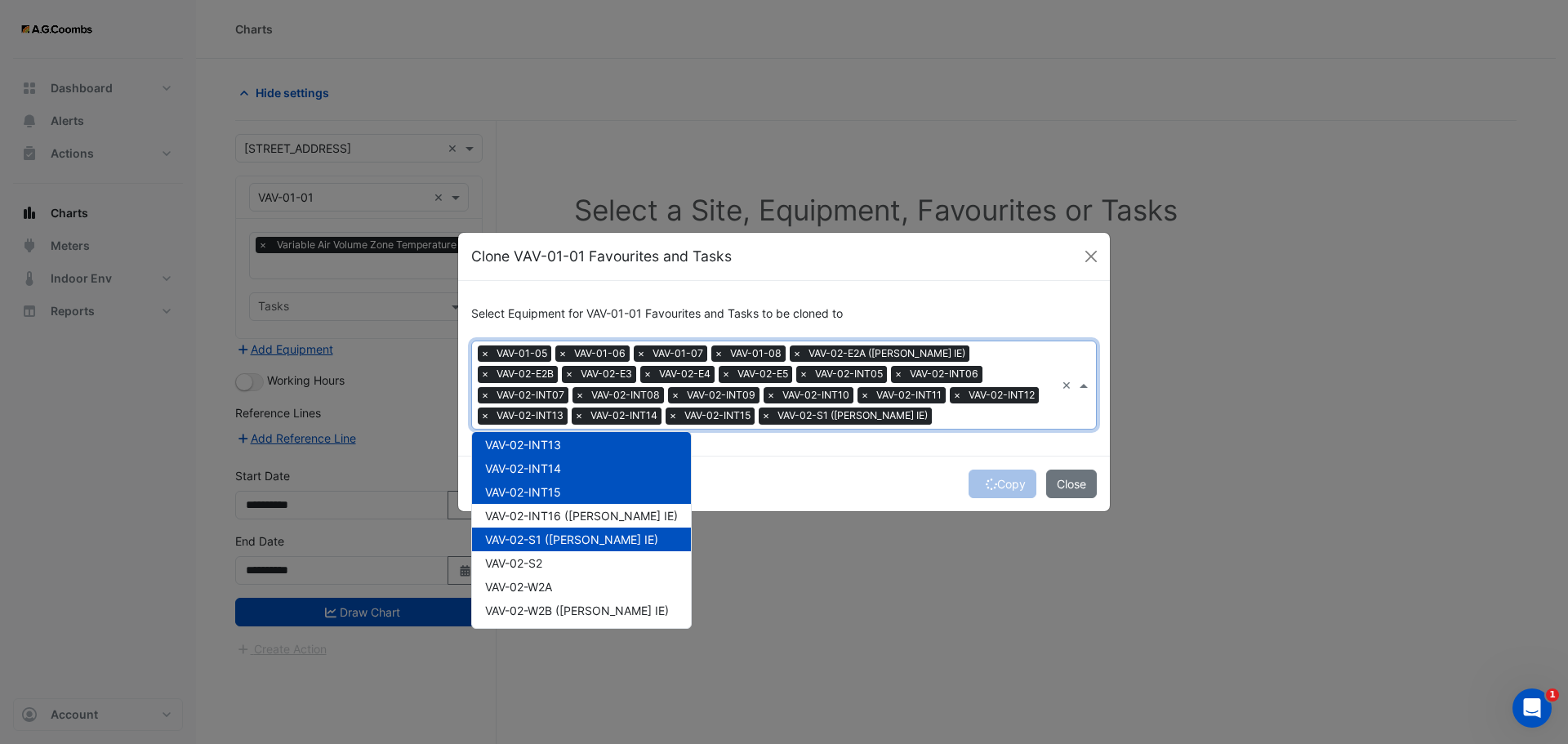
click at [548, 525] on div "VAV-02-INT16 (NABERS IE)" at bounding box center [582, 516] width 219 height 23
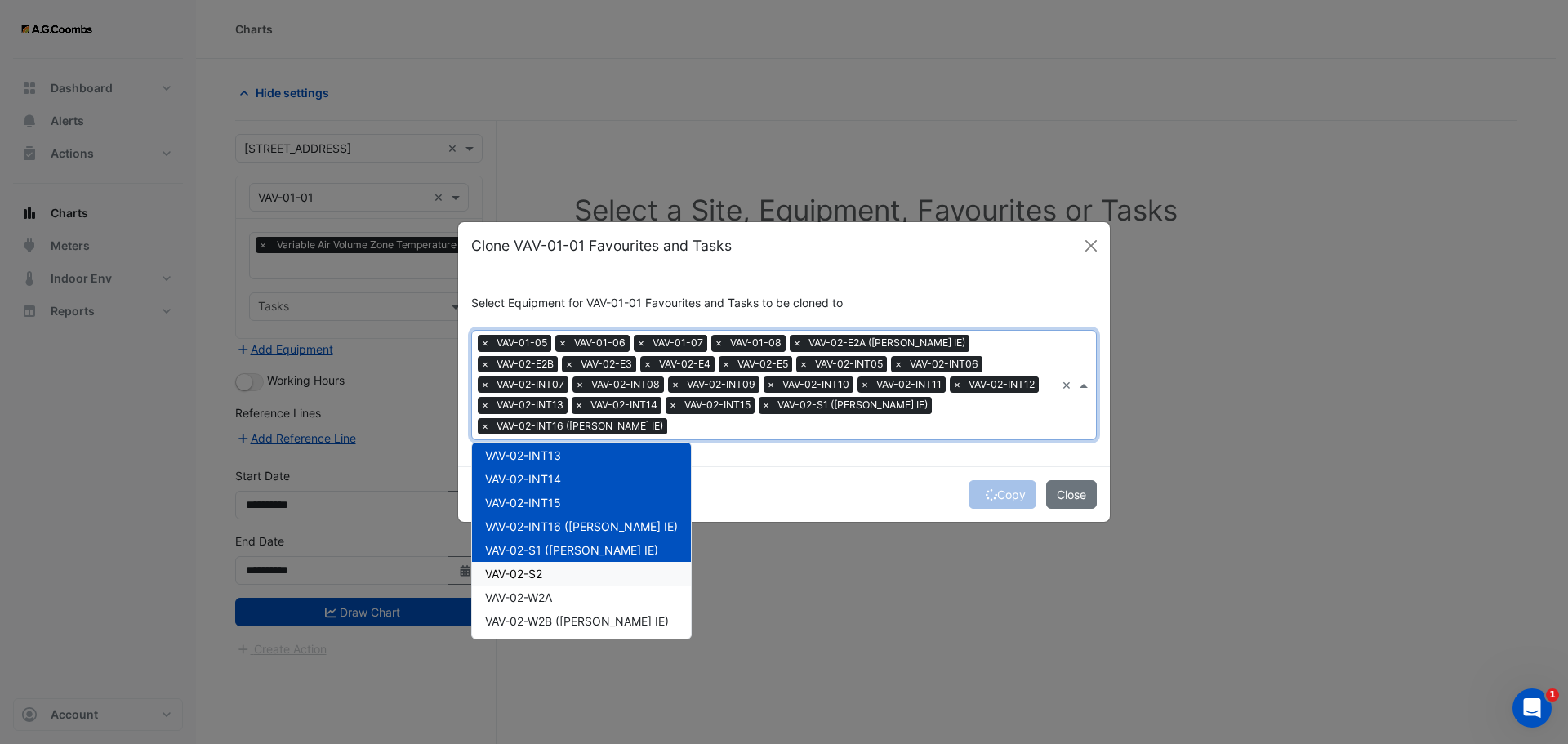
click at [532, 566] on span "VAV-02-S2" at bounding box center [513, 573] width 57 height 14
click at [533, 597] on div "VAV-02-W2A" at bounding box center [582, 598] width 219 height 23
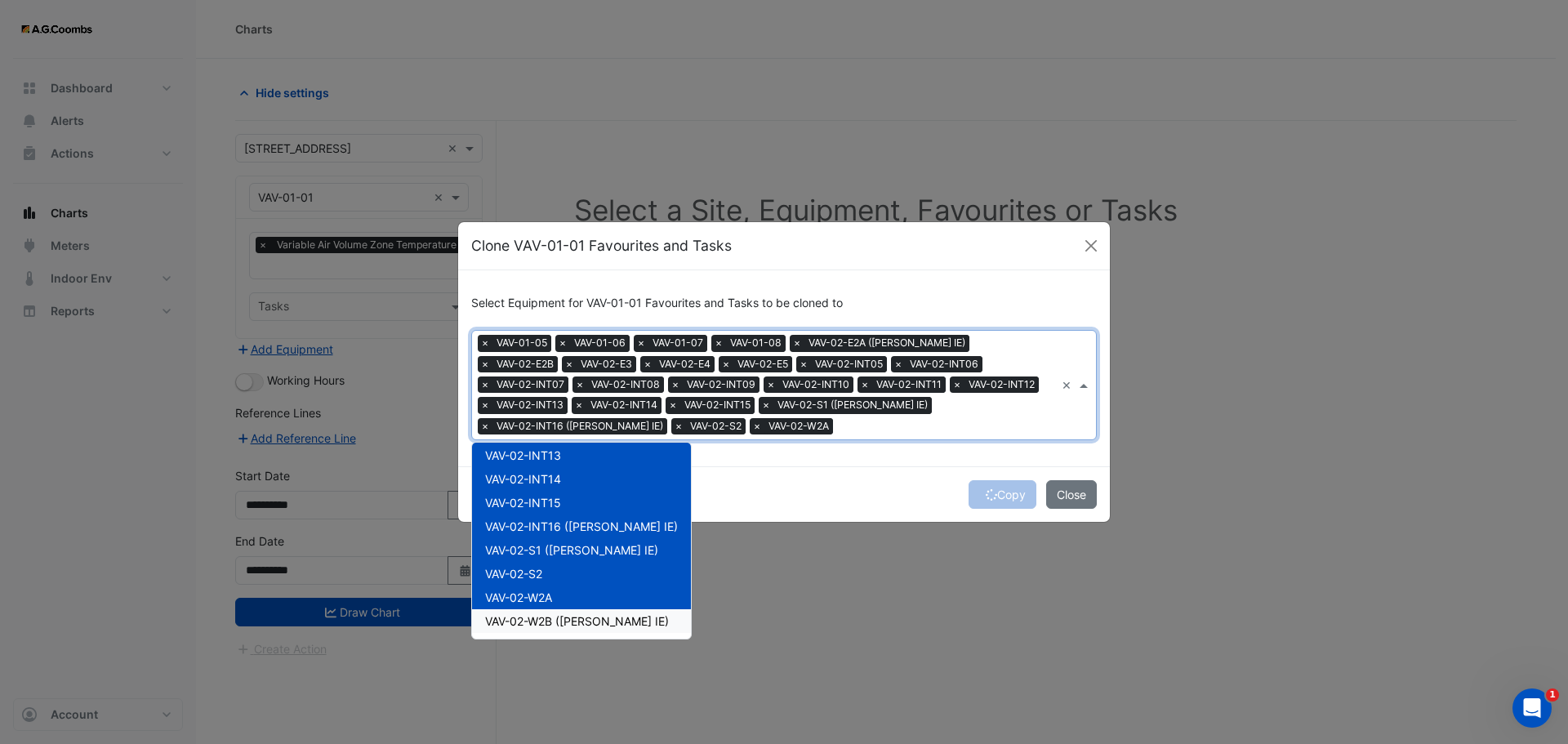
click at [548, 618] on span "VAV-02-W2B (NABERS IE)" at bounding box center [576, 621] width 183 height 14
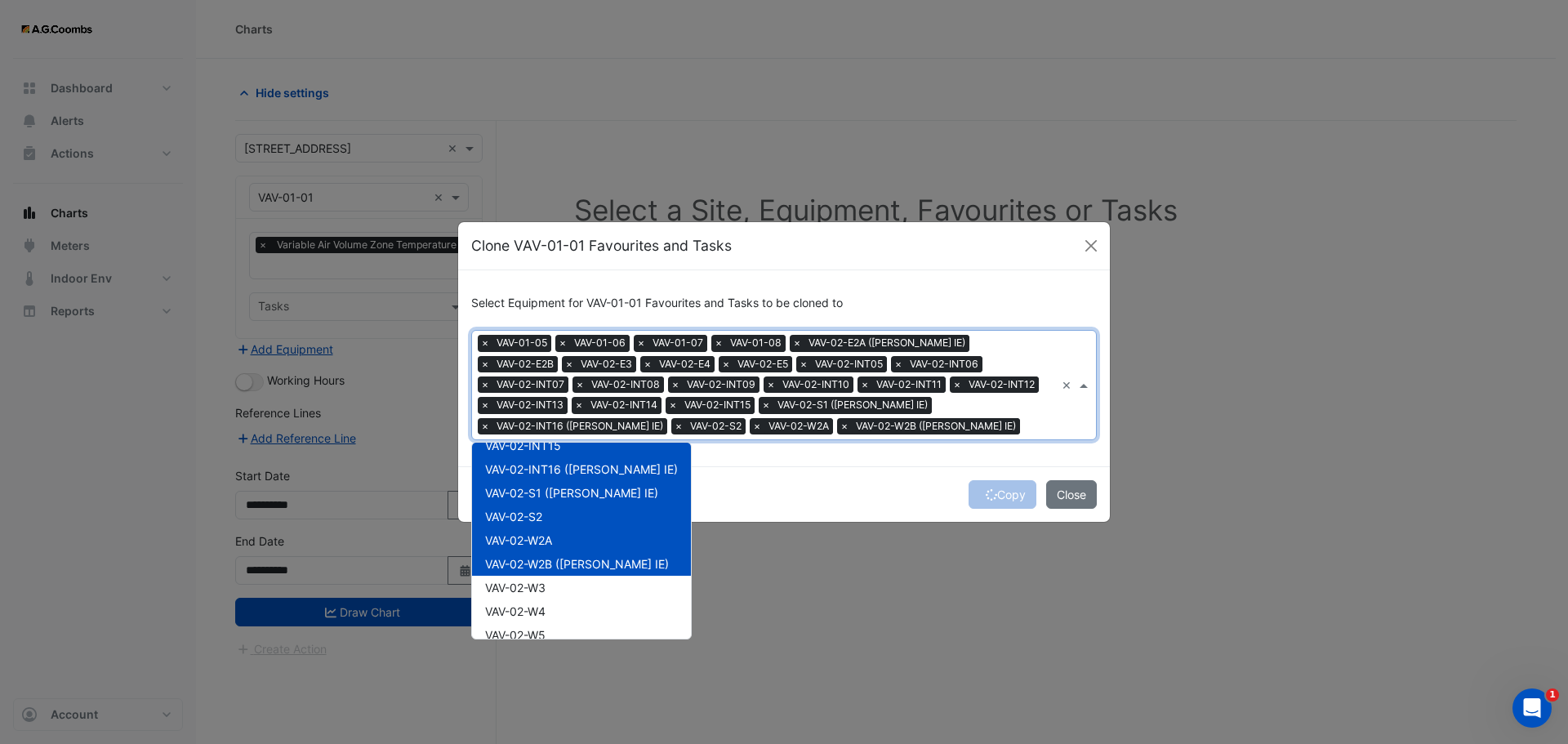
scroll to position [490, 0]
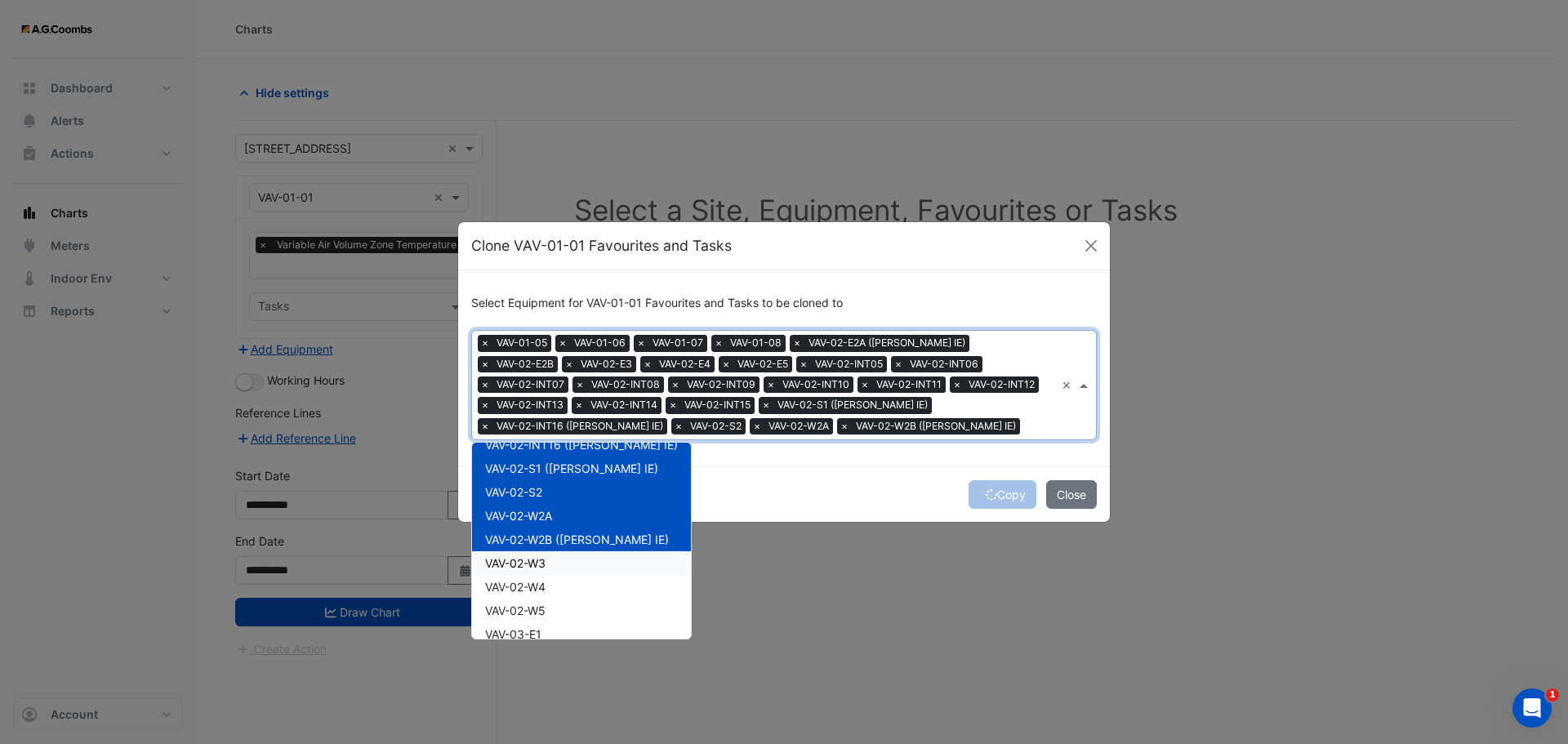
click at [549, 560] on div "VAV-02-W3" at bounding box center [582, 563] width 219 height 23
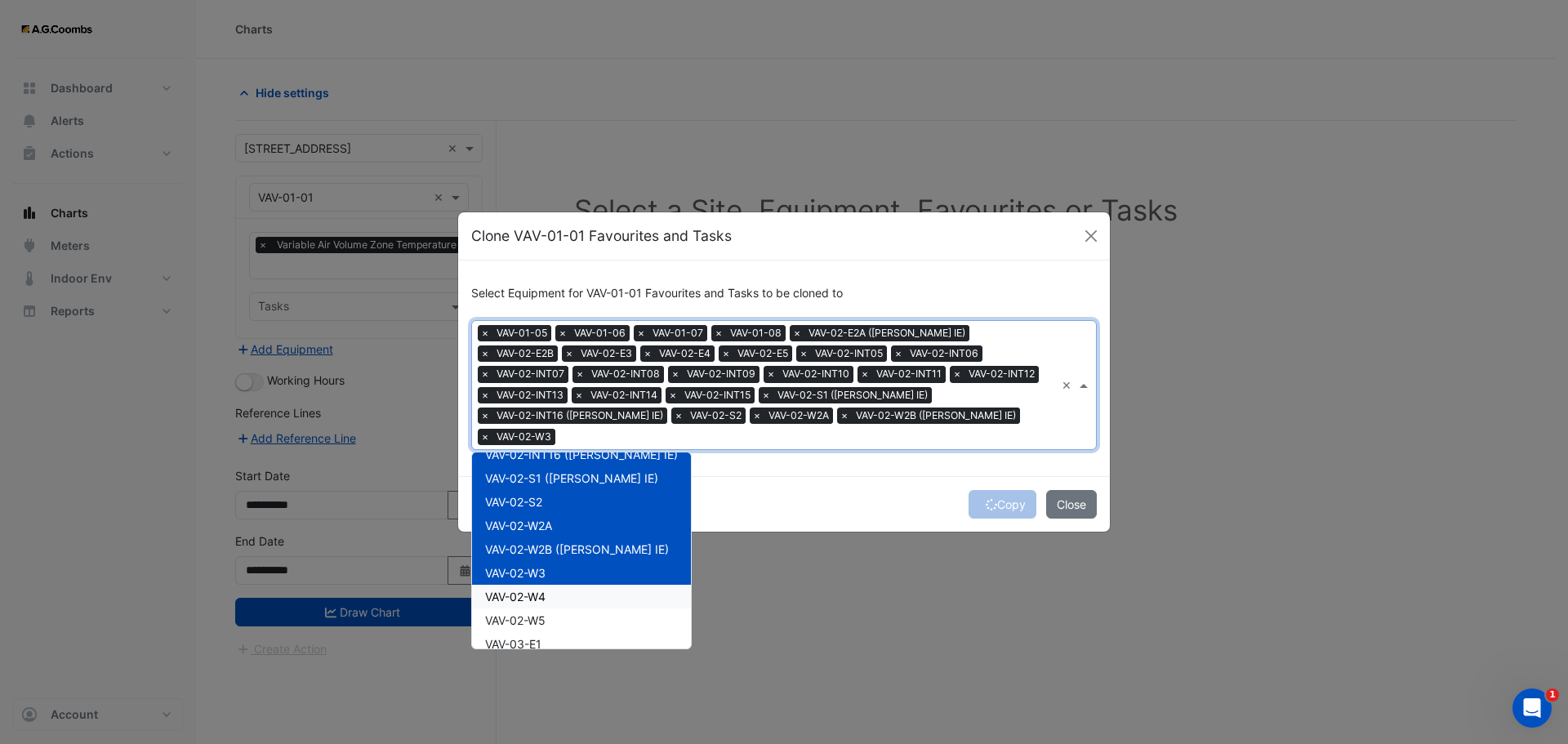
click at [535, 592] on span "VAV-02-W4" at bounding box center [515, 597] width 60 height 14
click at [533, 613] on span "VAV-02-W5" at bounding box center [515, 620] width 60 height 14
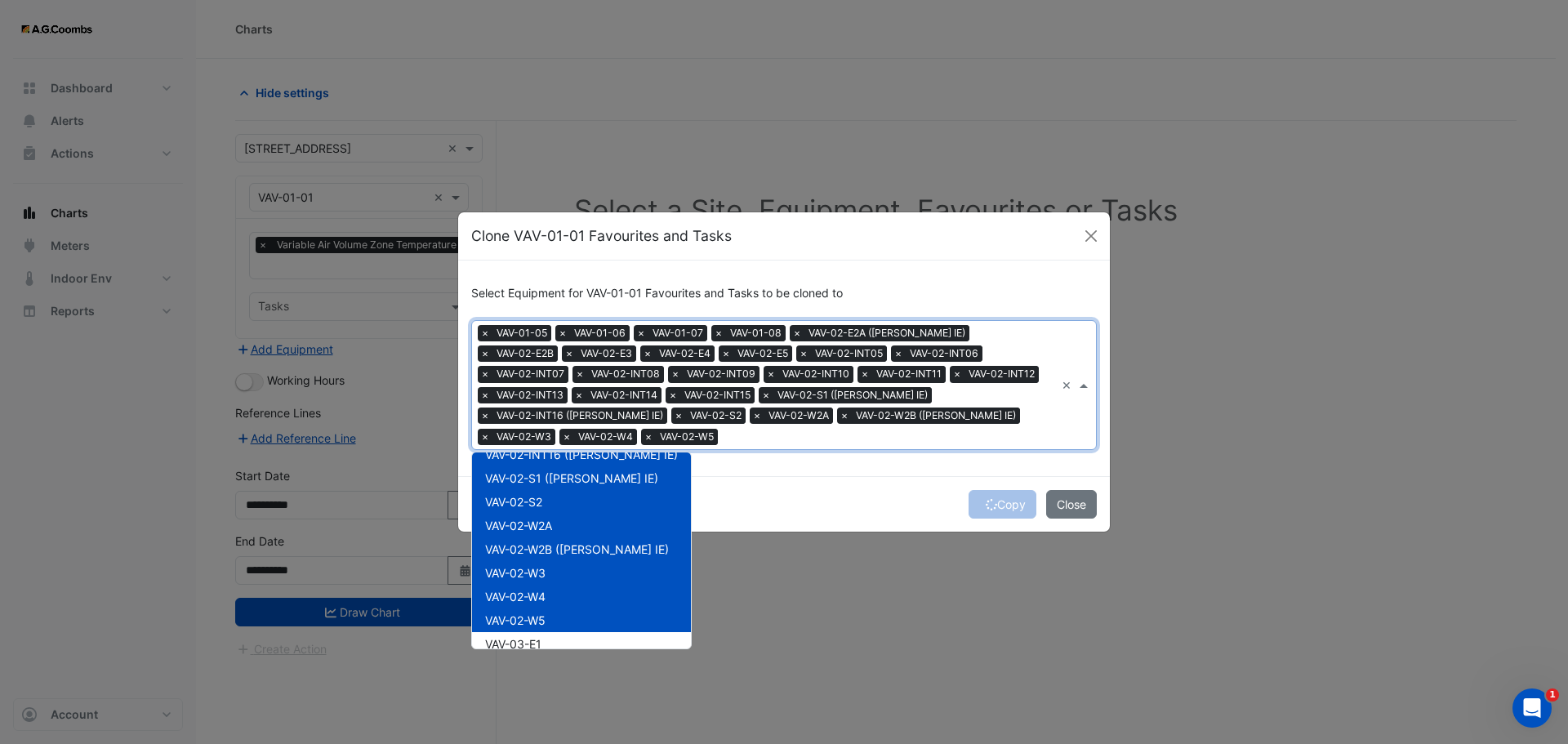
scroll to position [571, 0]
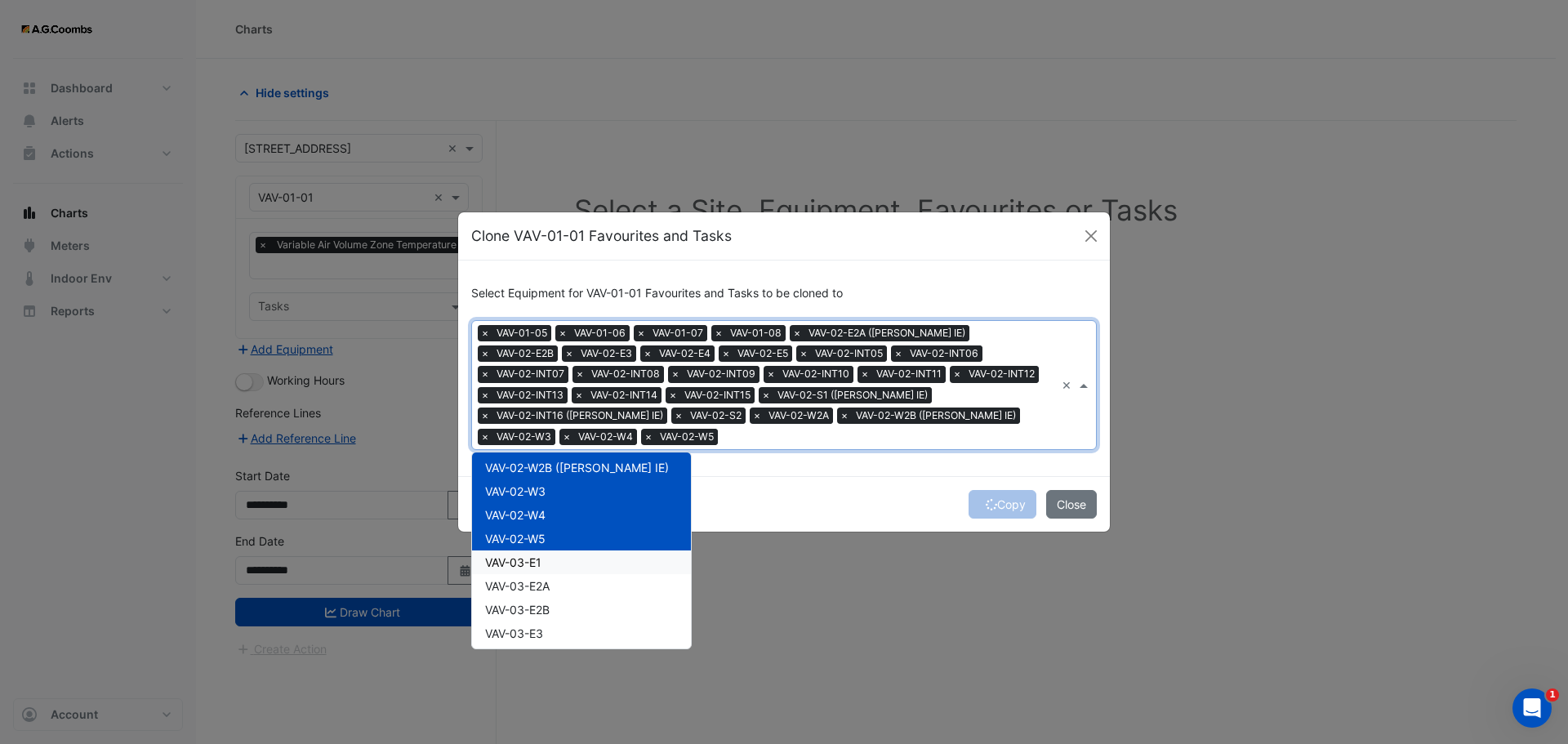
click at [535, 556] on span "VAV-03-E1" at bounding box center [513, 563] width 56 height 14
click at [542, 581] on span "VAV-03-E2A" at bounding box center [517, 586] width 65 height 14
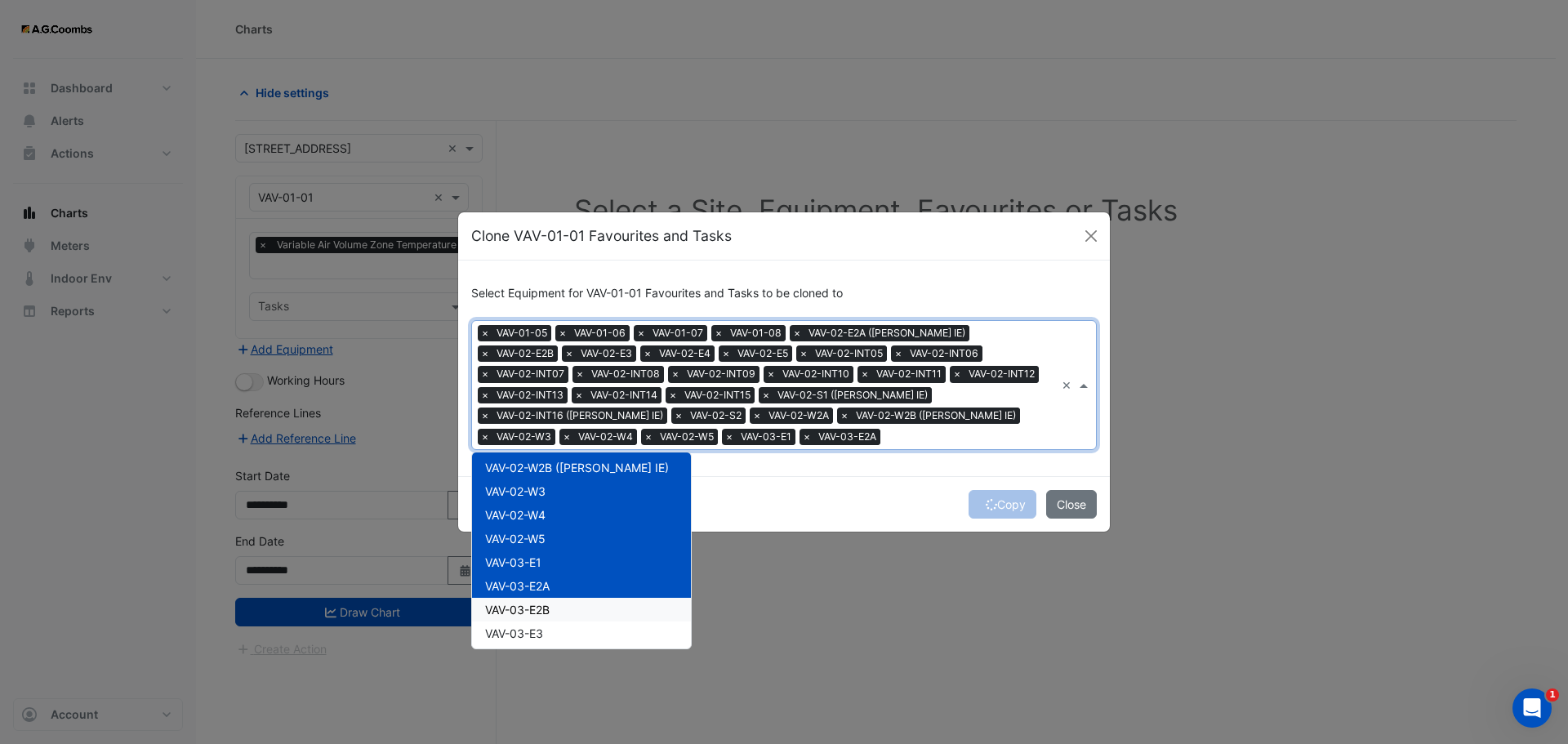
click at [540, 598] on div "VAV-03-E2B" at bounding box center [582, 609] width 219 height 23
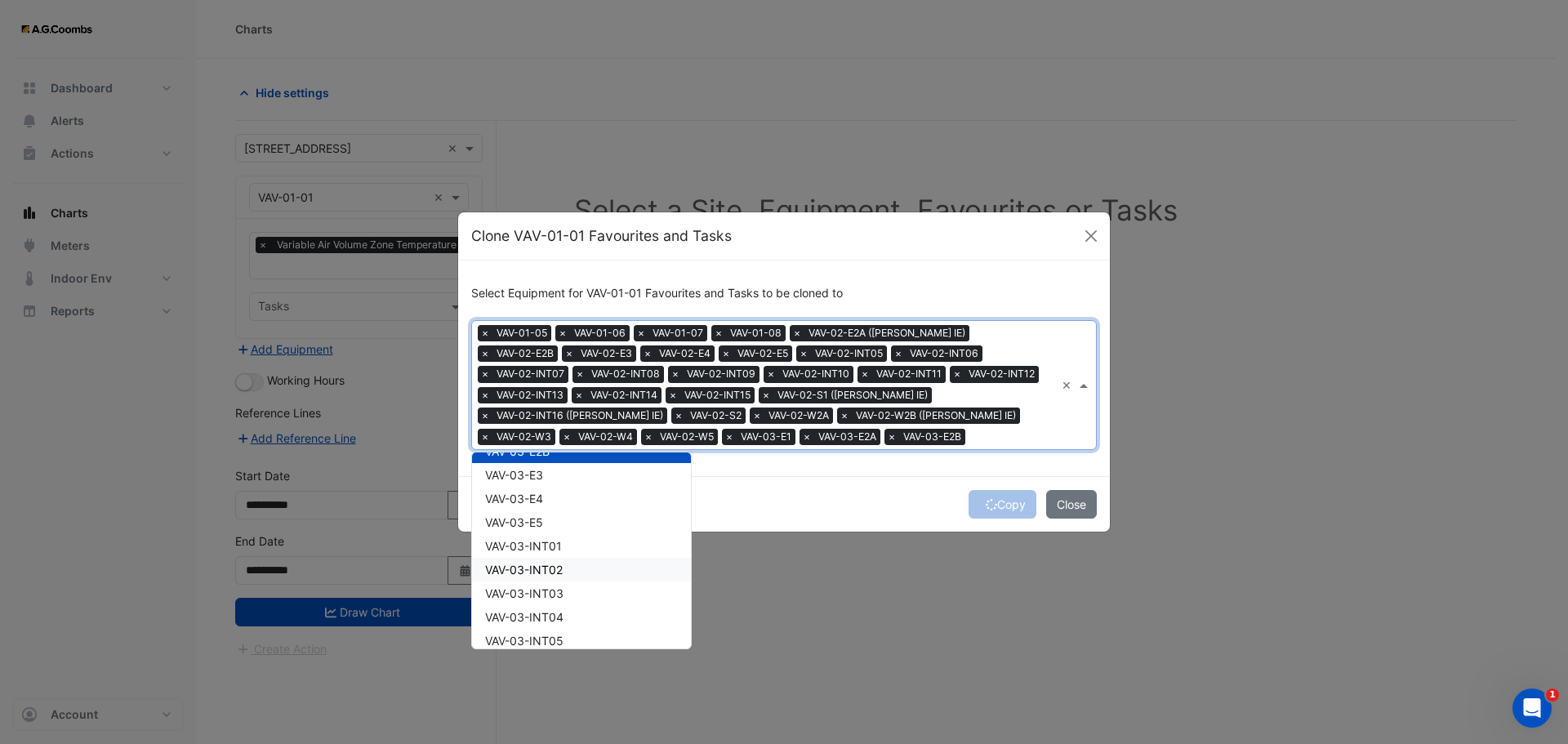
scroll to position [735, 0]
click at [536, 473] on span "VAV-03-E3" at bounding box center [514, 469] width 58 height 14
click at [537, 501] on div "VAV-03-E4" at bounding box center [582, 494] width 219 height 23
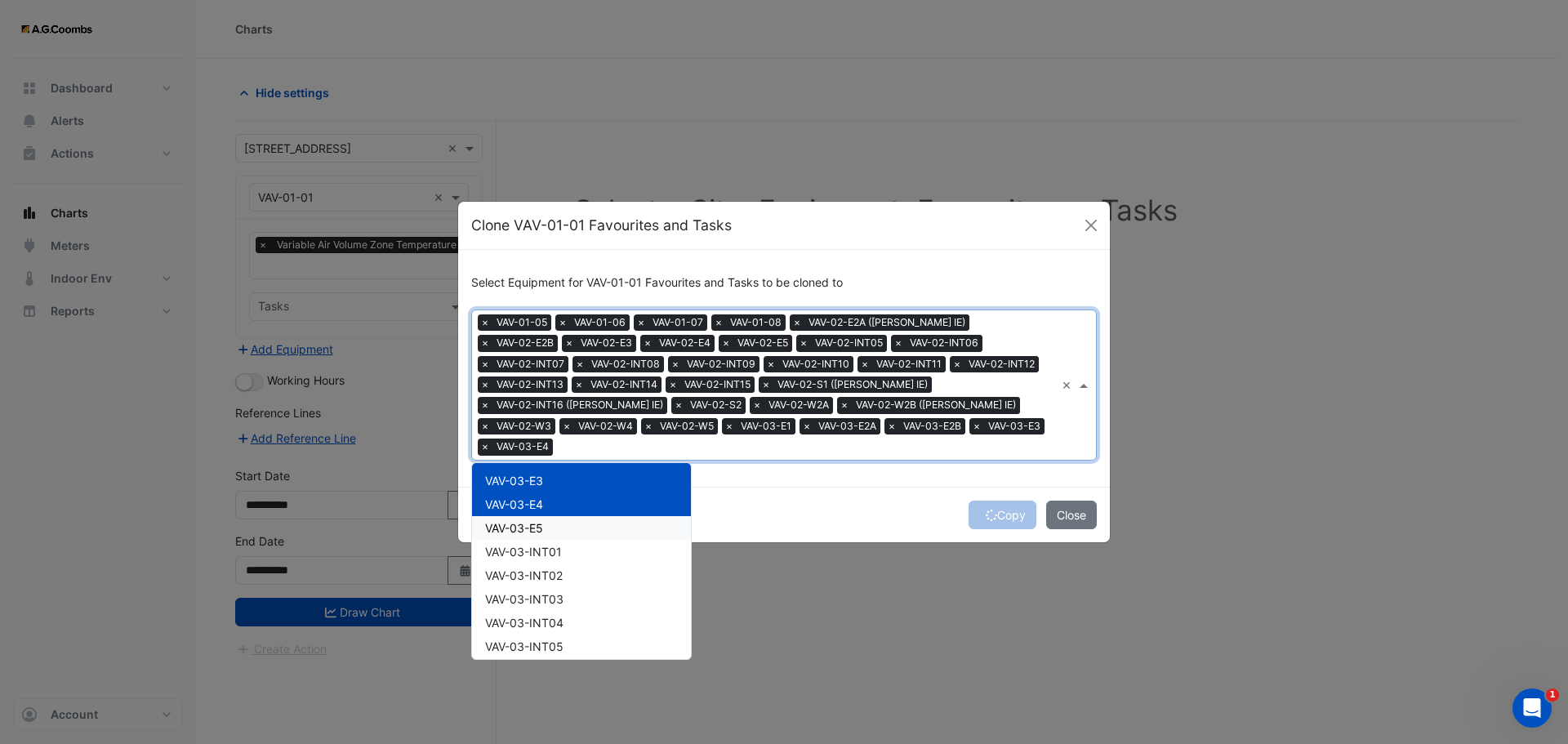
click at [537, 521] on span "VAV-03-E5" at bounding box center [514, 528] width 58 height 14
click at [551, 564] on div "VAV-03-INT02" at bounding box center [582, 575] width 219 height 23
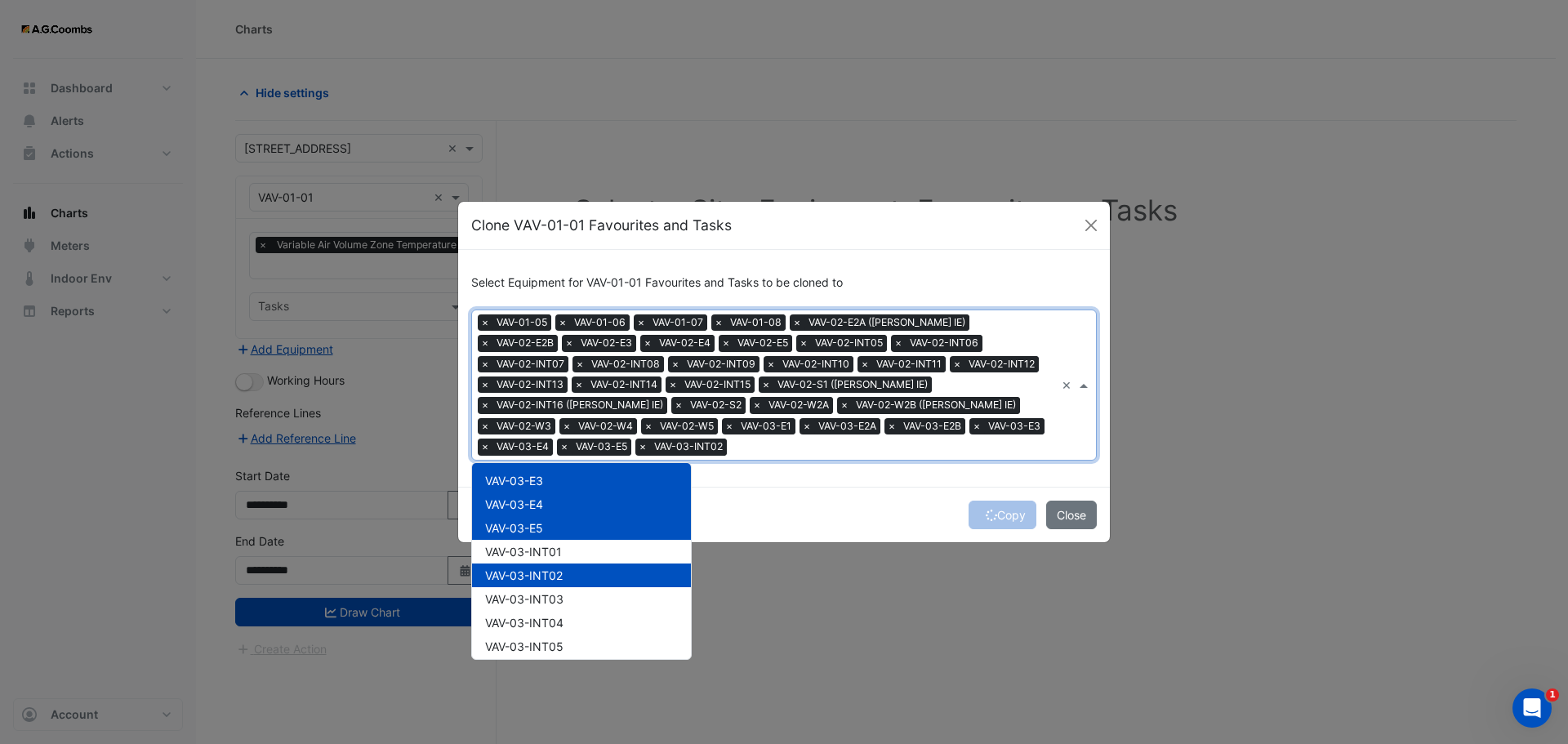
drag, startPoint x: 535, startPoint y: 530, endPoint x: 545, endPoint y: 543, distance: 16.4
click at [535, 540] on div "VAV-03-INT01" at bounding box center [582, 552] width 219 height 23
click at [542, 604] on span "VAV-03-INT03" at bounding box center [524, 598] width 79 height 14
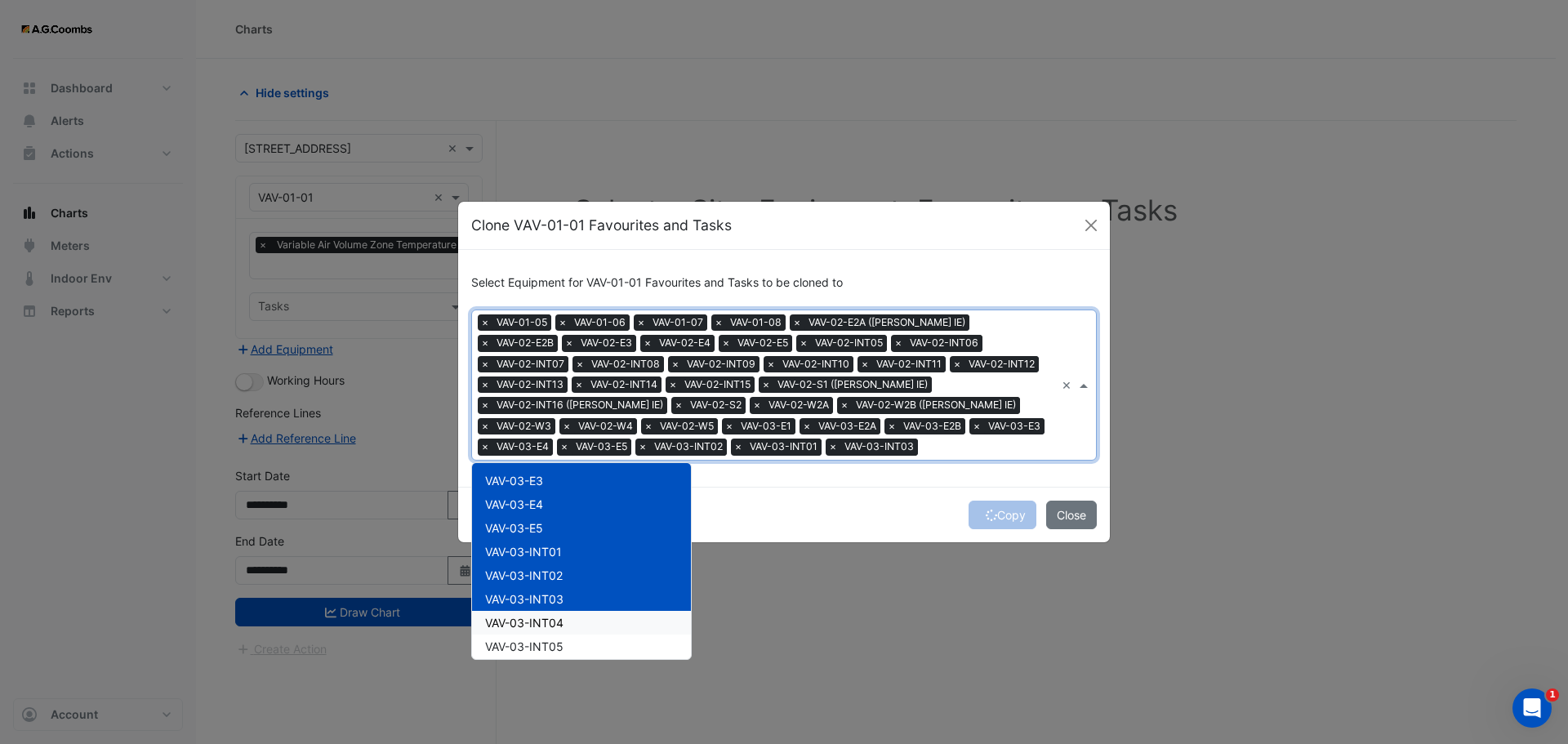
click at [545, 632] on div "VAV-03-INT04" at bounding box center [582, 623] width 219 height 23
click at [550, 651] on span "VAV-03-INT05" at bounding box center [524, 646] width 79 height 14
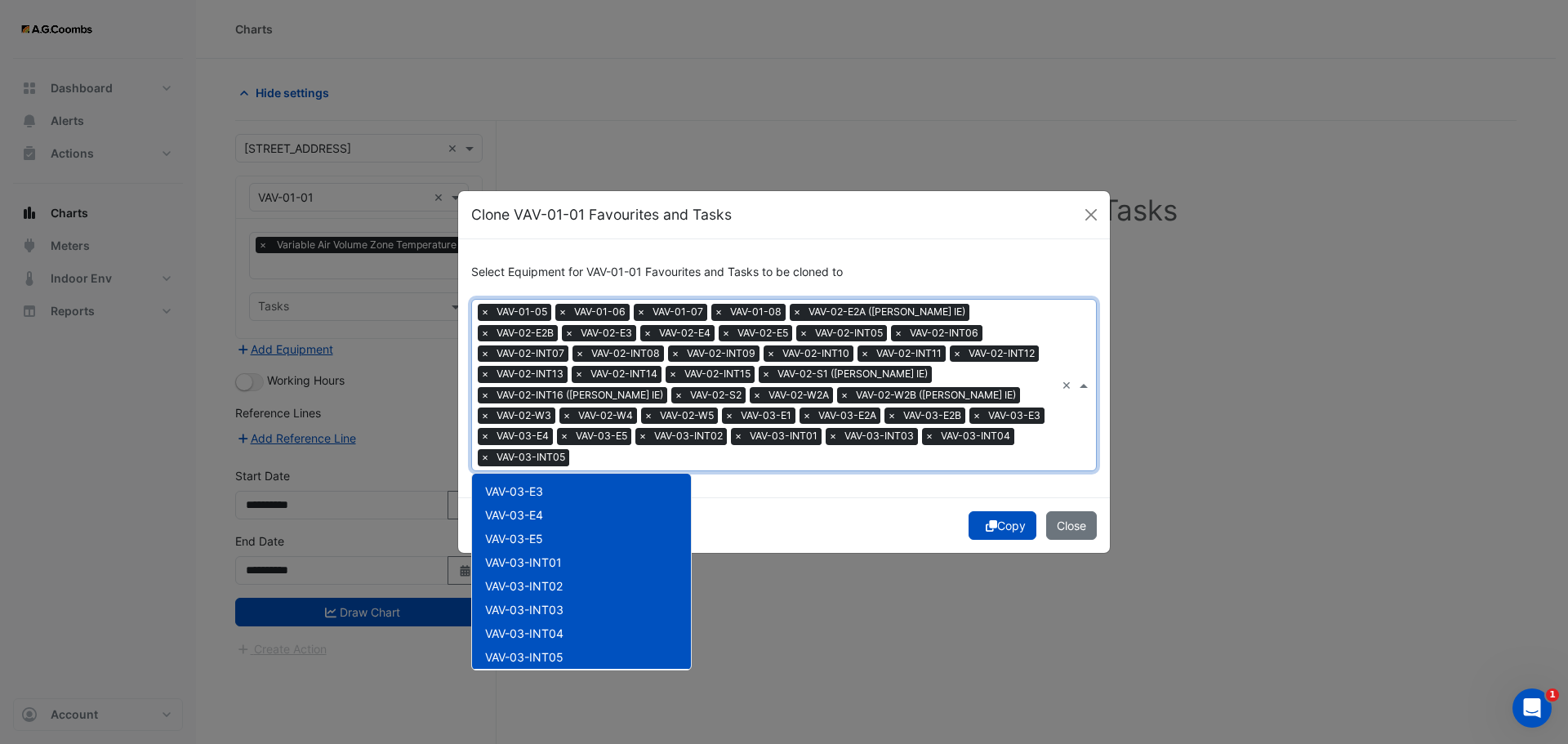
scroll to position [817, 0]
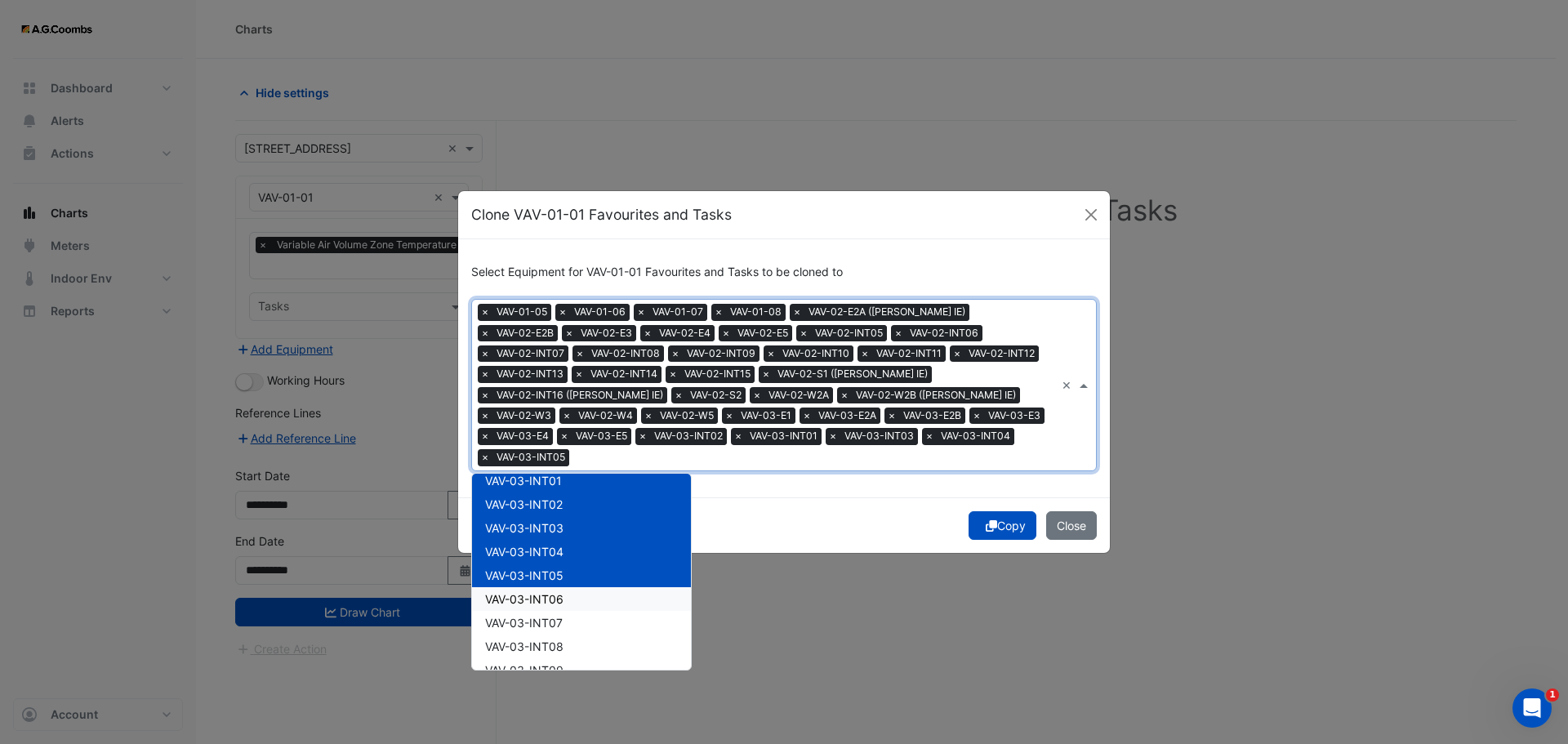
click at [553, 592] on span "VAV-03-INT06" at bounding box center [524, 598] width 79 height 14
click at [557, 616] on span "VAV-03-INT07" at bounding box center [524, 623] width 78 height 14
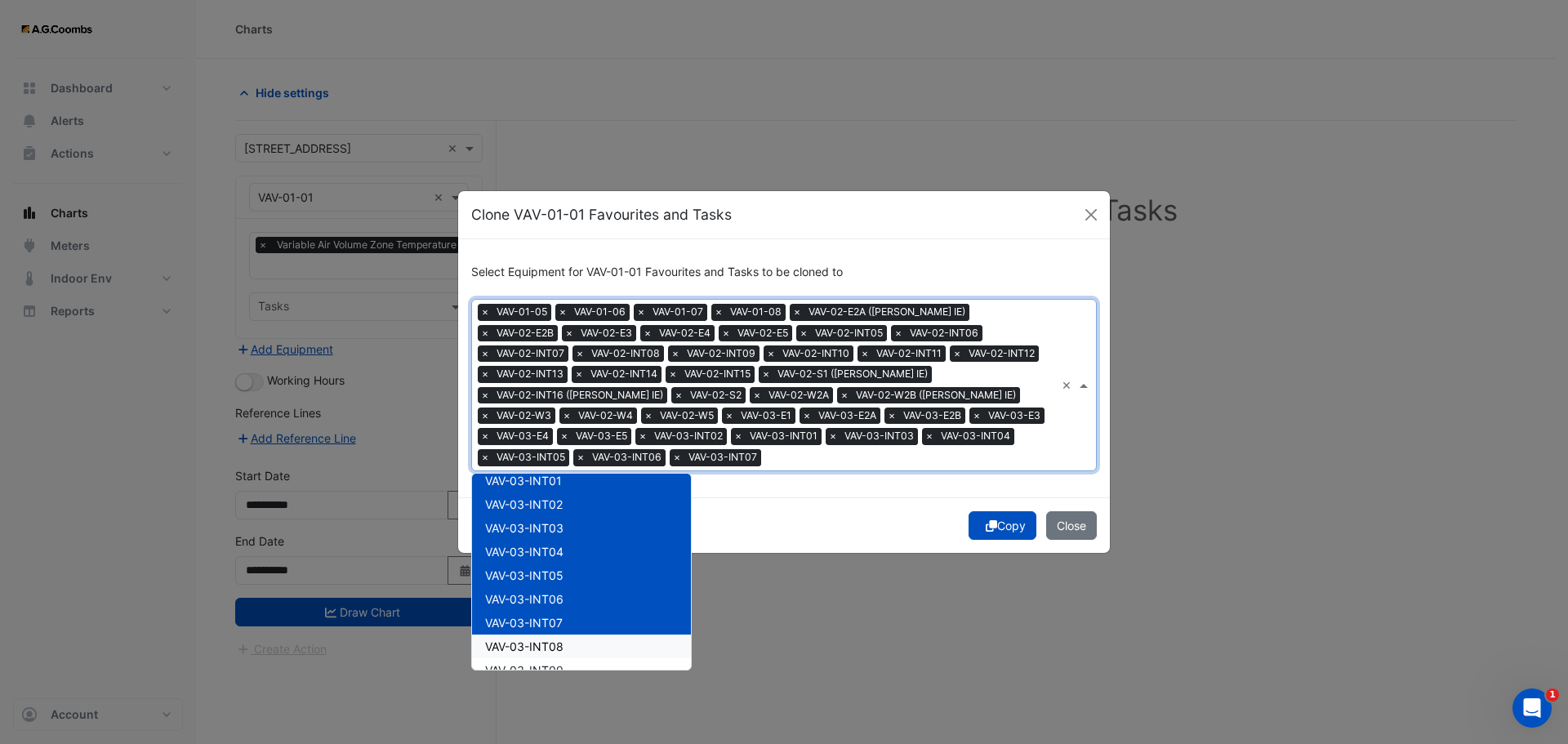
click at [557, 640] on span "VAV-03-INT08" at bounding box center [524, 646] width 79 height 14
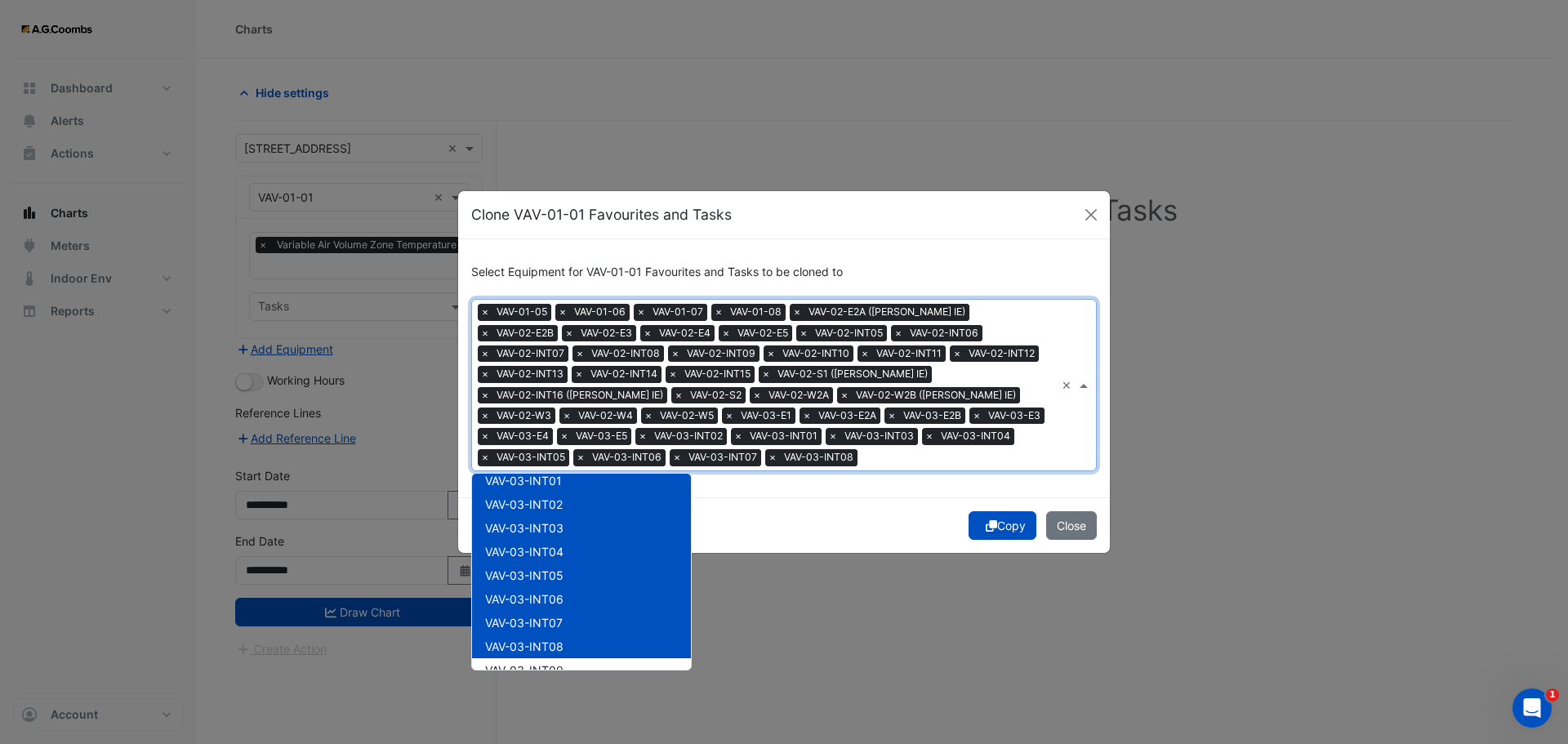
scroll to position [898, 0]
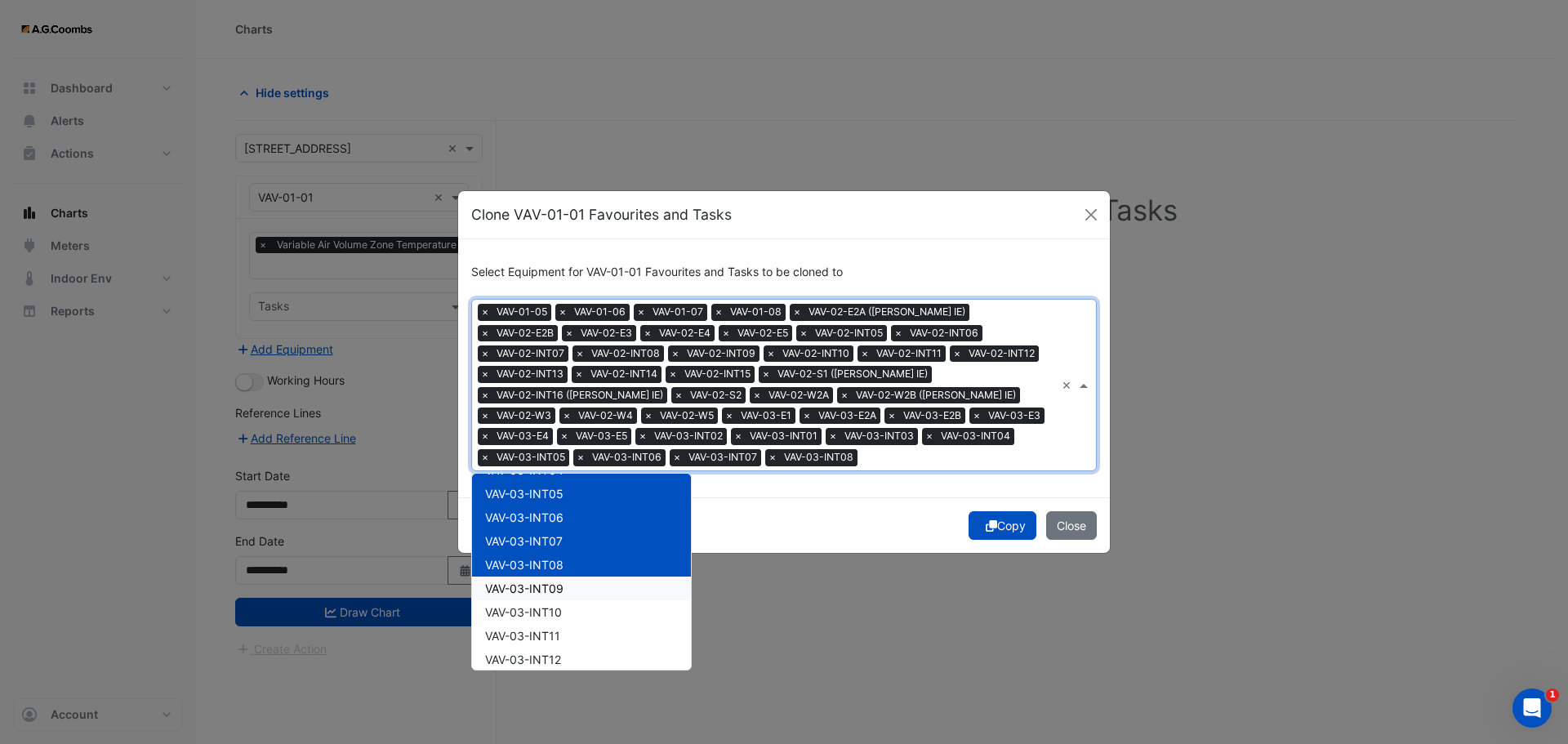
click at [555, 586] on span "VAV-03-INT09" at bounding box center [524, 589] width 79 height 14
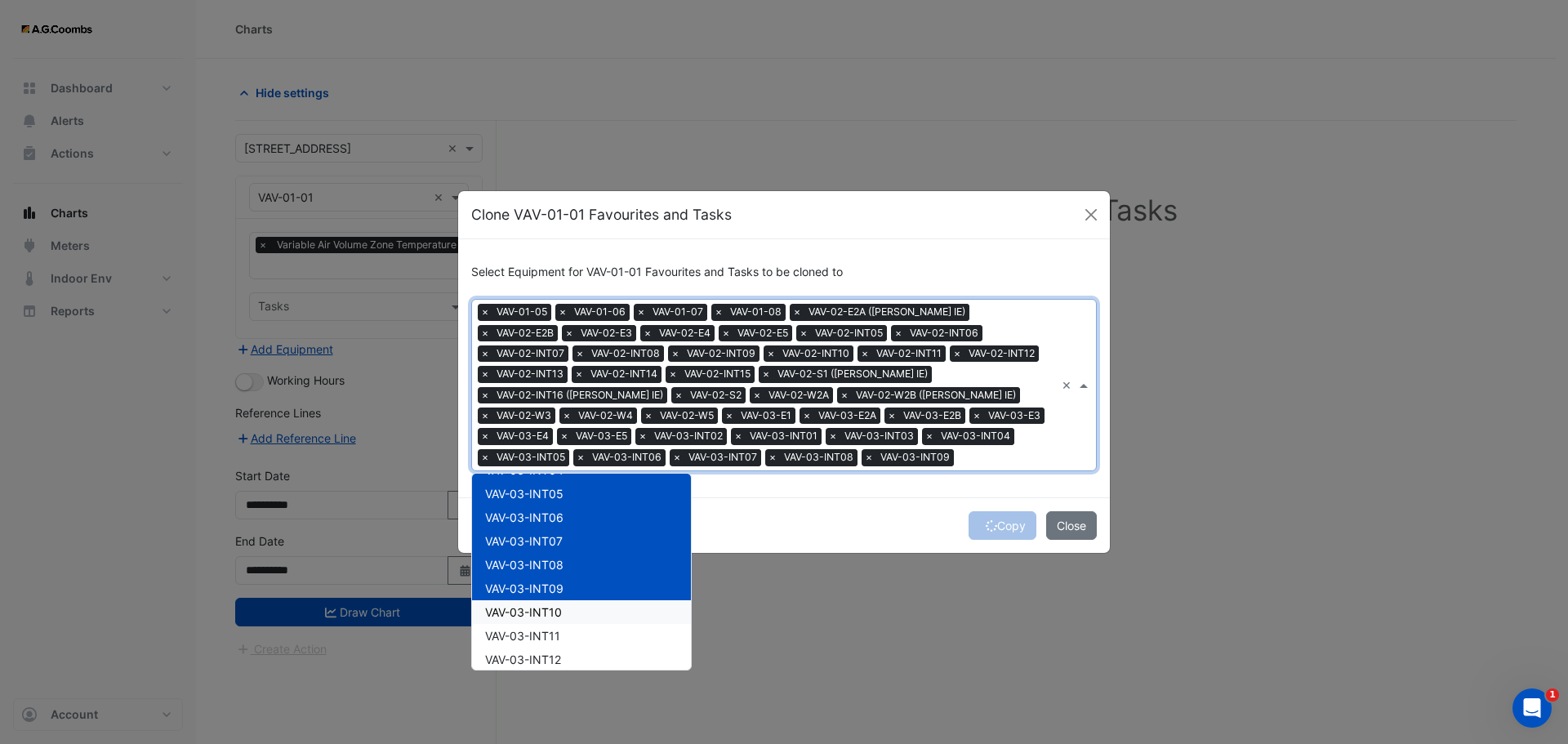
click at [567, 612] on div "VAV-03-INT10" at bounding box center [582, 612] width 219 height 23
click at [561, 631] on div "VAV-03-INT11" at bounding box center [582, 635] width 219 height 23
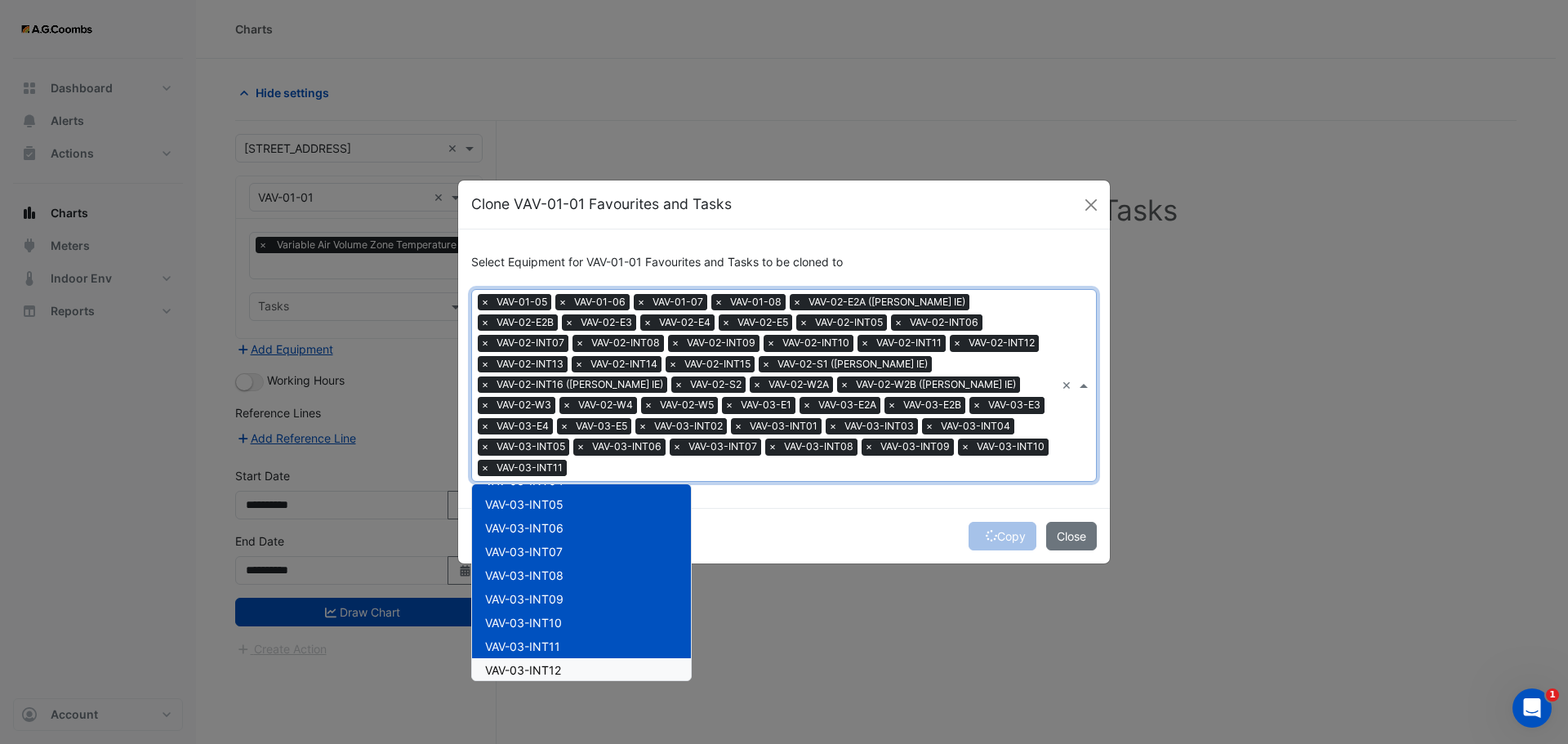
click at [566, 659] on div "VAV-03-INT12" at bounding box center [582, 670] width 219 height 23
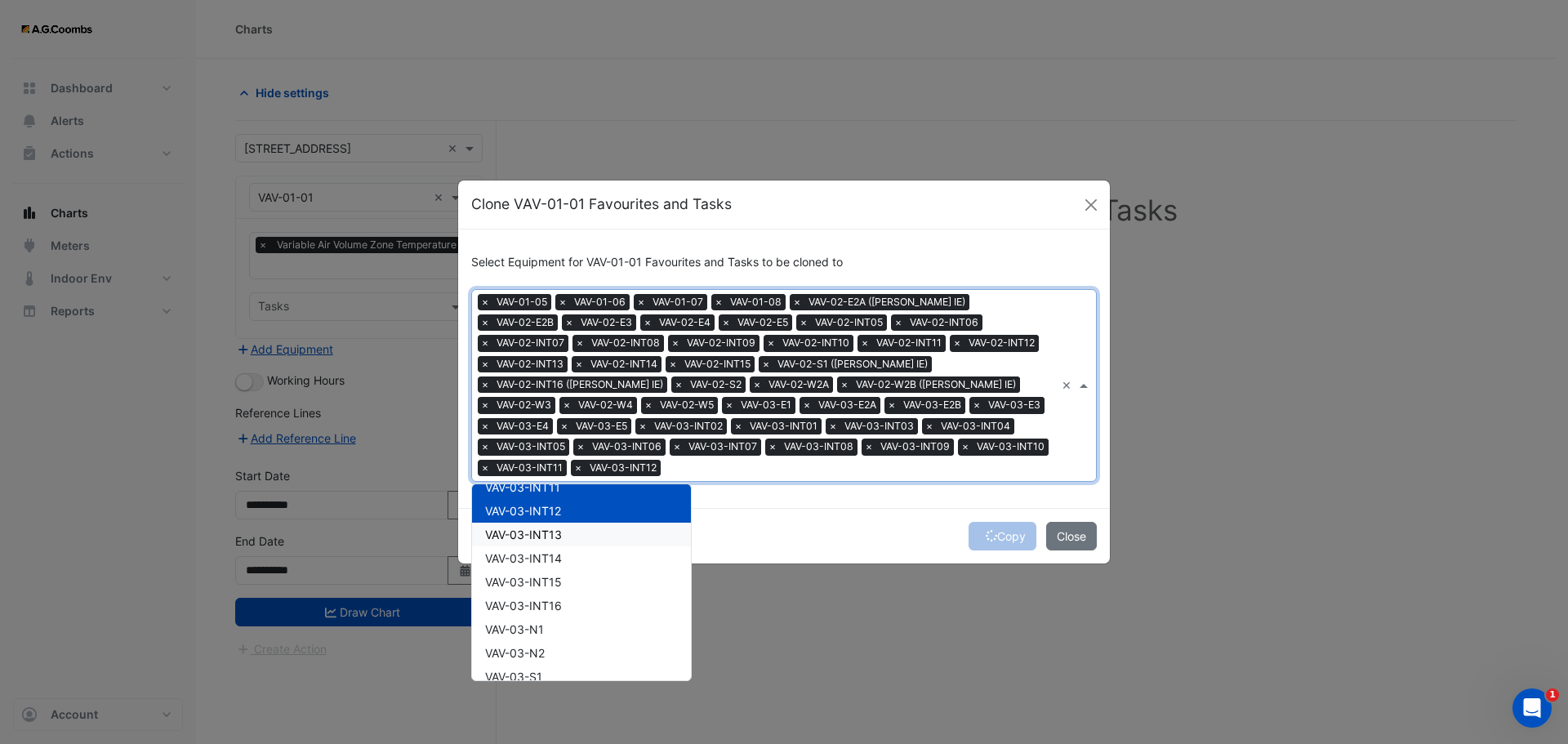
scroll to position [1062, 0]
click at [540, 525] on span "VAV-03-INT13" at bounding box center [523, 531] width 77 height 14
click at [544, 547] on span "VAV-03-INT14" at bounding box center [523, 554] width 77 height 14
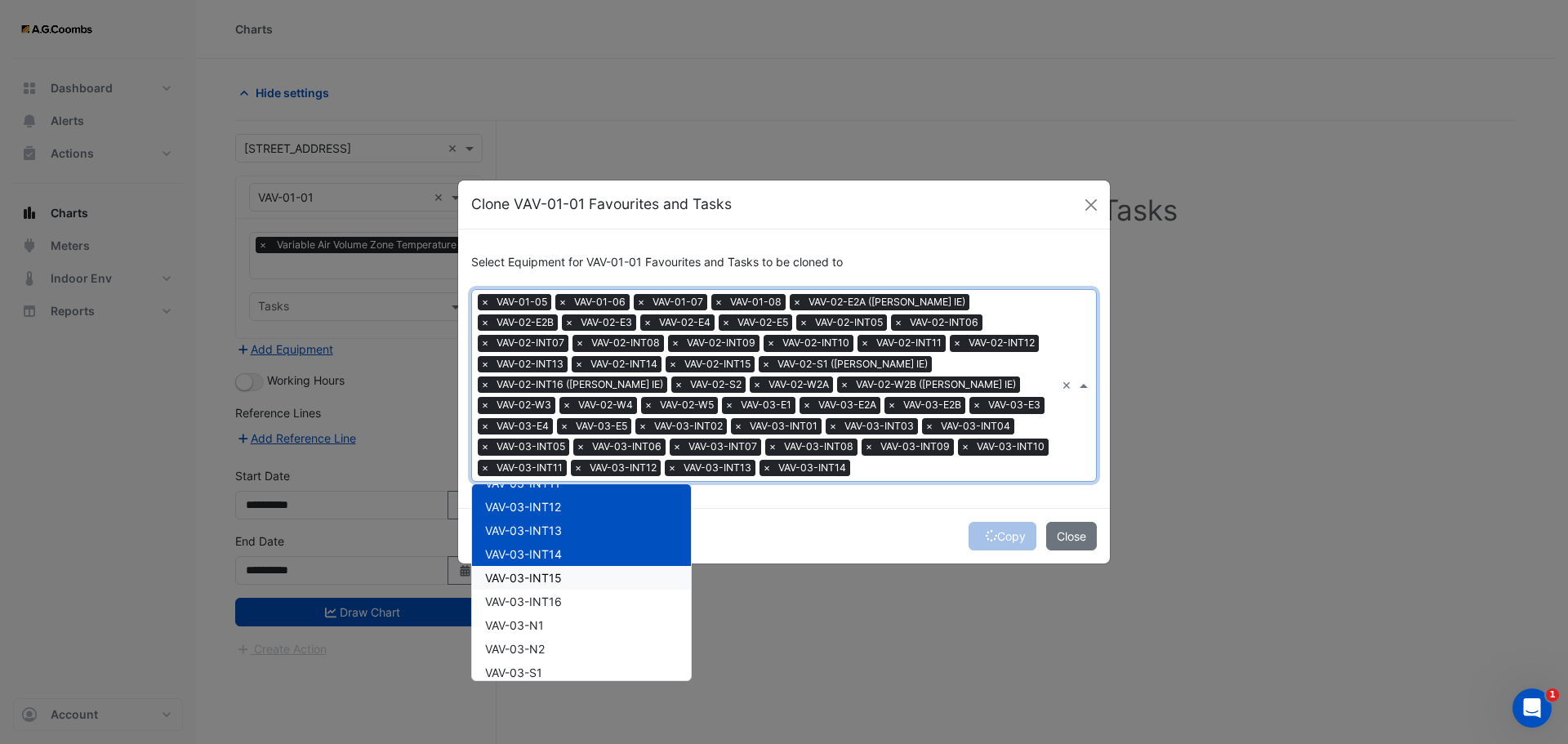
click at [547, 582] on span "VAV-03-INT15" at bounding box center [523, 578] width 77 height 14
click at [552, 609] on div "VAV-03-INT16" at bounding box center [582, 601] width 219 height 23
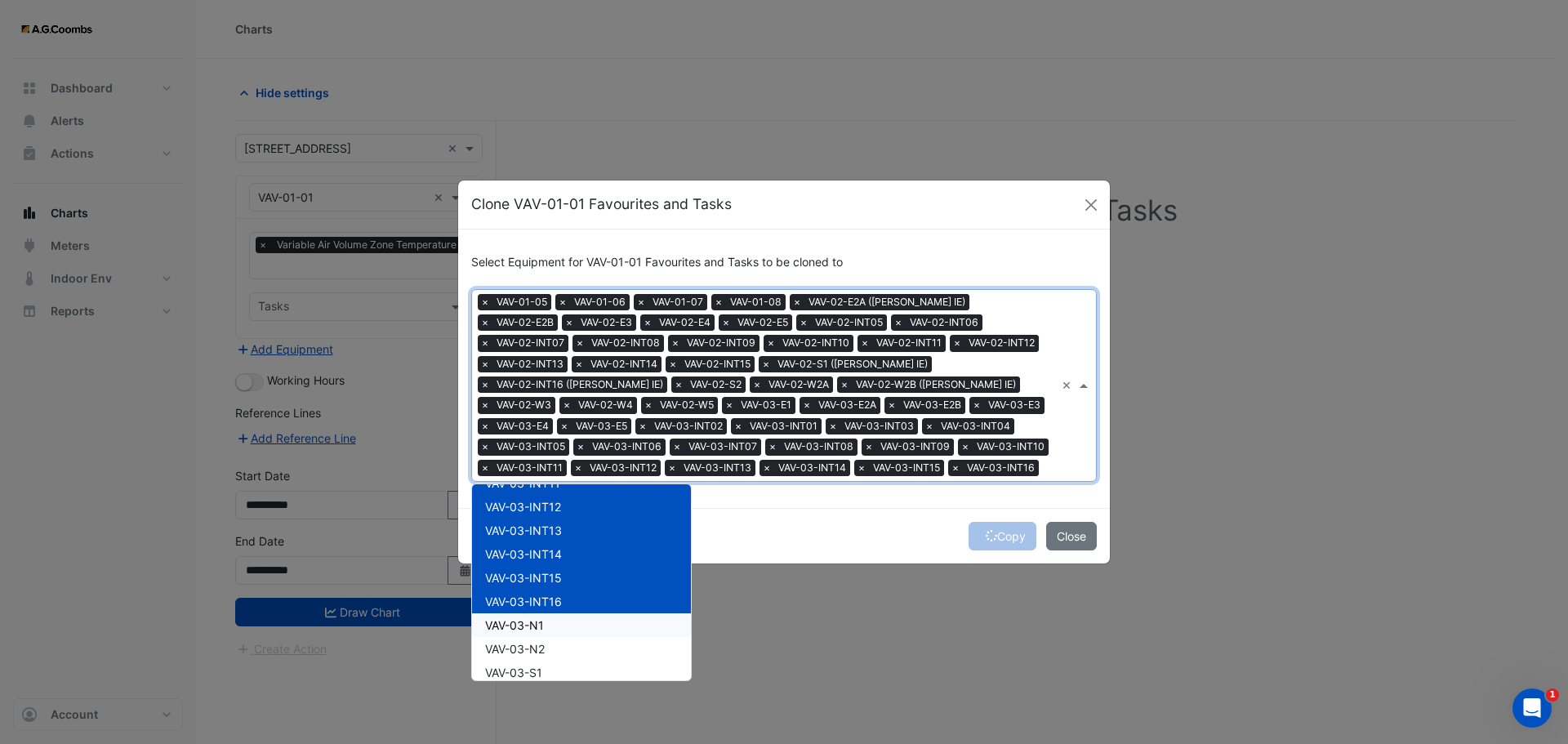
click at [540, 627] on span "VAV-03-N1" at bounding box center [514, 625] width 59 height 14
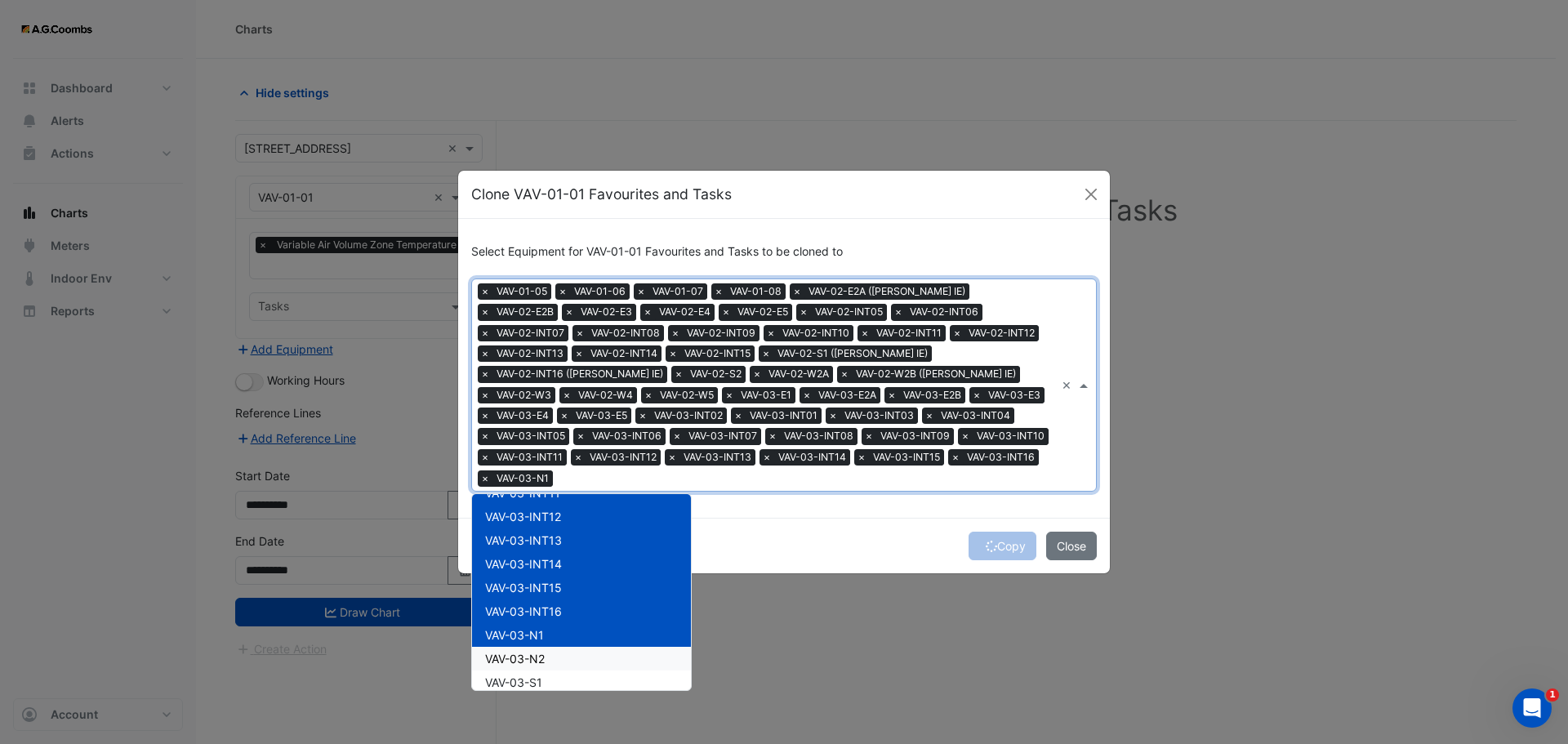
click at [538, 652] on span "VAV-03-N2" at bounding box center [514, 659] width 59 height 14
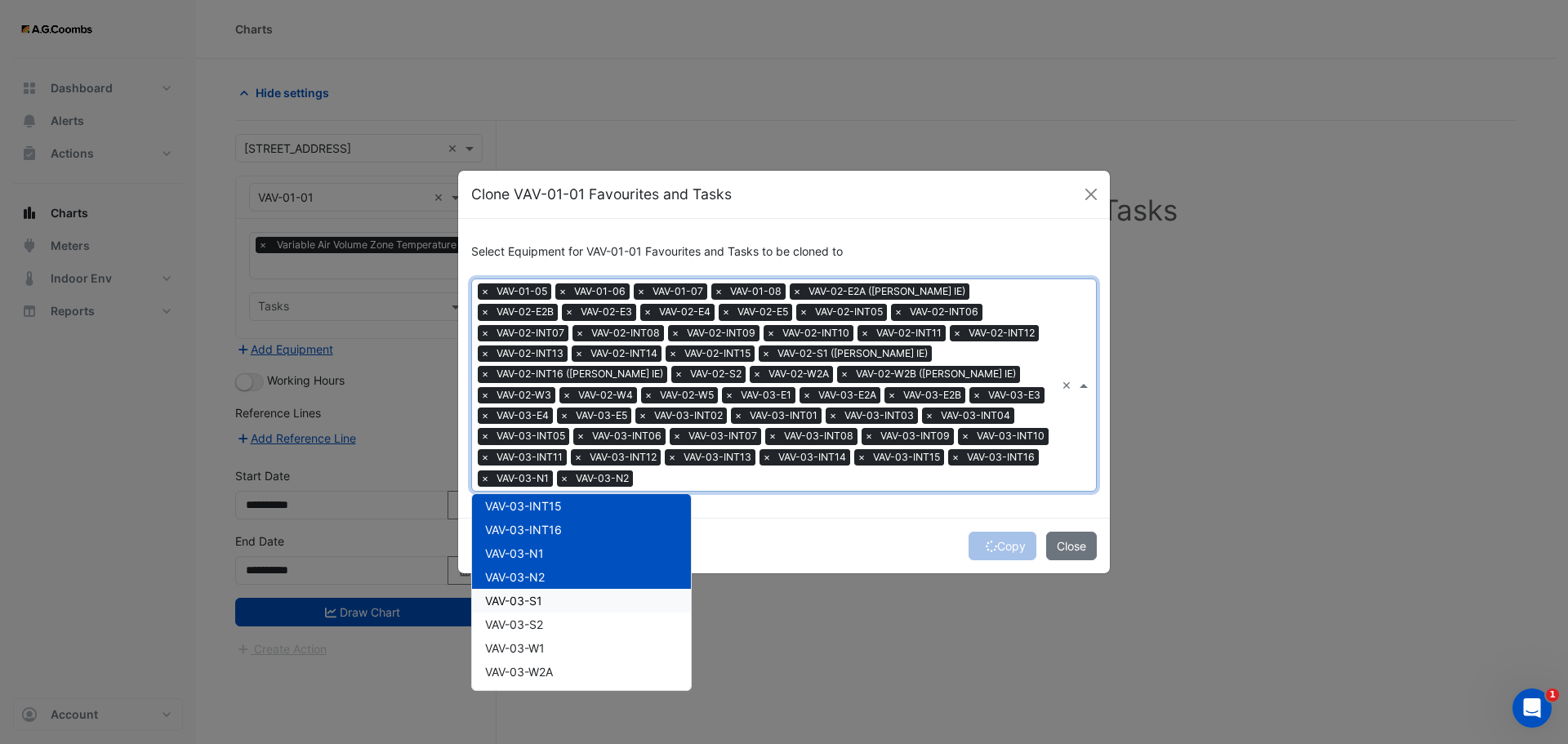
click at [531, 594] on span "VAV-03-S1" at bounding box center [513, 600] width 57 height 14
click at [534, 618] on span "VAV-03-S2" at bounding box center [514, 625] width 58 height 14
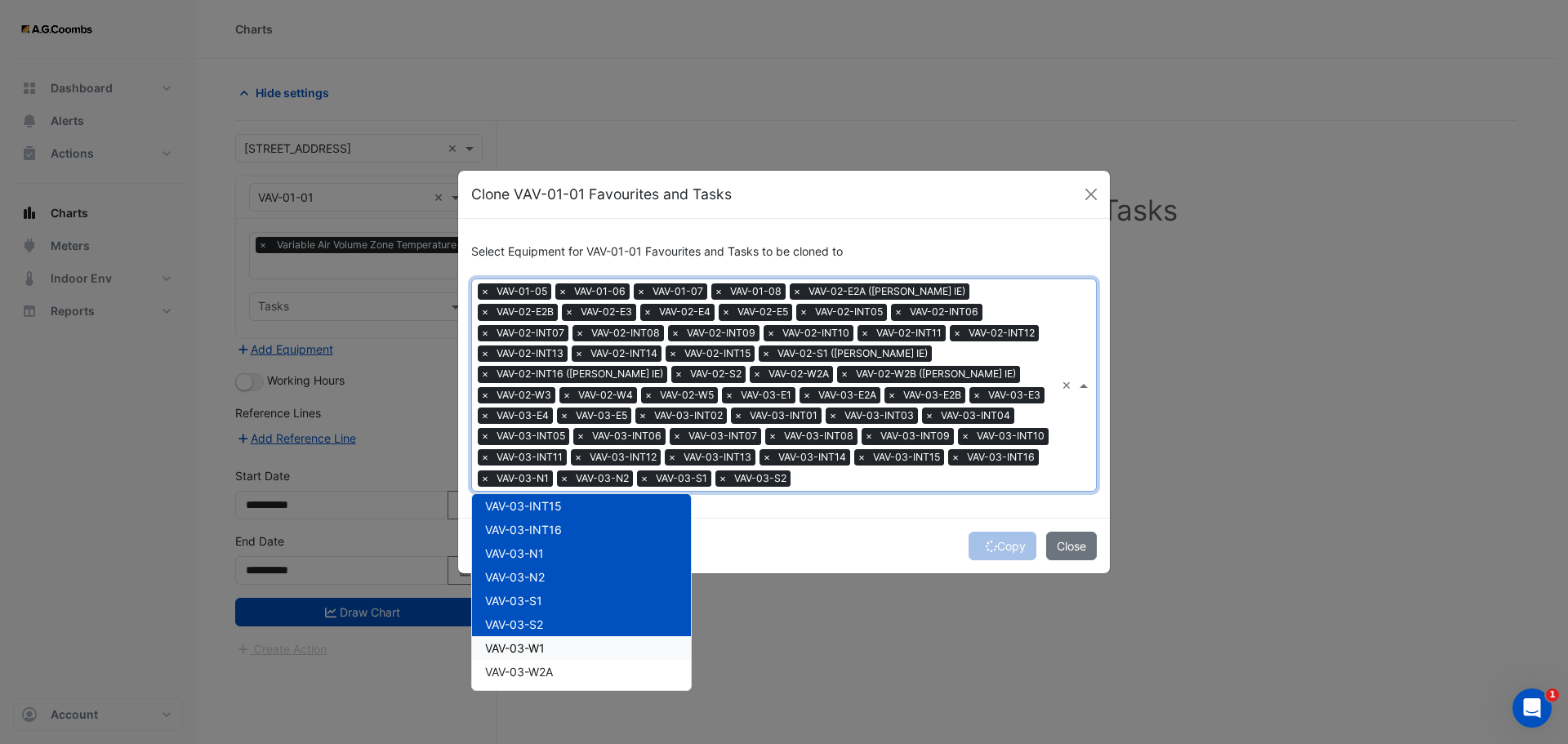
click at [544, 646] on span "VAV-03-W1" at bounding box center [514, 648] width 59 height 14
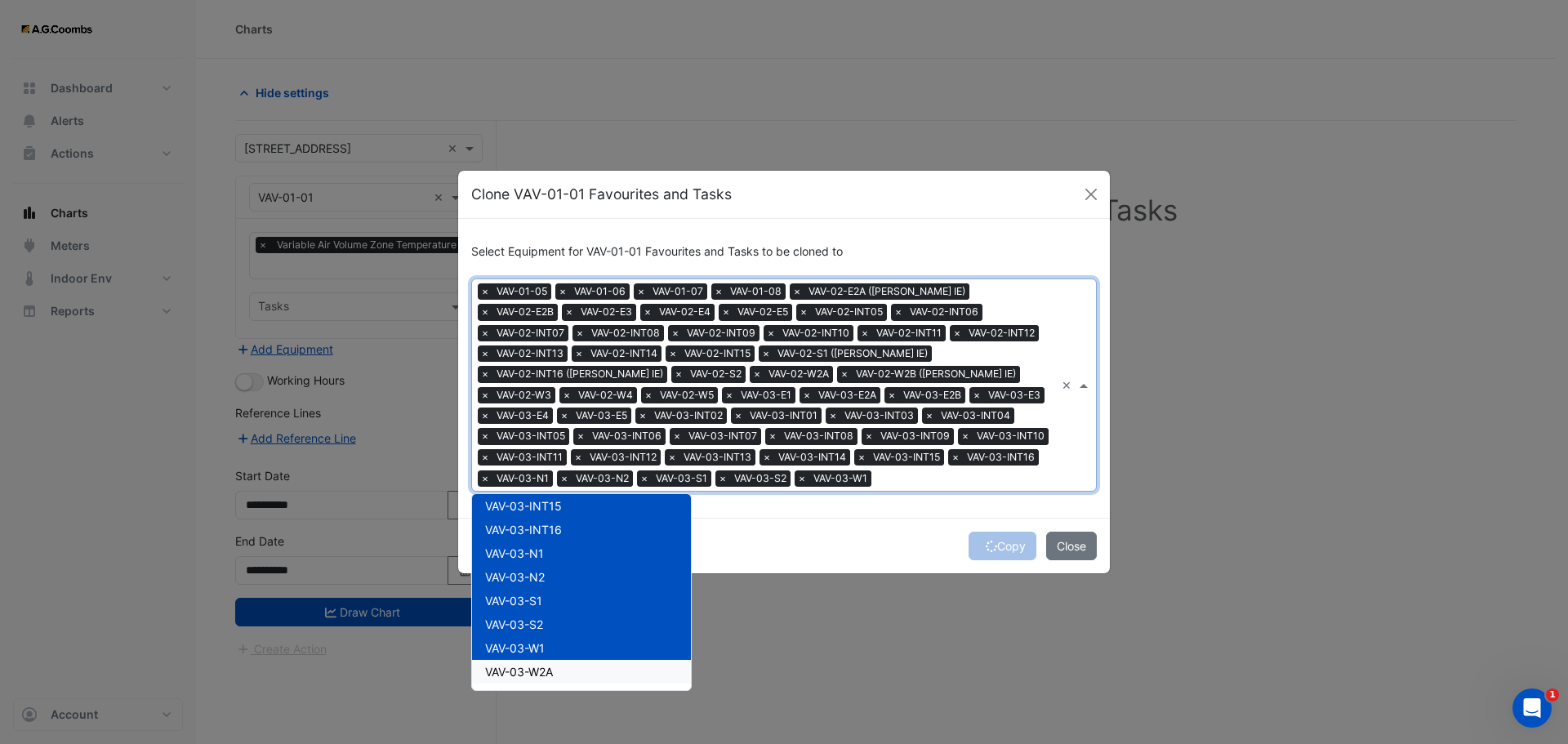
click at [553, 669] on span "VAV-03-W2A" at bounding box center [519, 671] width 68 height 14
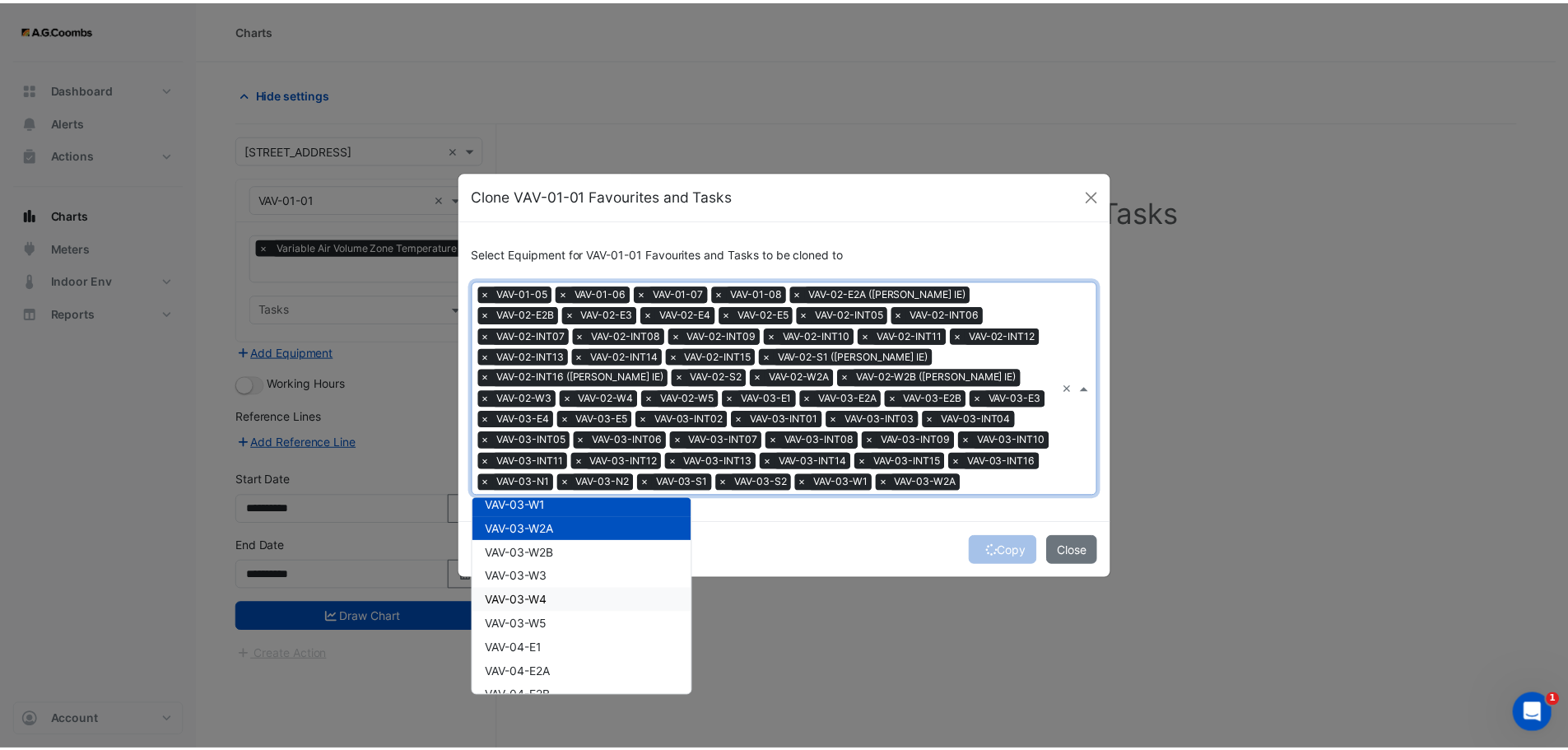
scroll to position [1317, 0]
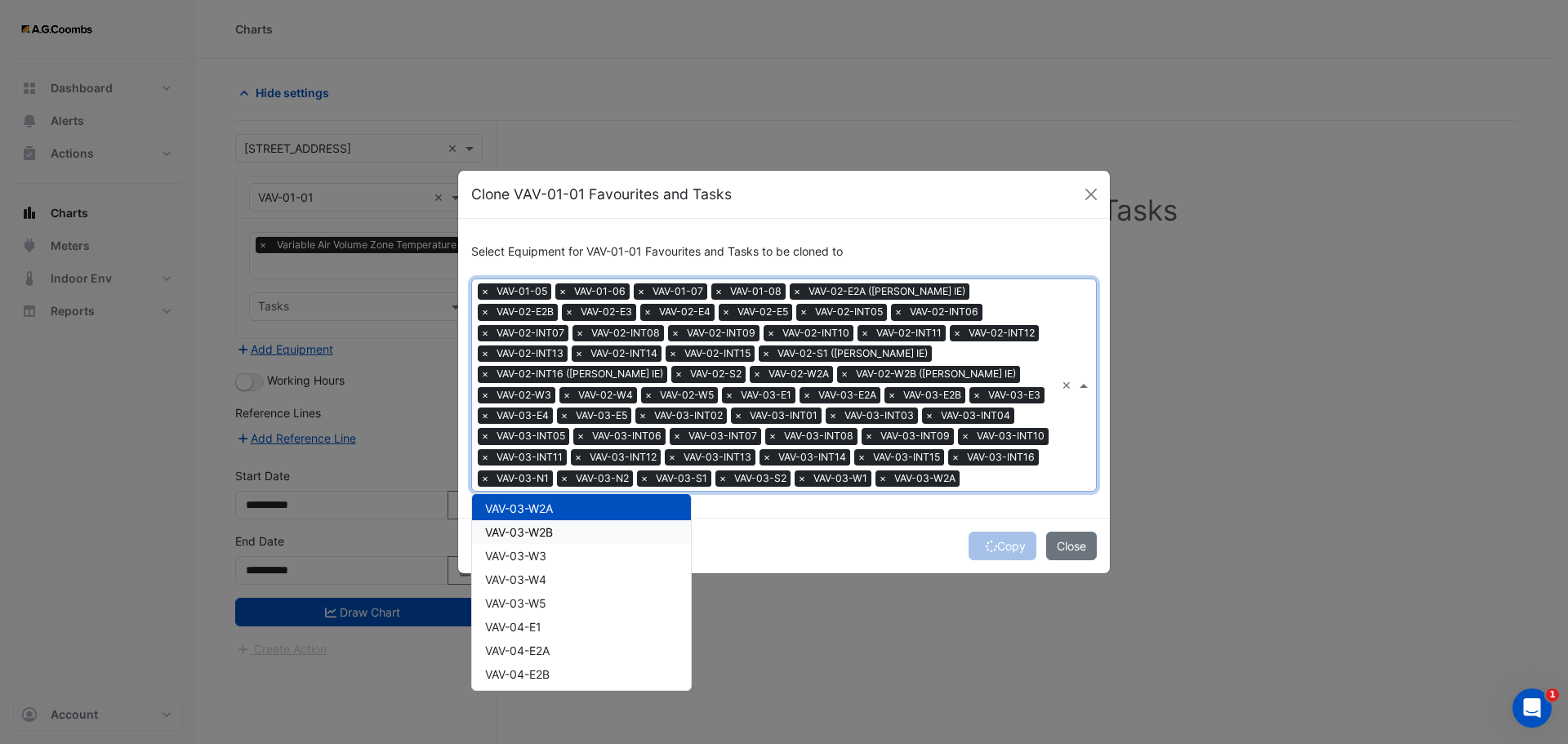
click at [530, 529] on span "VAV-03-W2B" at bounding box center [519, 532] width 68 height 14
click at [536, 555] on span "VAV-03-W3" at bounding box center [515, 556] width 61 height 14
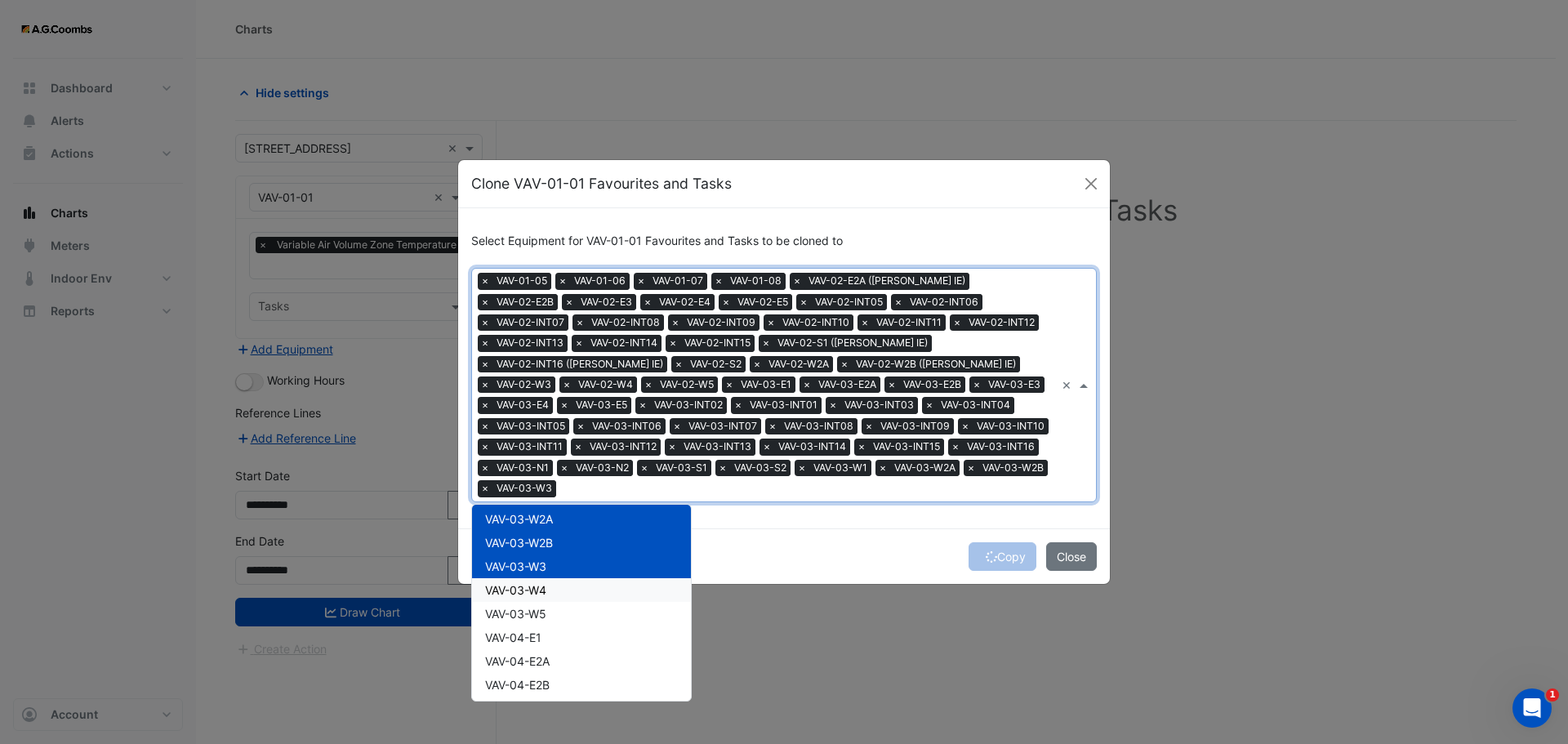
click at [539, 590] on div "VAV-03-W4" at bounding box center [582, 590] width 219 height 23
click at [544, 626] on div "VAV-04-E1" at bounding box center [582, 637] width 219 height 23
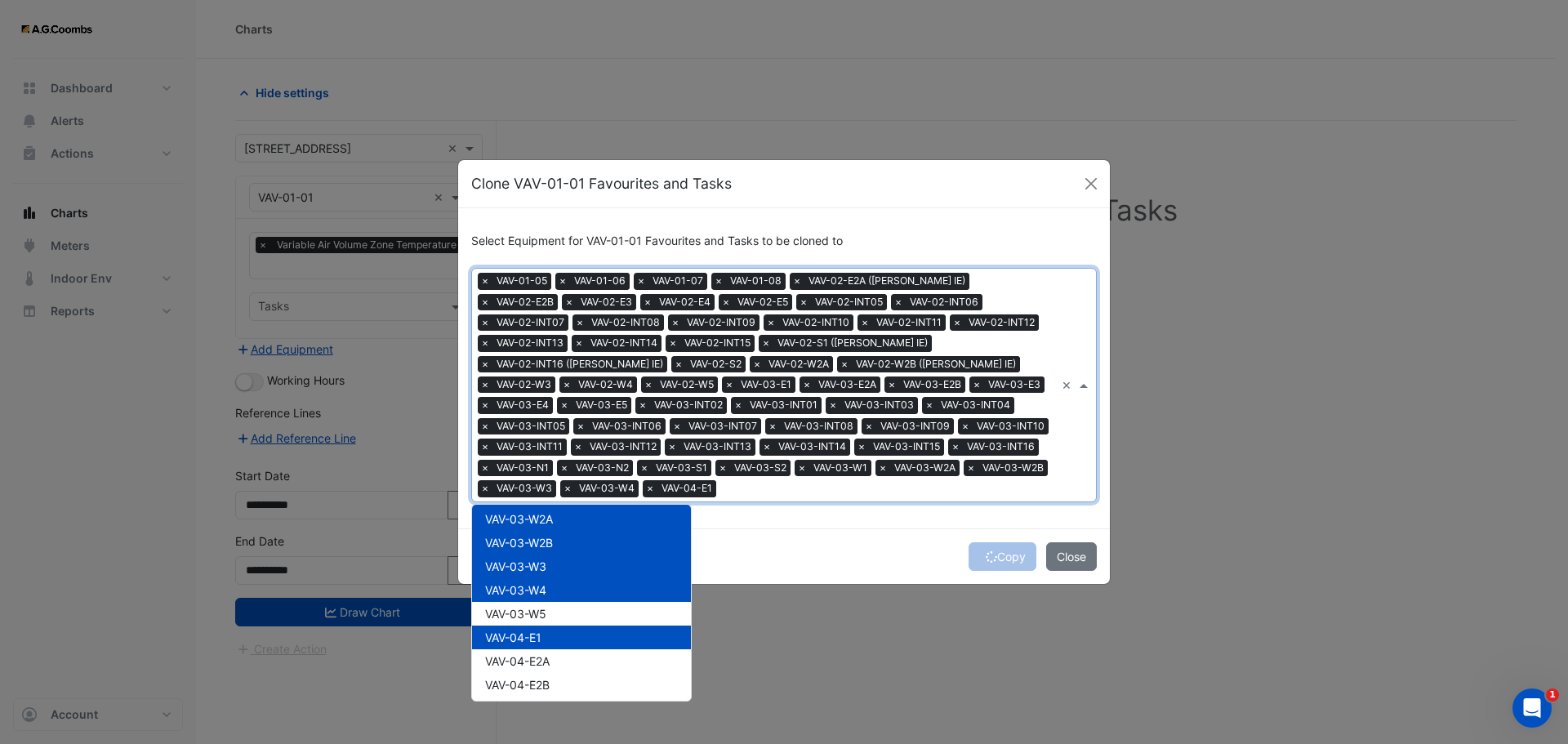
drag, startPoint x: 548, startPoint y: 633, endPoint x: 546, endPoint y: 623, distance: 10.2
click at [548, 633] on div "VAV-04-E1" at bounding box center [582, 637] width 219 height 23
click at [542, 610] on div "VAV-03-W5" at bounding box center [582, 614] width 219 height 23
click at [819, 540] on div "Copy Close" at bounding box center [784, 556] width 652 height 55
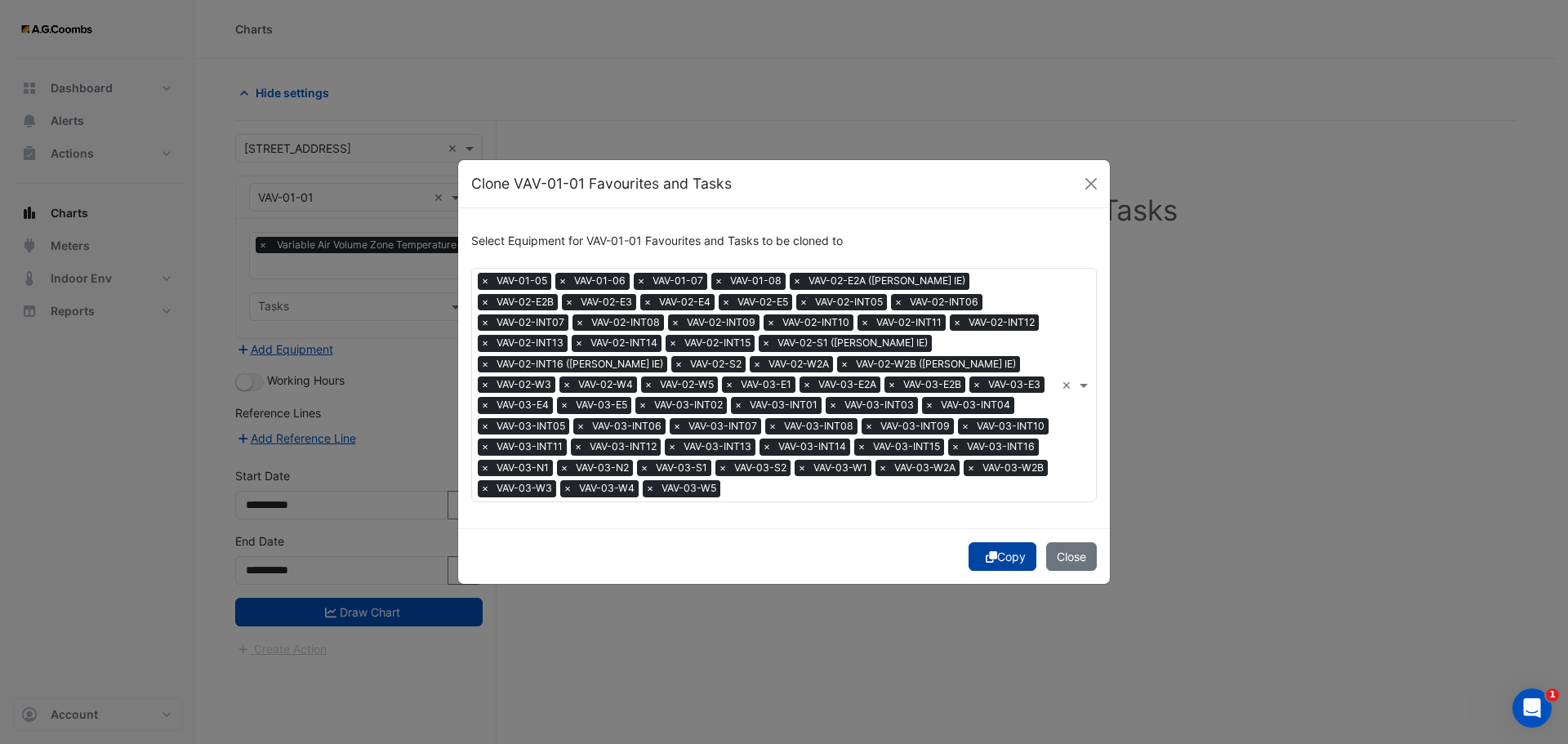
click at [1026, 560] on button "Copy" at bounding box center [1003, 556] width 68 height 28
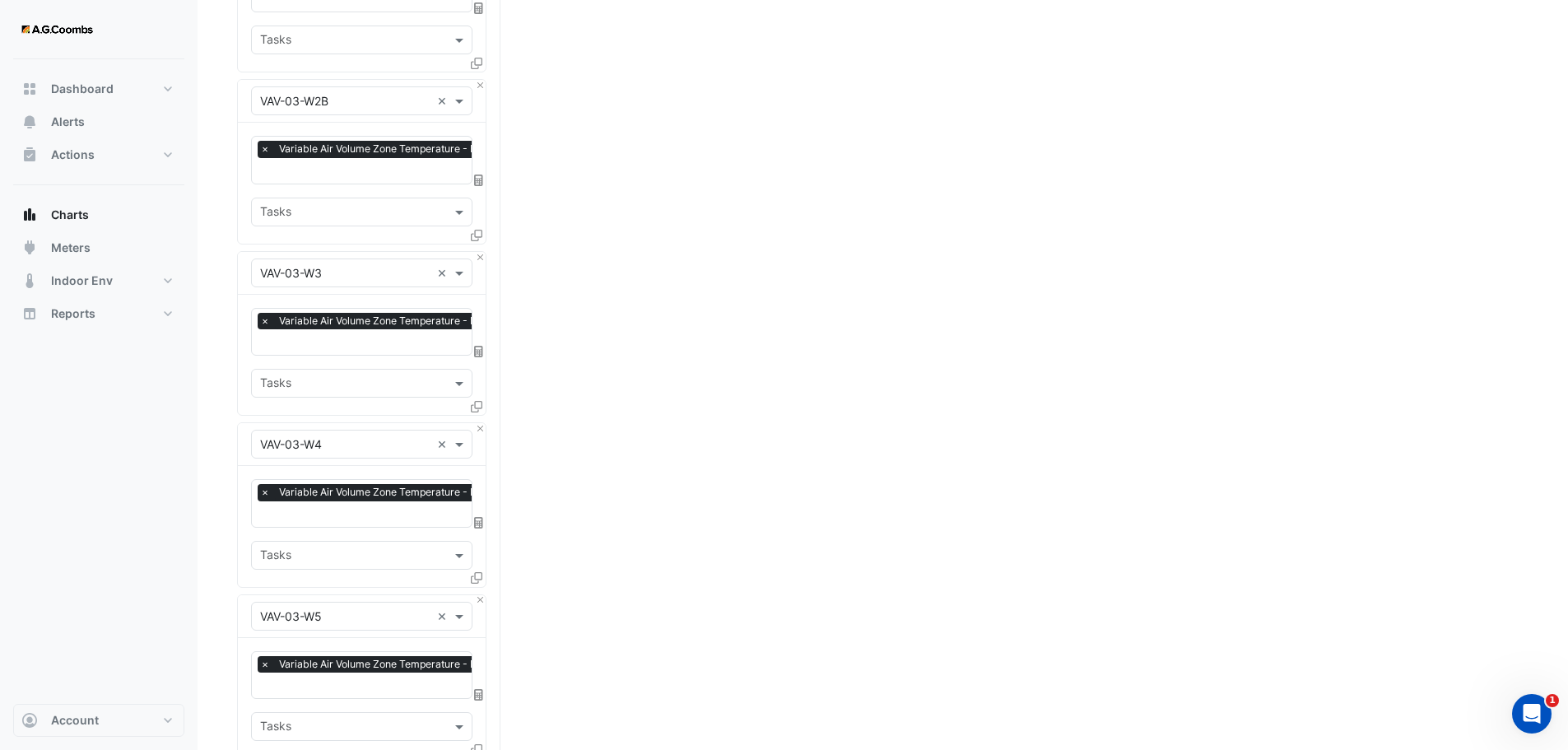
scroll to position [10121, 0]
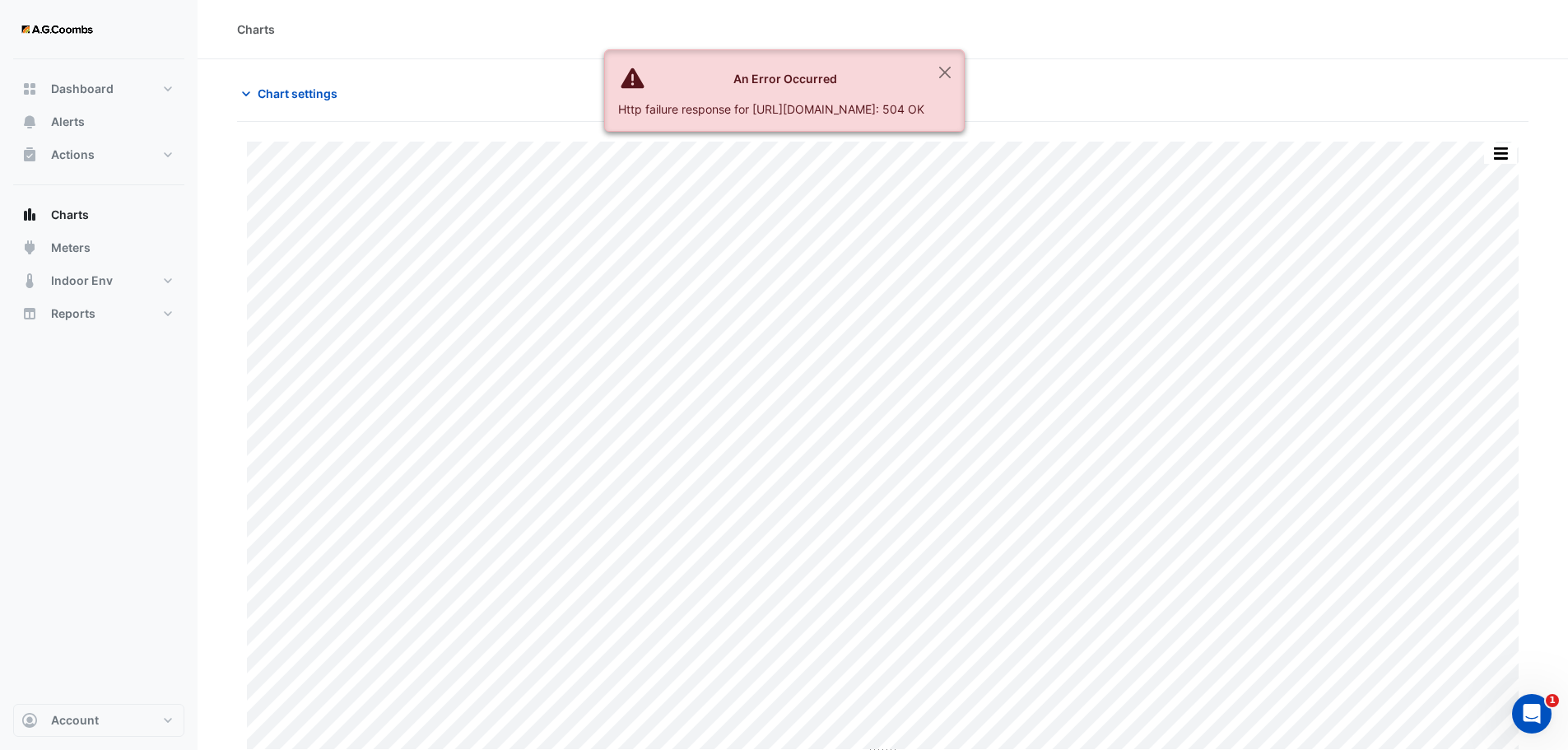
click at [925, 110] on div "Http failure response for https://ace.cimenviro.com/api/graphql?graphql_operati…" at bounding box center [770, 110] width 306 height 18
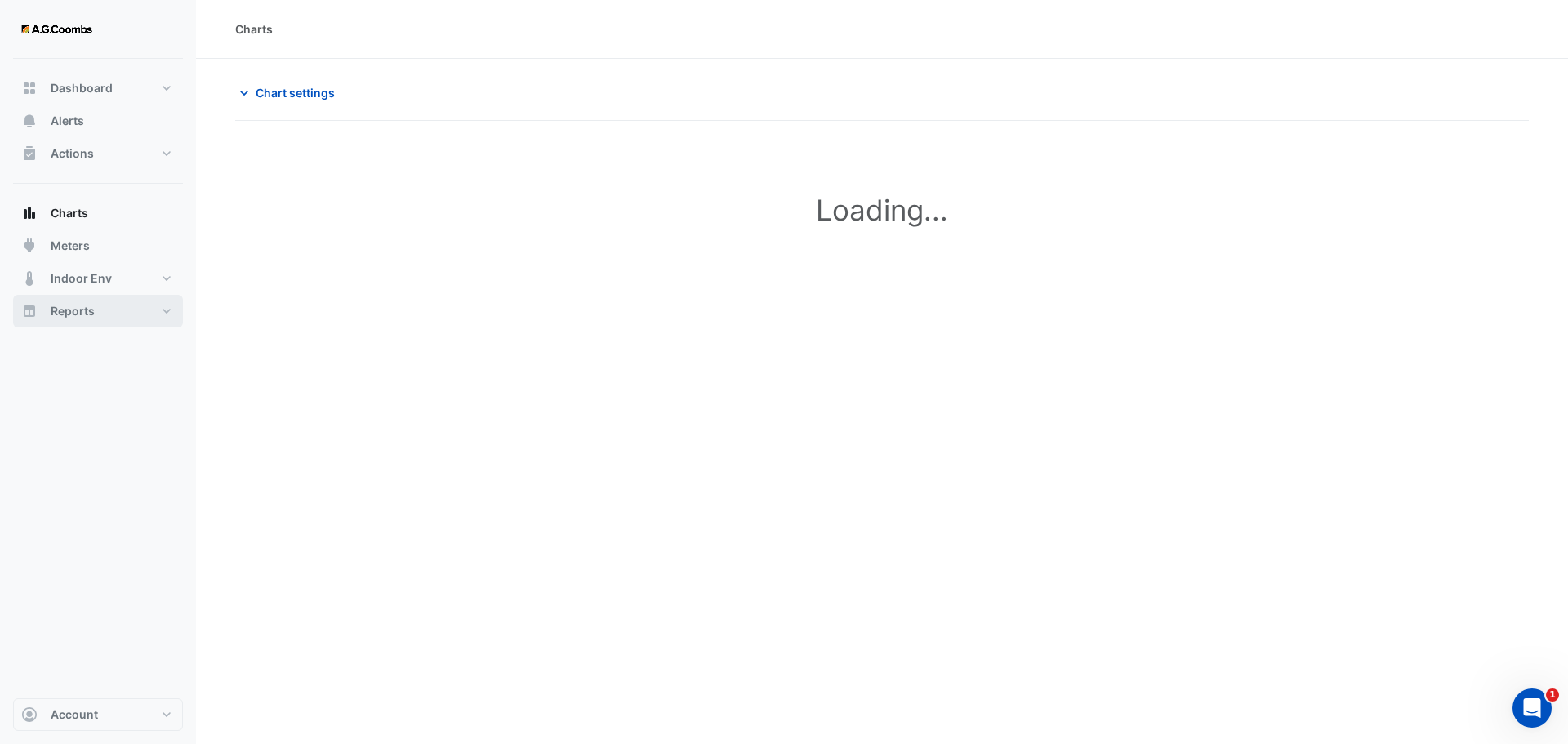
click at [79, 316] on span "Reports" at bounding box center [72, 310] width 44 height 16
select select "***"
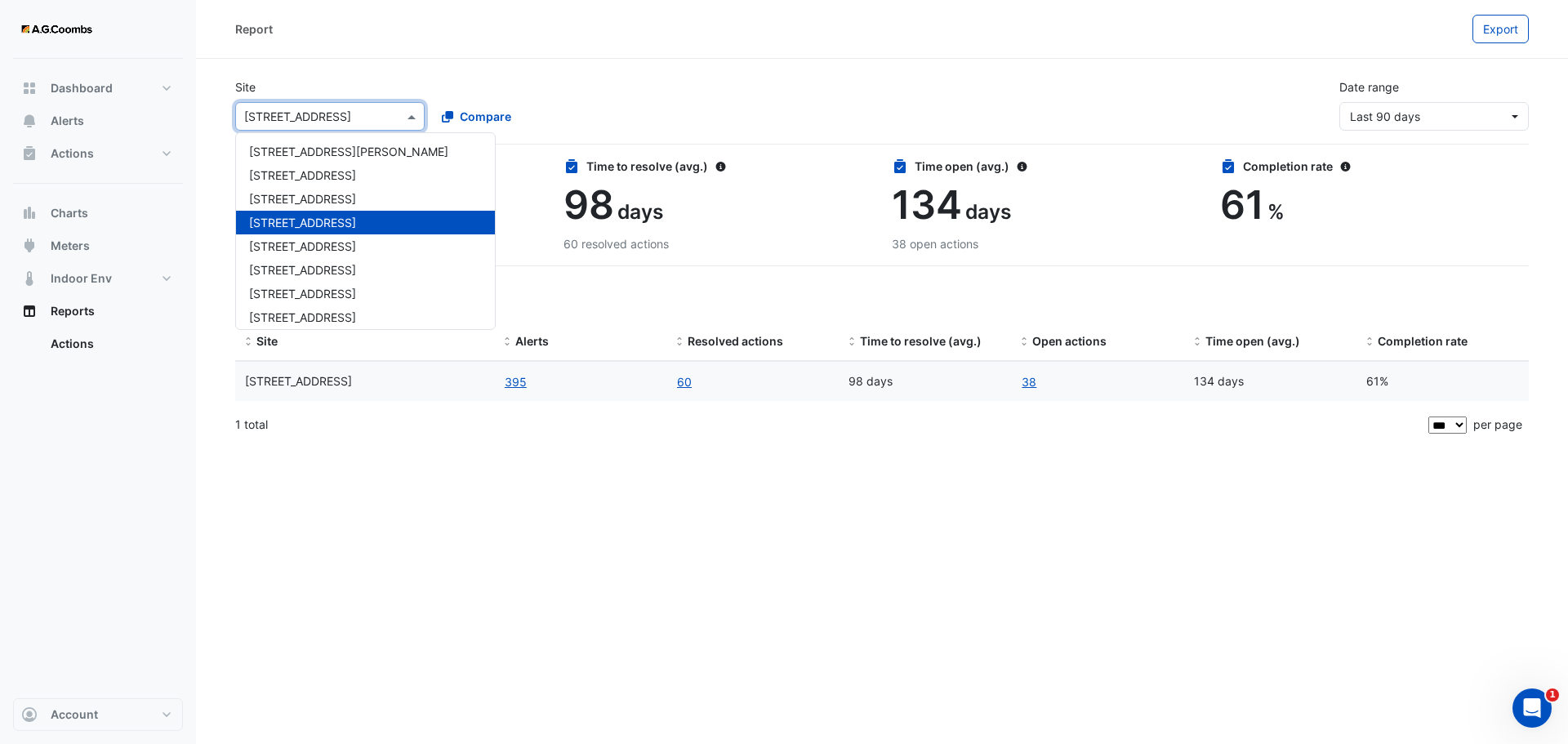
click at [408, 112] on span at bounding box center [413, 116] width 20 height 17
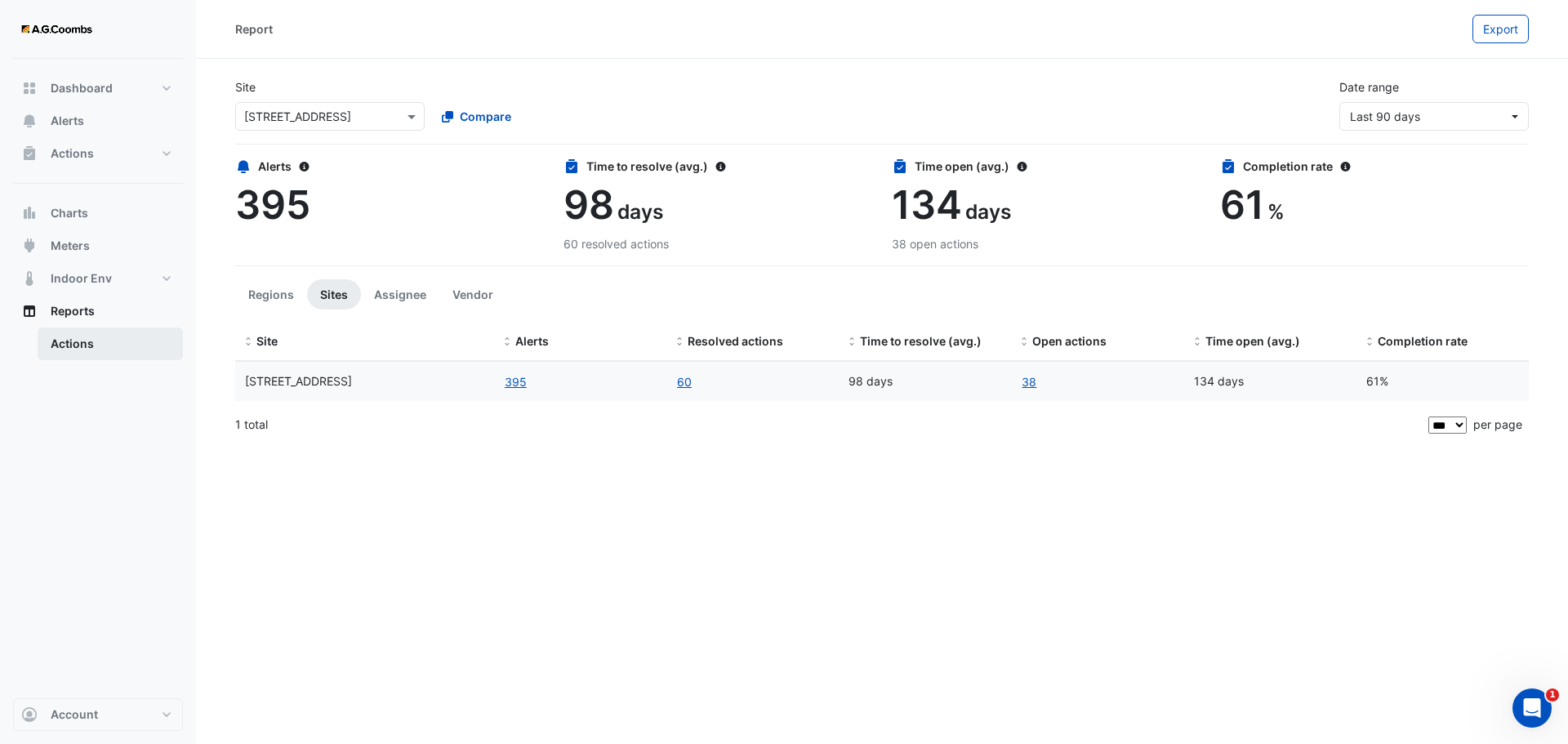
click at [70, 349] on link "Actions" at bounding box center [111, 344] width 145 height 33
click at [67, 315] on span "Reports" at bounding box center [72, 310] width 44 height 16
click at [109, 272] on span "Indoor Env" at bounding box center [80, 278] width 61 height 16
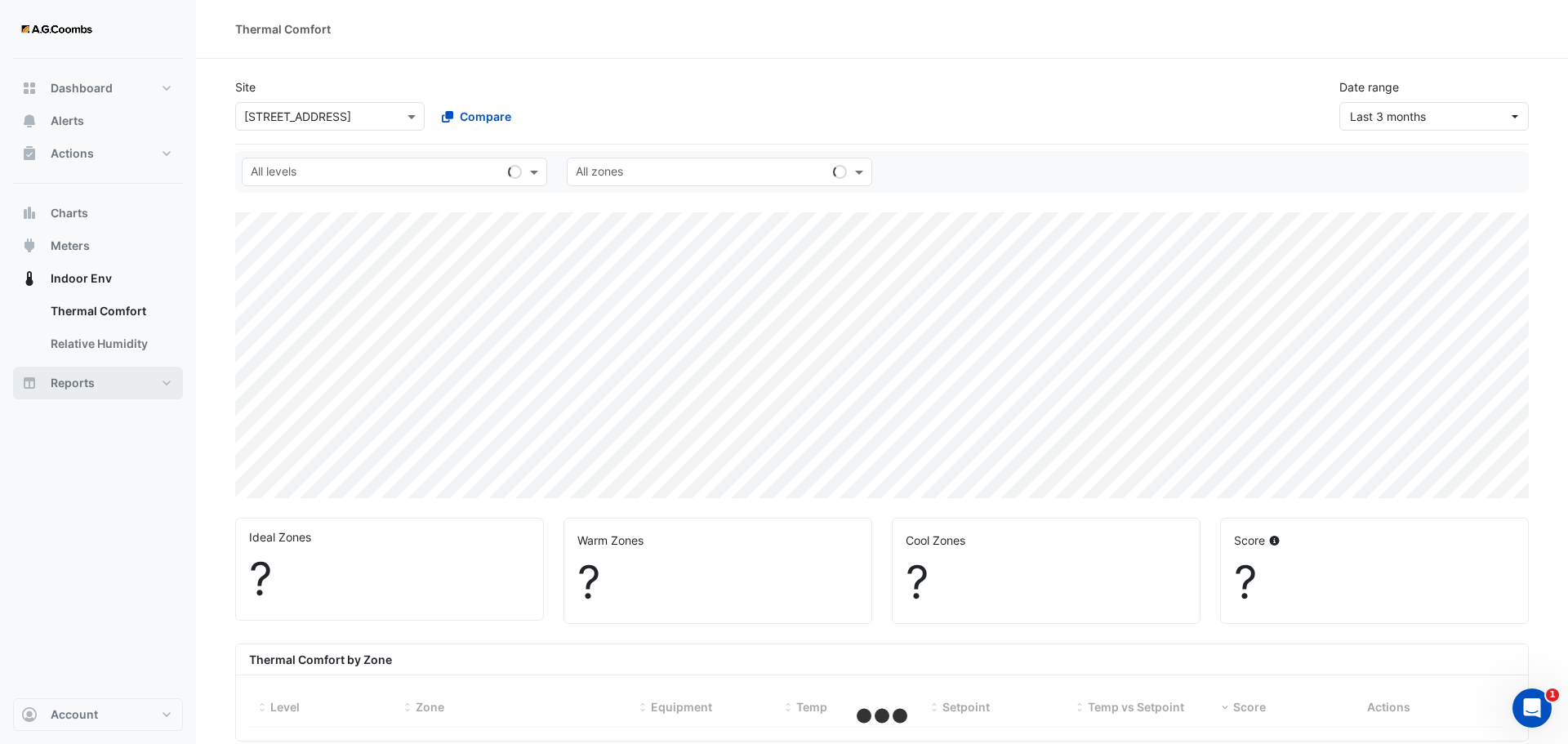
click at [88, 390] on span "Reports" at bounding box center [72, 382] width 44 height 16
select select "***"
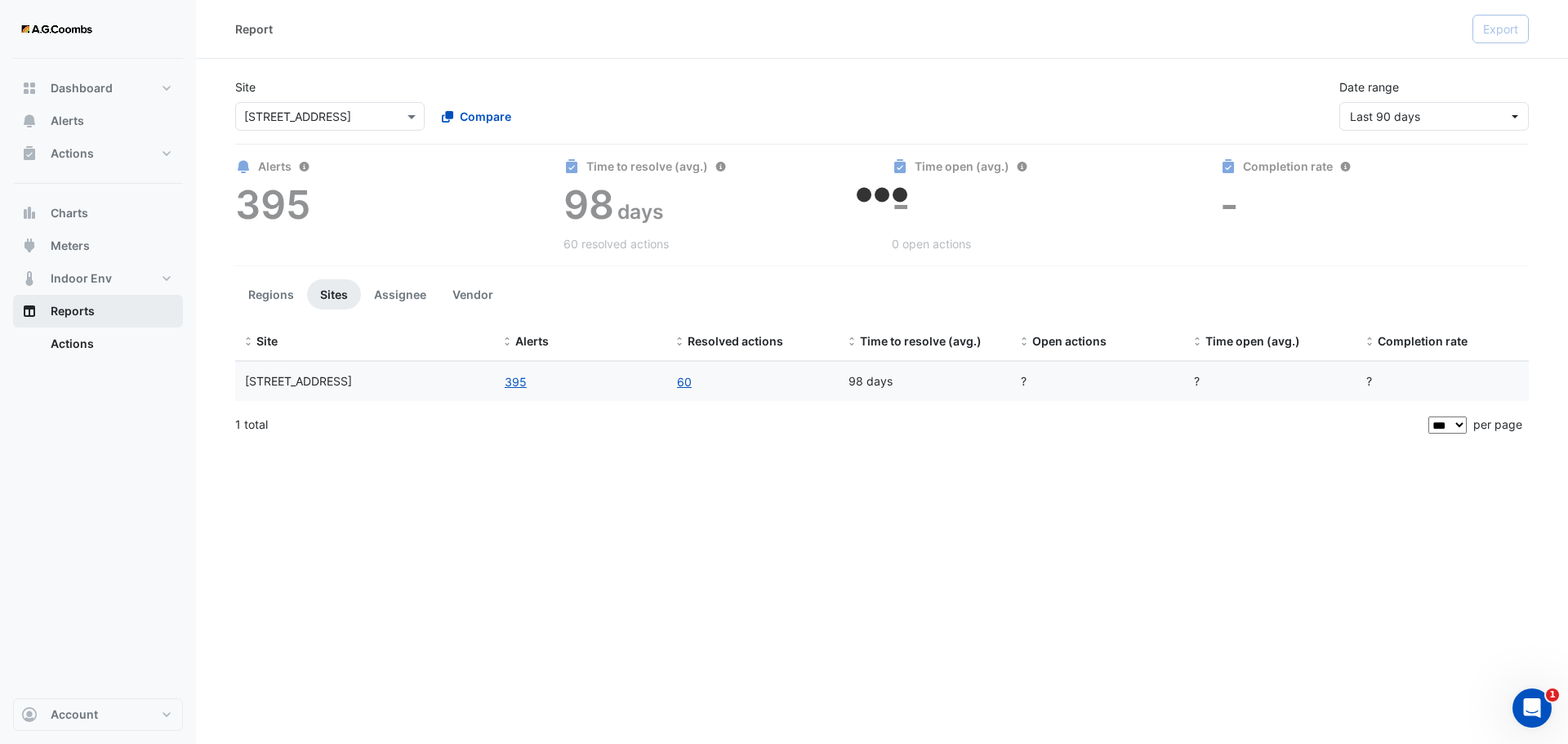
click at [85, 312] on span "Reports" at bounding box center [72, 310] width 44 height 16
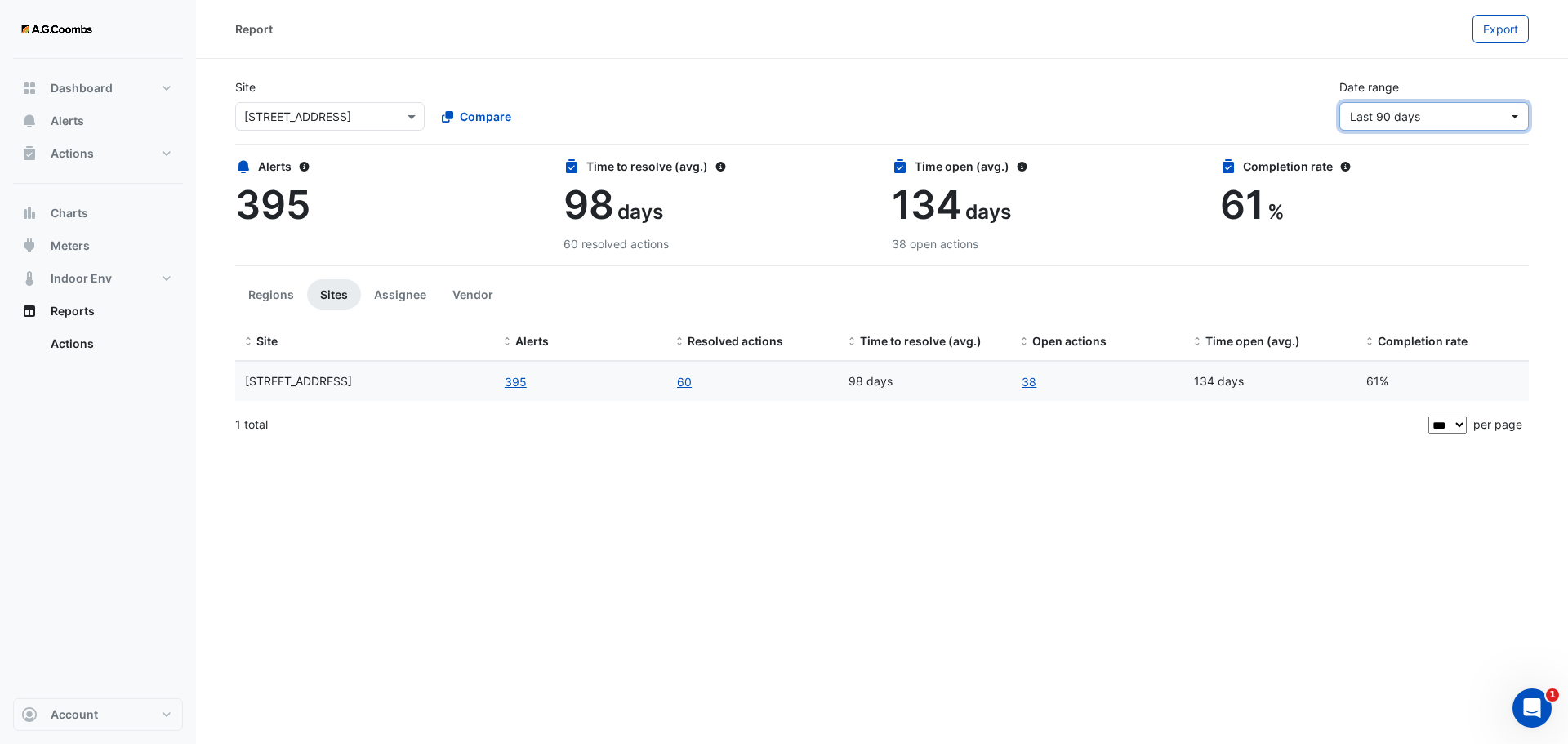
click at [1518, 116] on button "Last 90 days" at bounding box center [1433, 115] width 189 height 28
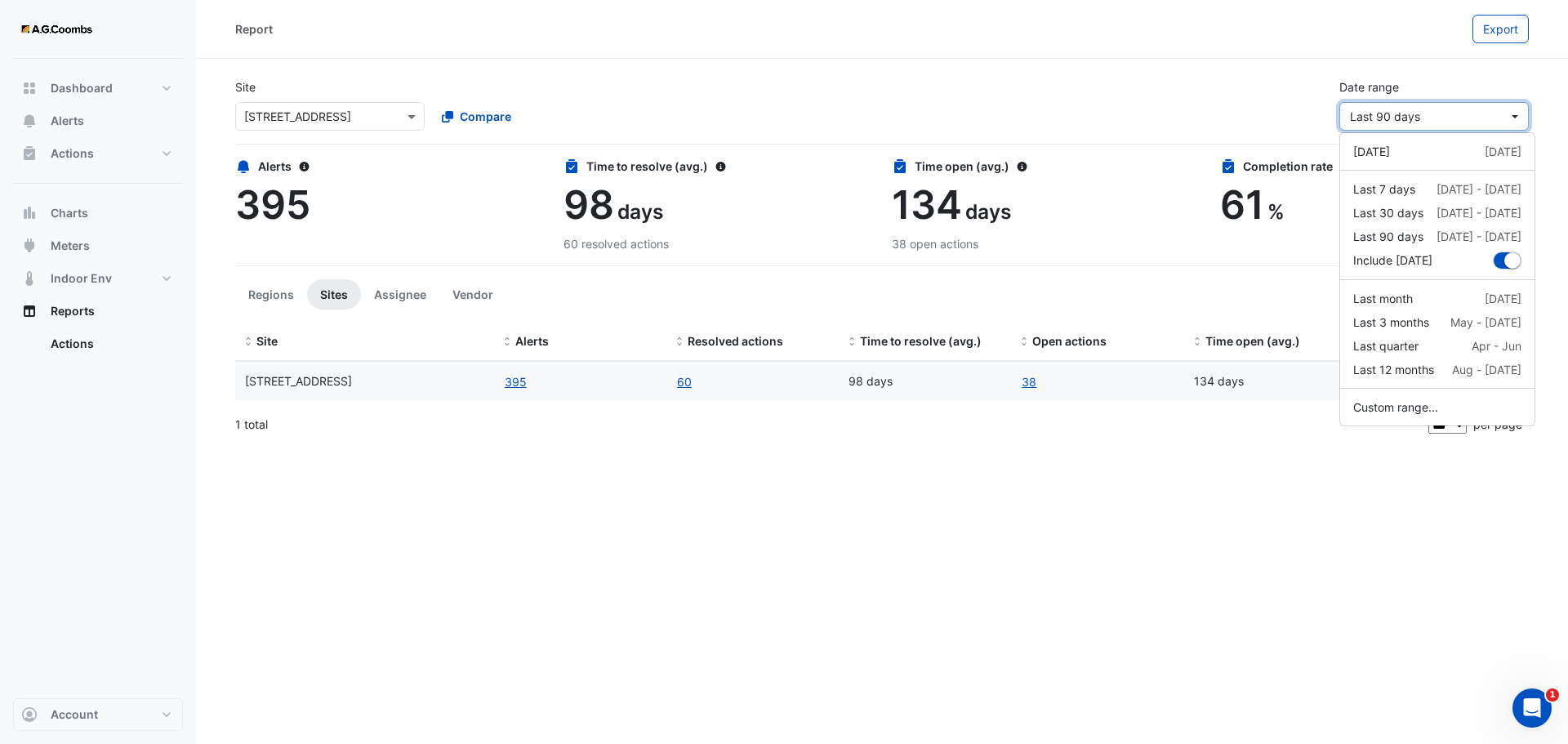
click at [1518, 116] on button "Last 90 days" at bounding box center [1433, 115] width 189 height 28
